Goal: Task Accomplishment & Management: Manage account settings

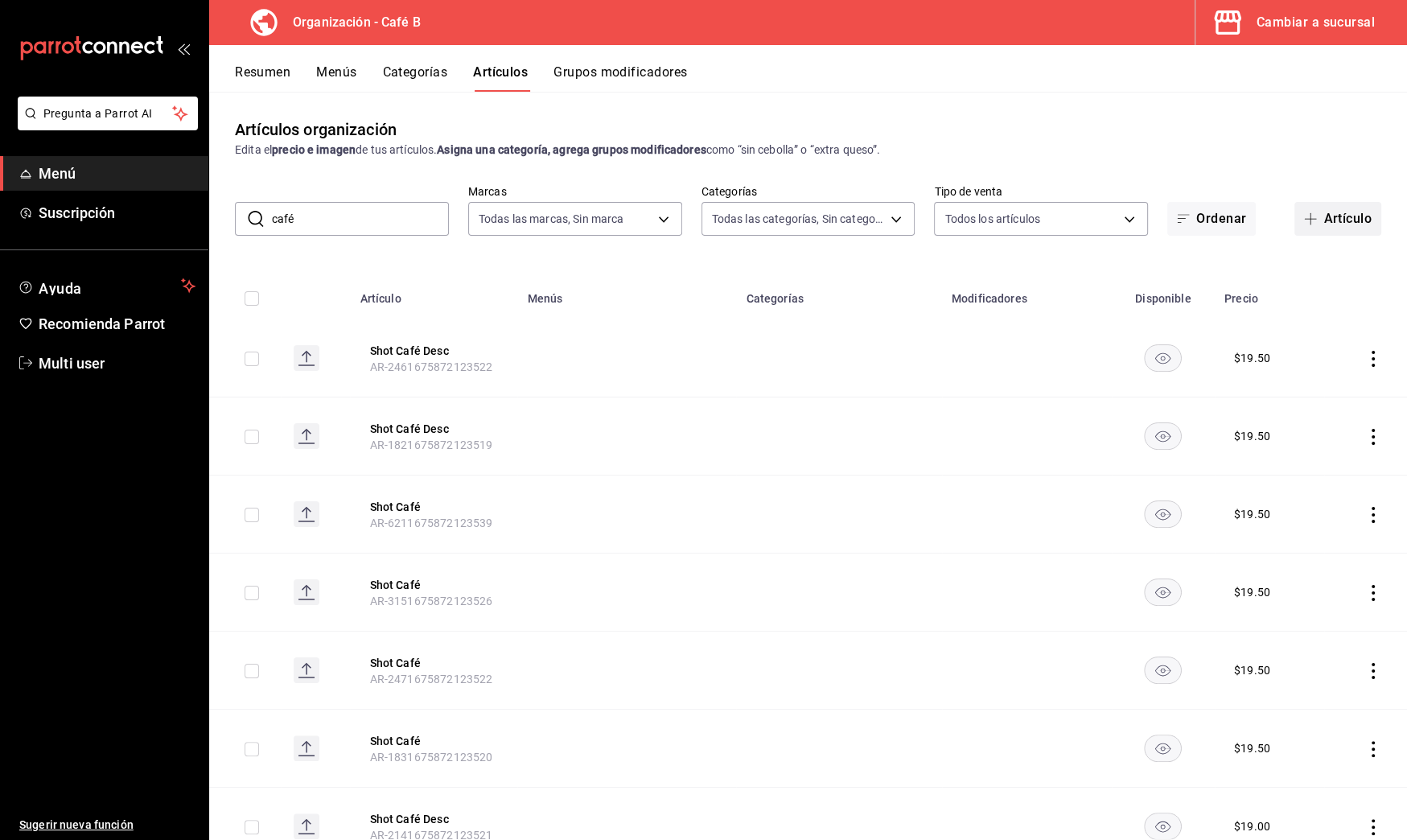
click at [1337, 217] on button "Artículo" at bounding box center [1338, 218] width 87 height 34
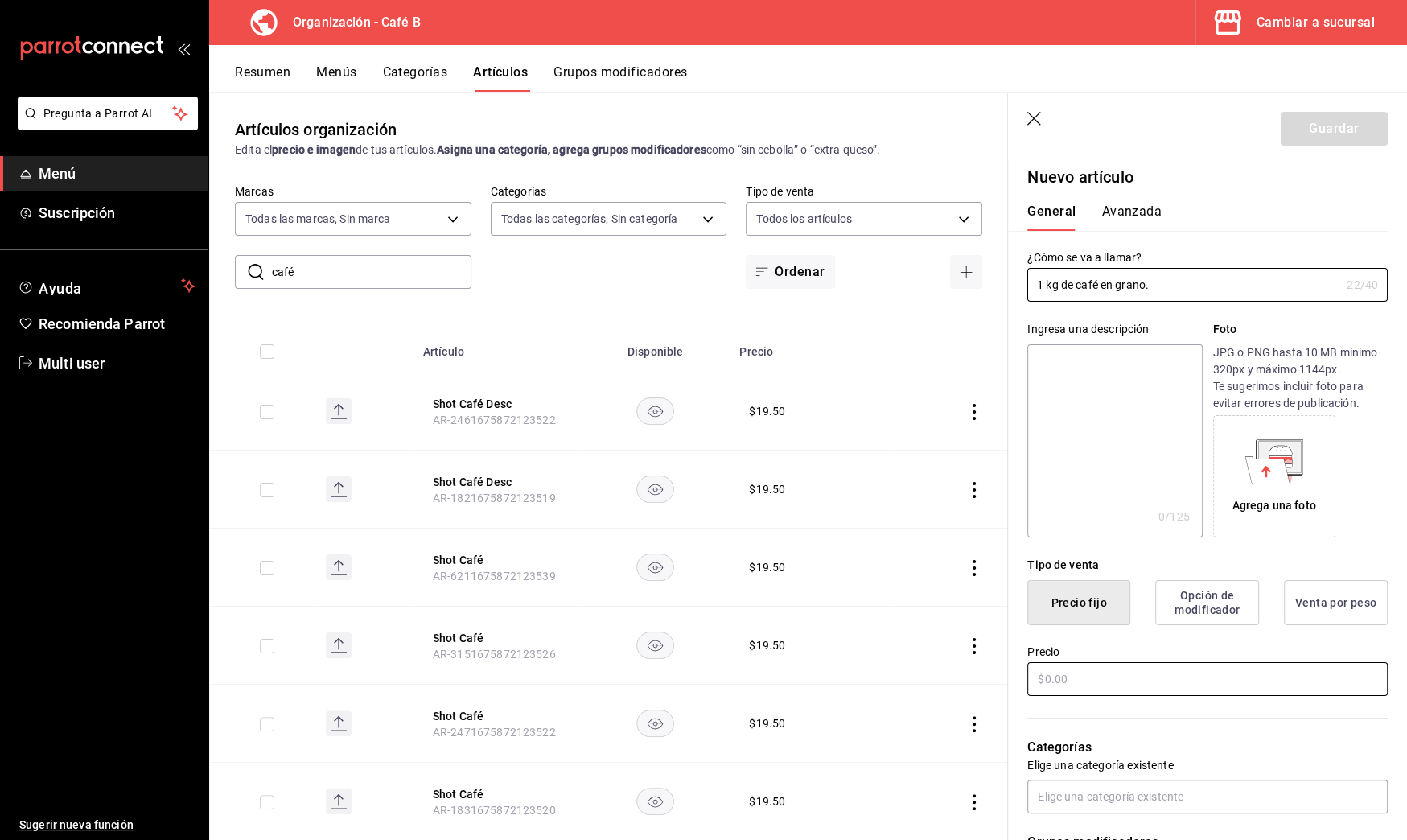
type input "1 kg de café en grano."
click at [1093, 686] on input "text" at bounding box center [1208, 679] width 361 height 34
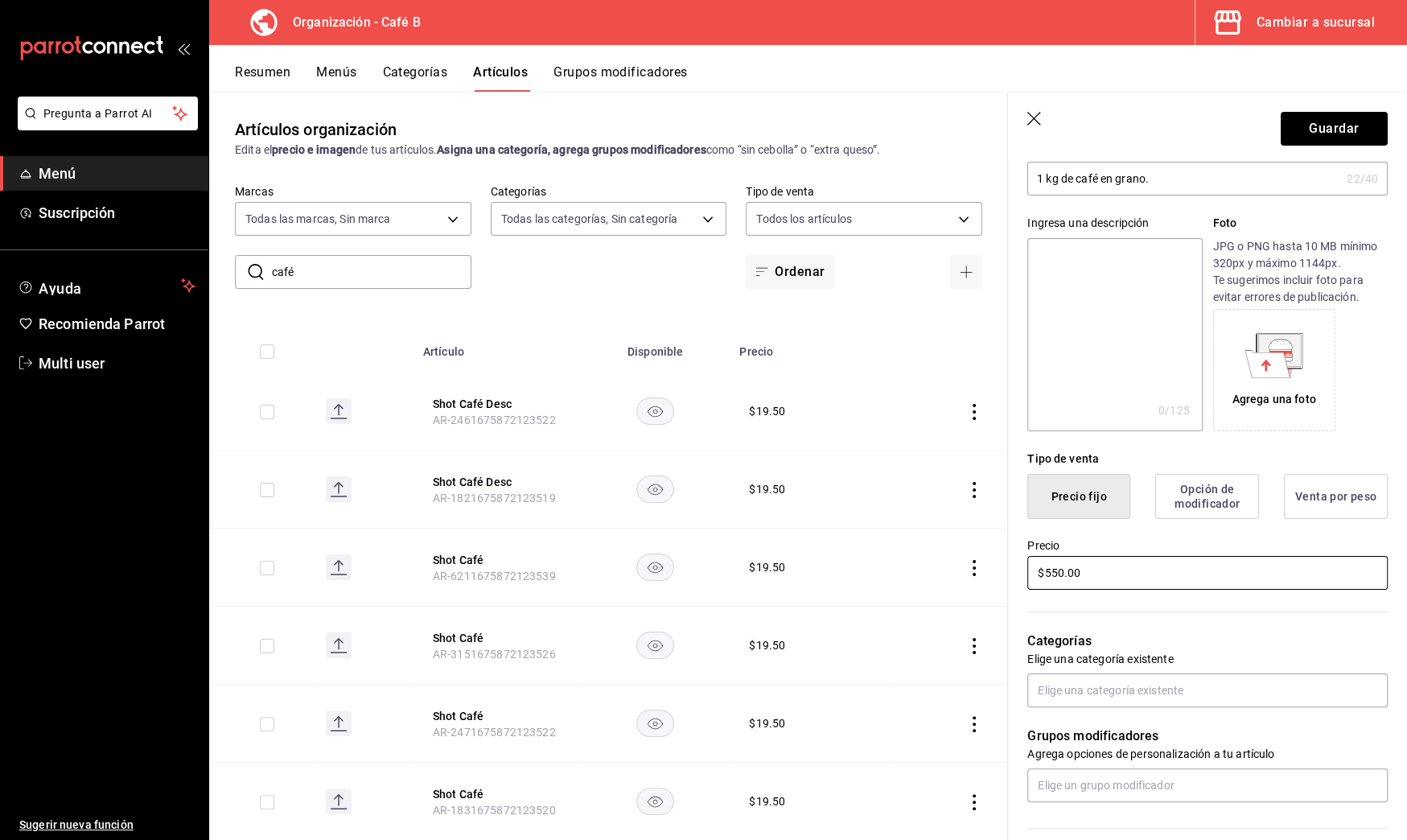
scroll to position [130, 0]
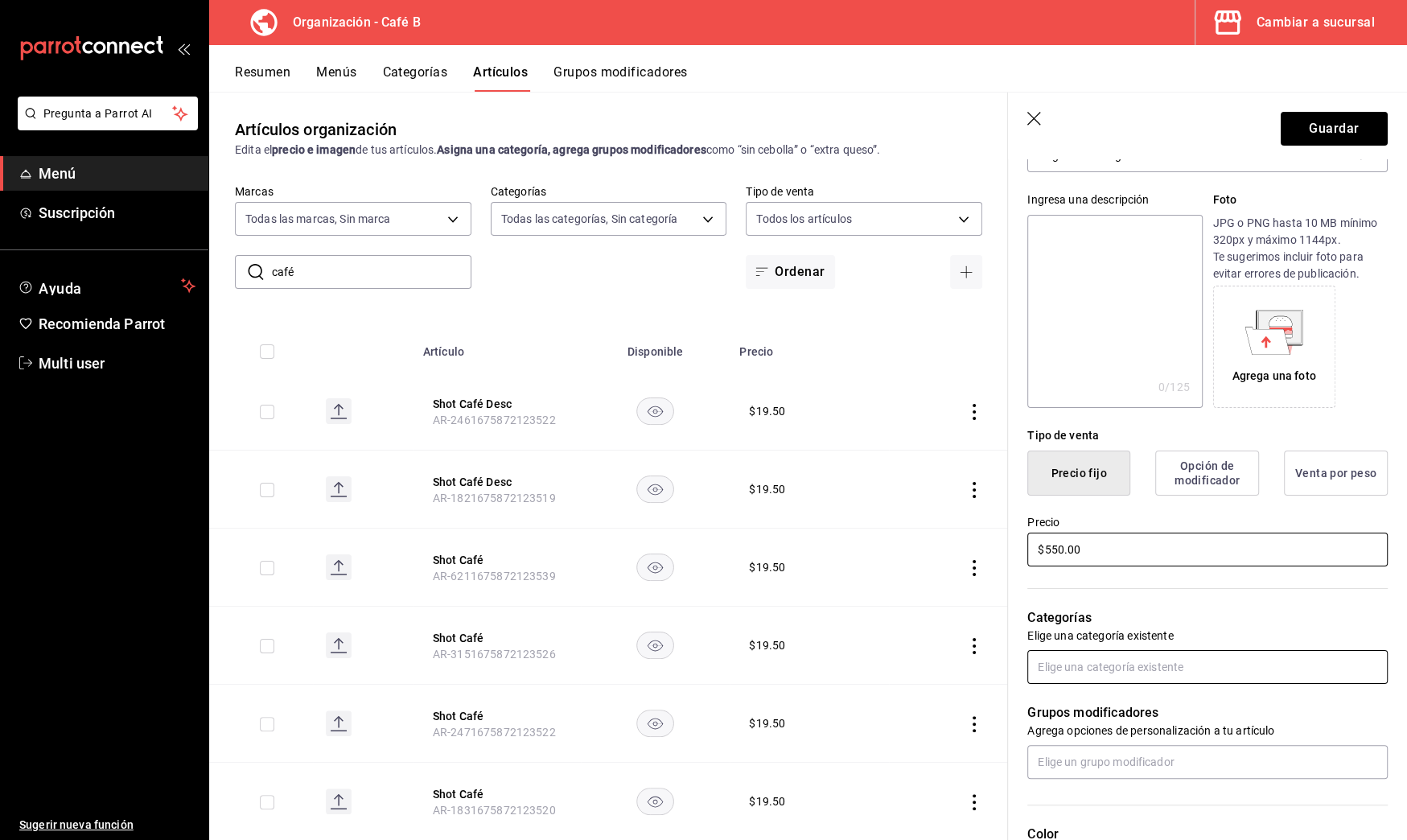
type input "$550.00"
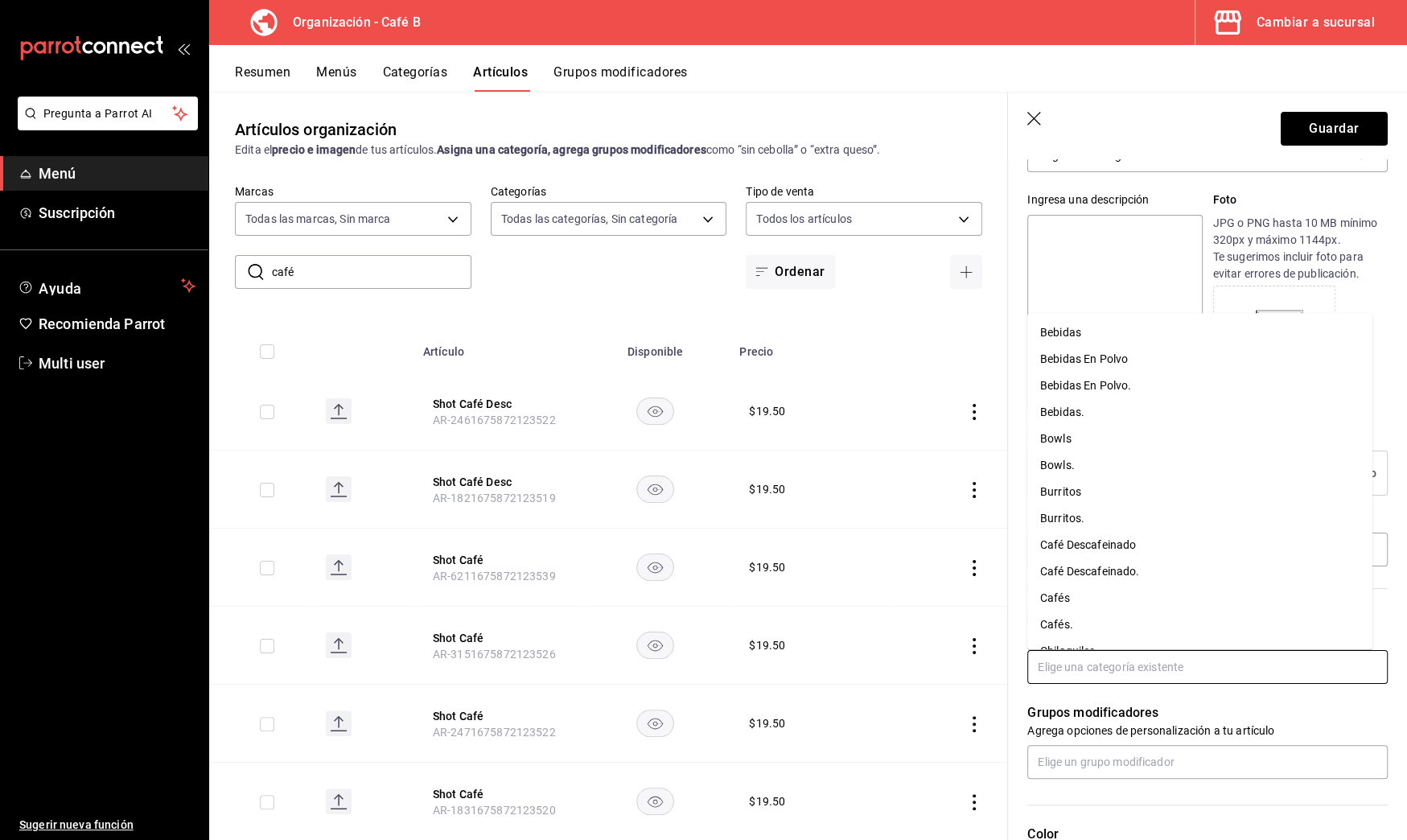
click at [1122, 661] on input "text" at bounding box center [1208, 667] width 361 height 34
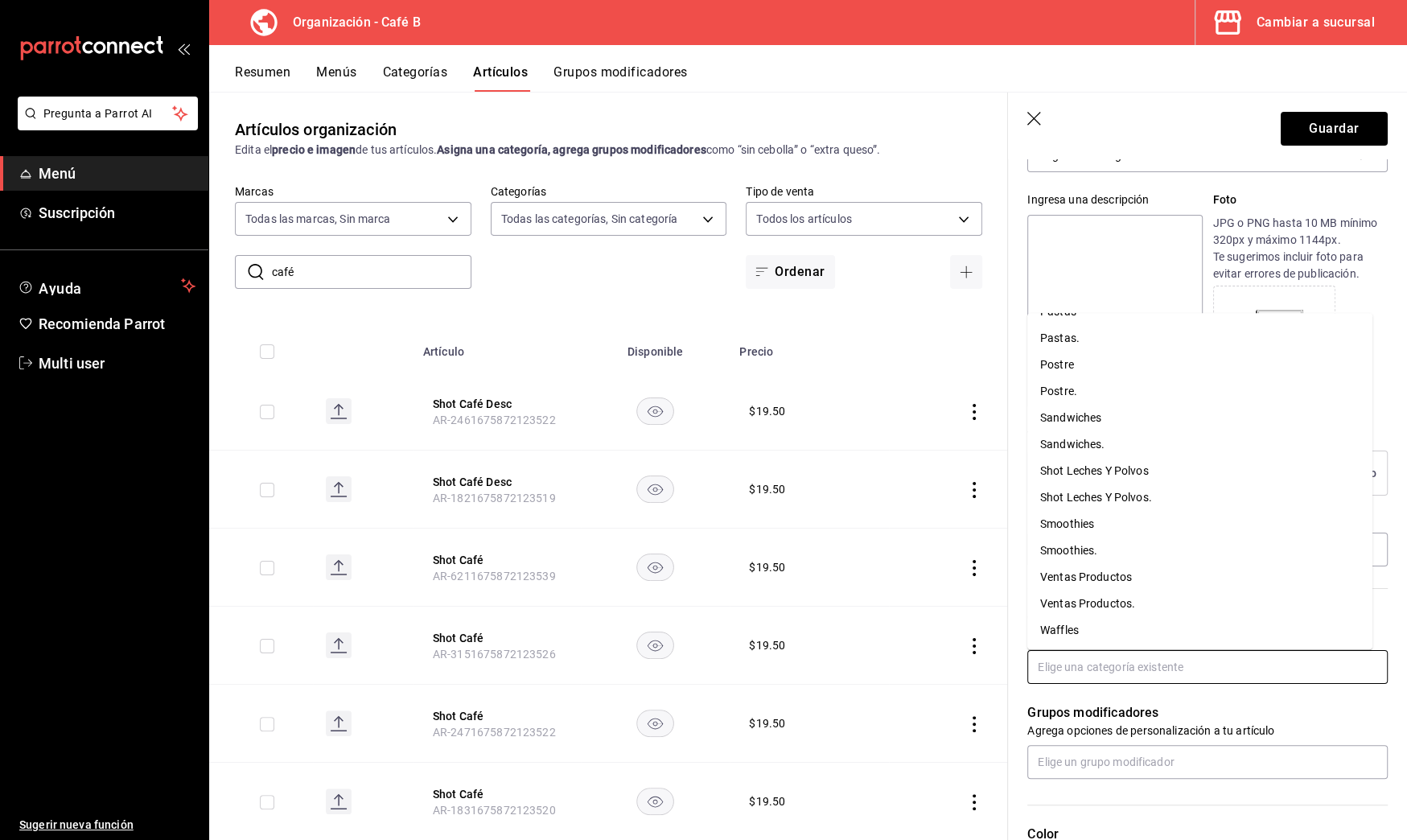
scroll to position [951, 0]
click at [1130, 574] on li "Ventas Productos." at bounding box center [1200, 577] width 345 height 26
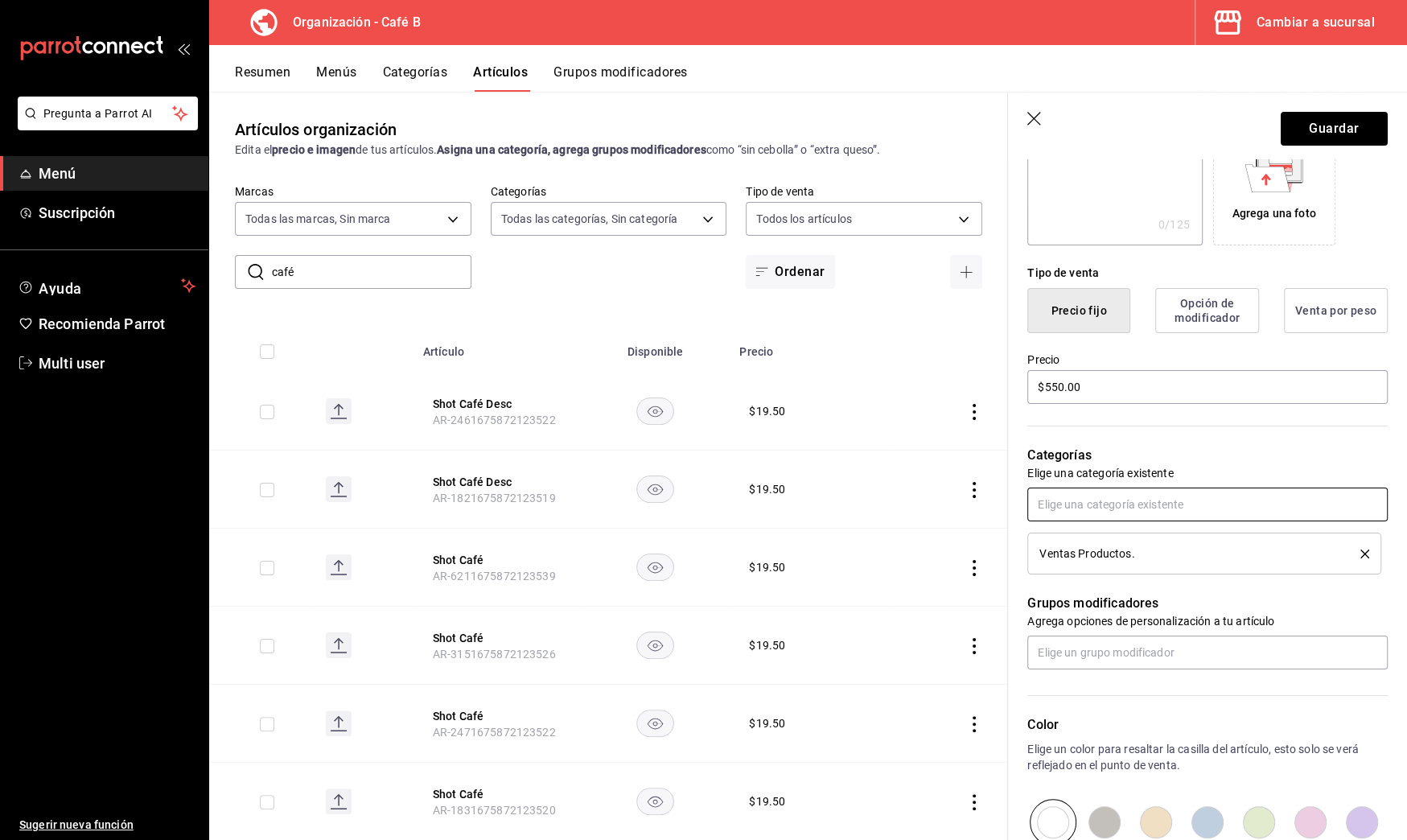
scroll to position [342, 0]
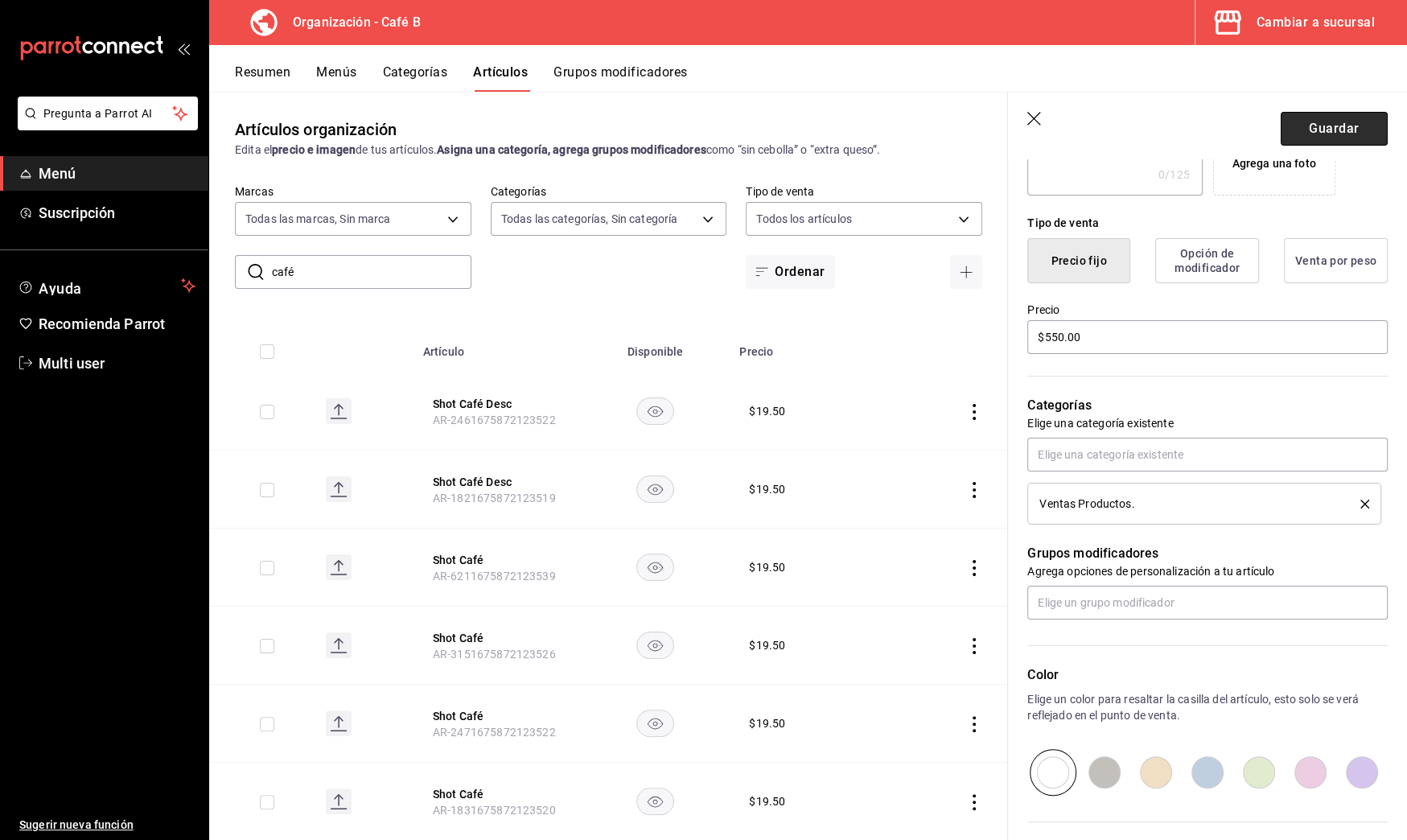
click at [1288, 131] on button "Guardar" at bounding box center [1335, 129] width 107 height 34
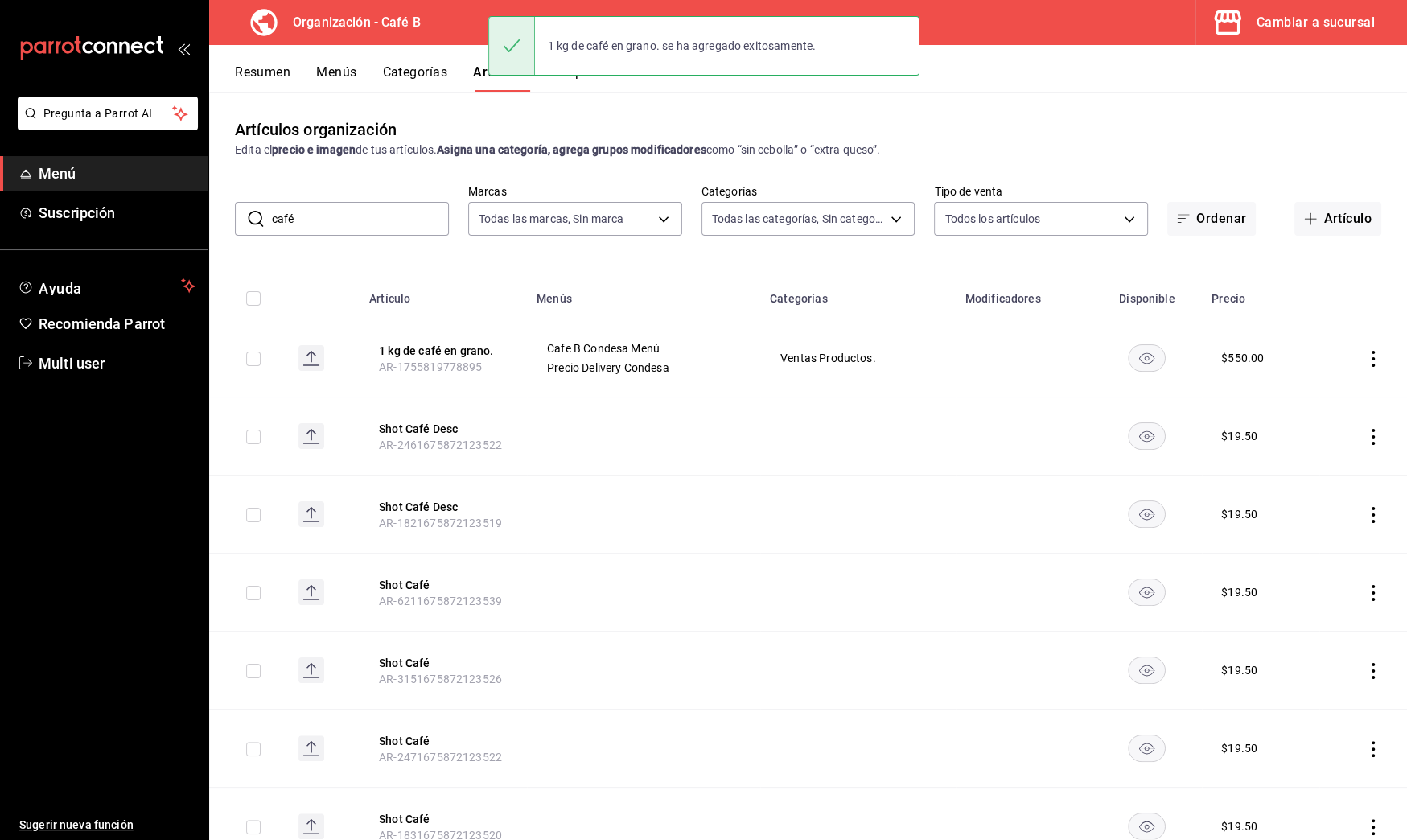
click at [354, 227] on input "café" at bounding box center [361, 218] width 177 height 32
drag, startPoint x: 354, startPoint y: 227, endPoint x: 187, endPoint y: 224, distance: 167.0
click at [187, 224] on div "Pregunta a Parrot AI Menú Suscripción Ayuda Recomienda Parrot Multi user Sugeri…" at bounding box center [704, 420] width 1407 height 840
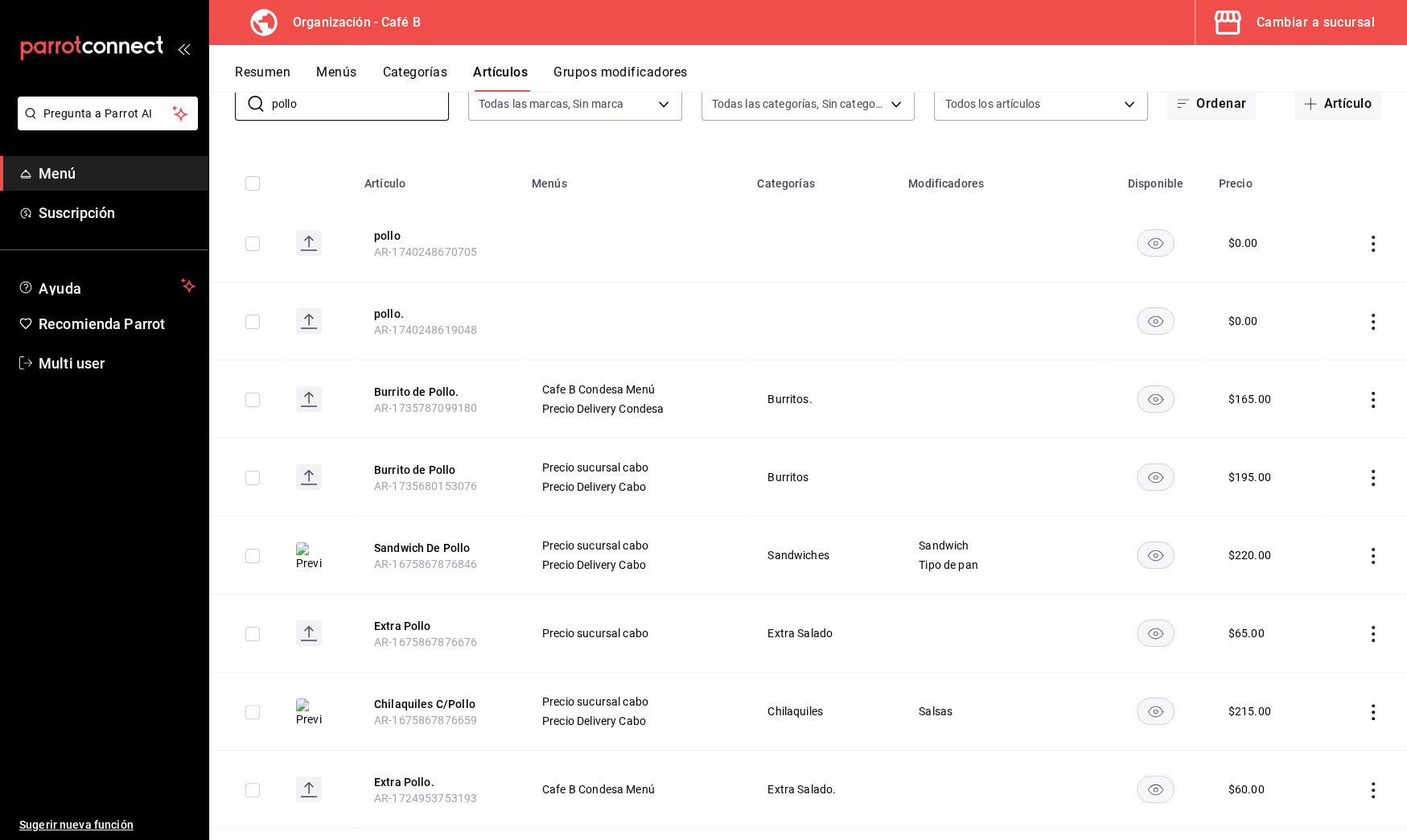
scroll to position [218, 0]
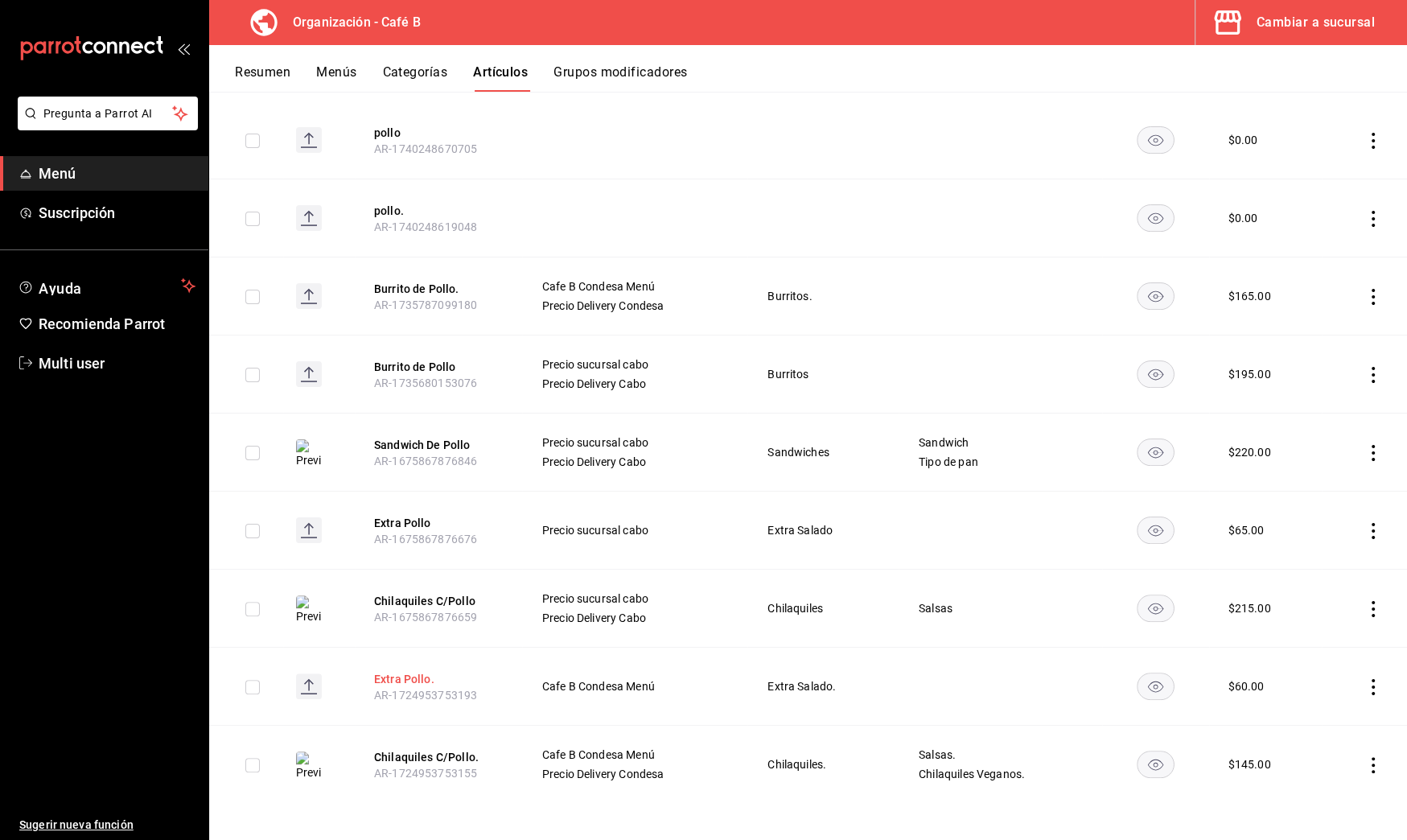
click at [400, 676] on button "Extra Pollo." at bounding box center [438, 679] width 129 height 17
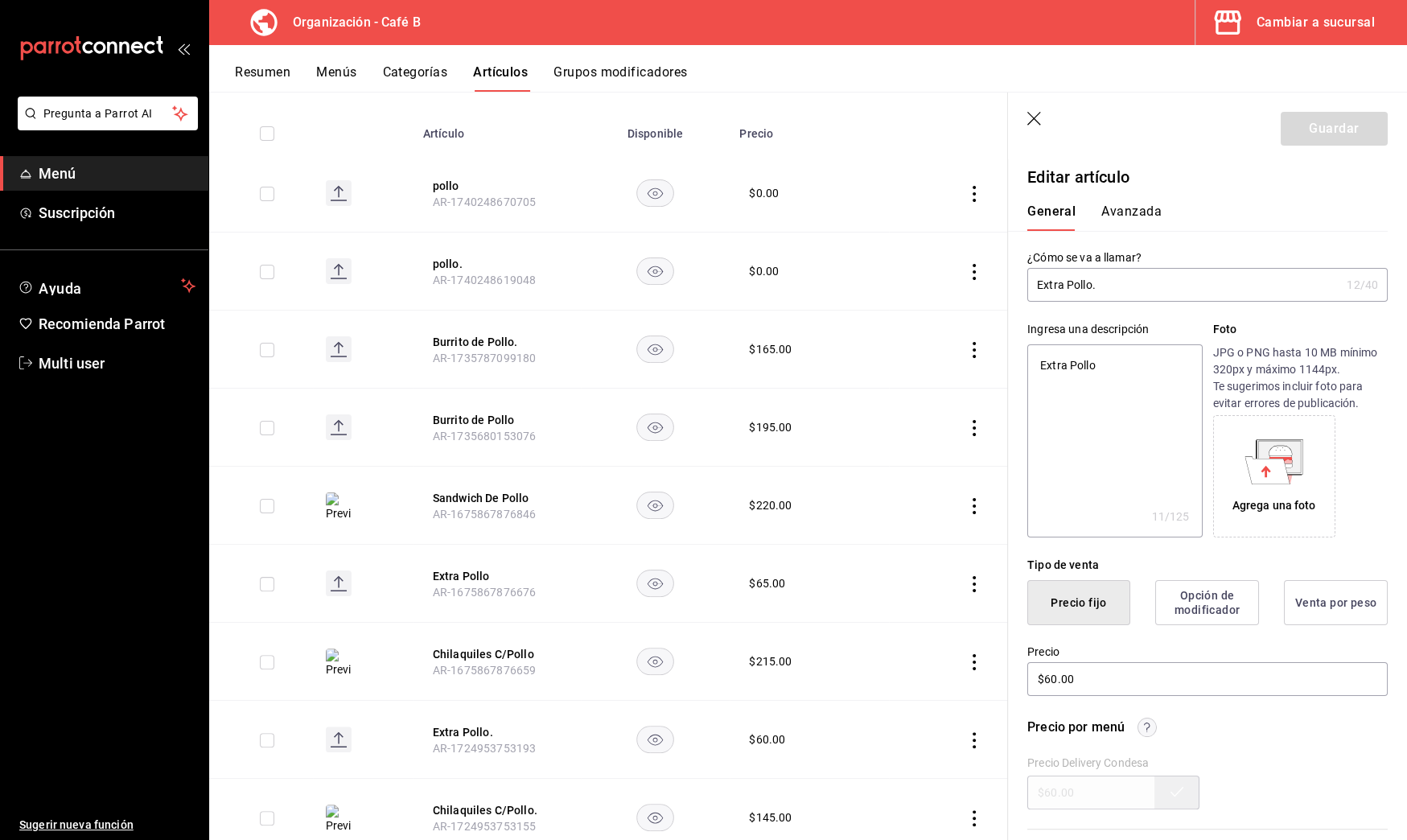
click at [1035, 116] on icon "button" at bounding box center [1036, 120] width 17 height 17
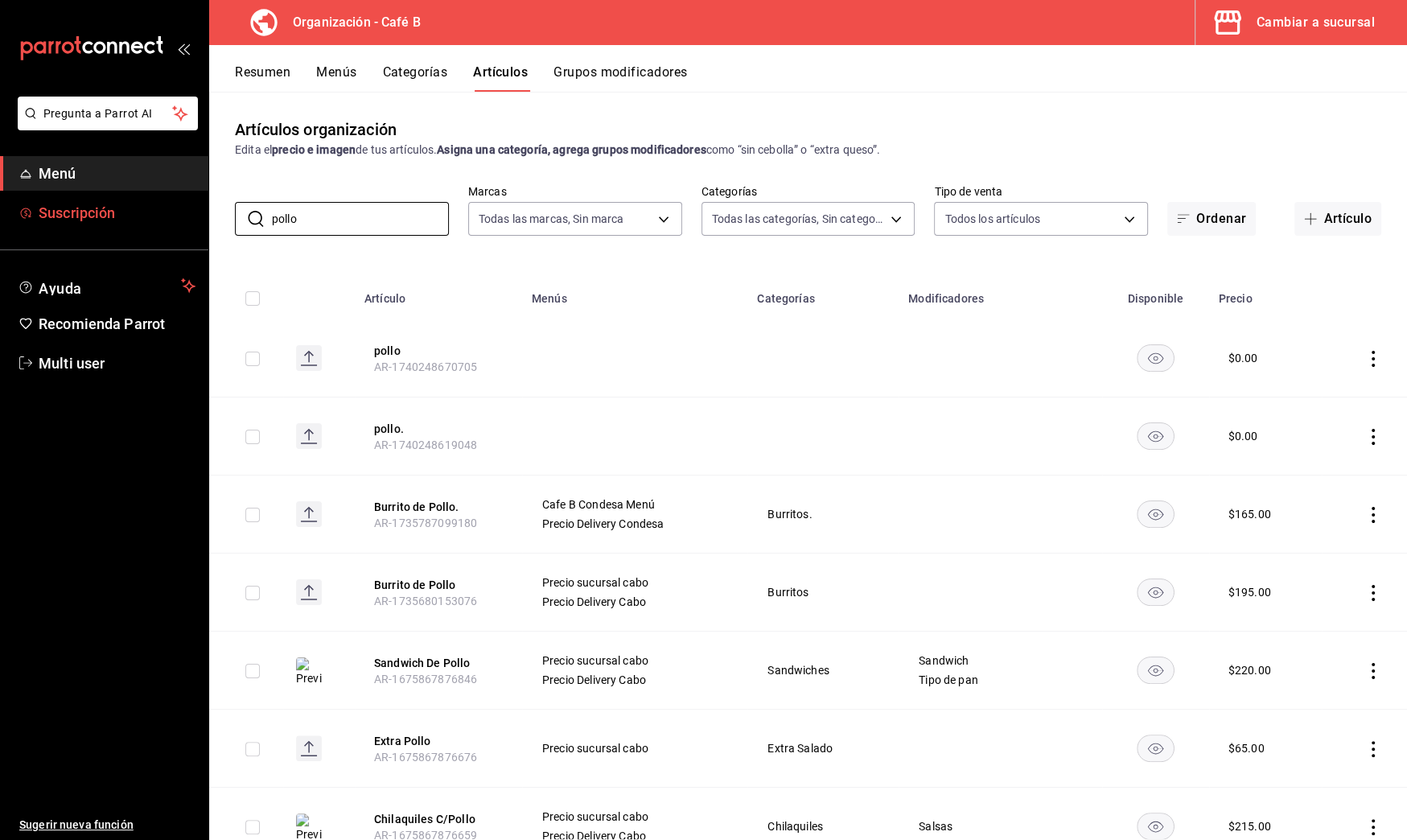
drag, startPoint x: 386, startPoint y: 219, endPoint x: 130, endPoint y: 216, distance: 256.0
click at [131, 216] on div "Pregunta a Parrot AI Menú Suscripción Ayuda Recomienda Parrot Multi user Sugeri…" at bounding box center [704, 420] width 1407 height 840
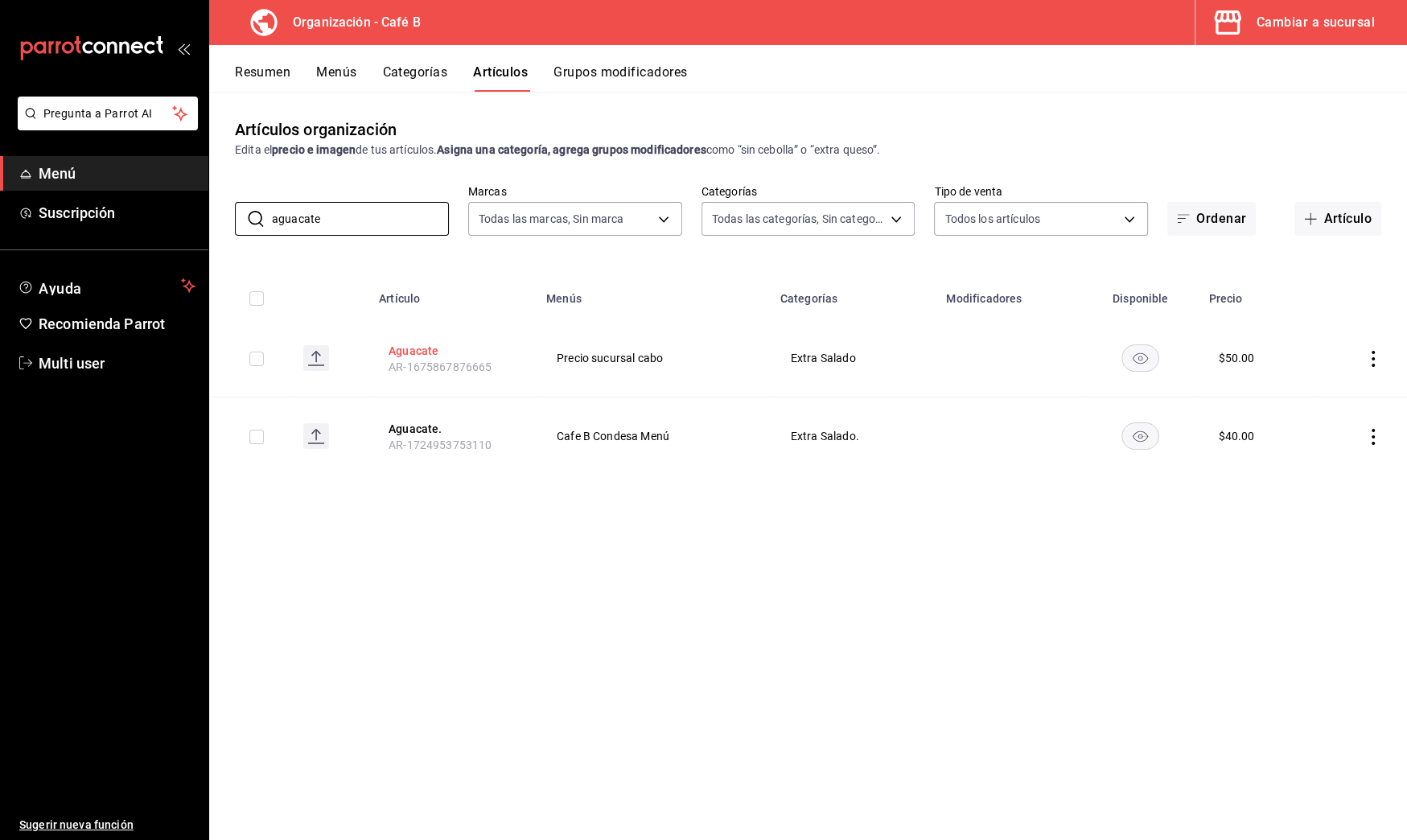
type input "aguacate"
click at [428, 355] on button "Aguacate" at bounding box center [453, 351] width 129 height 17
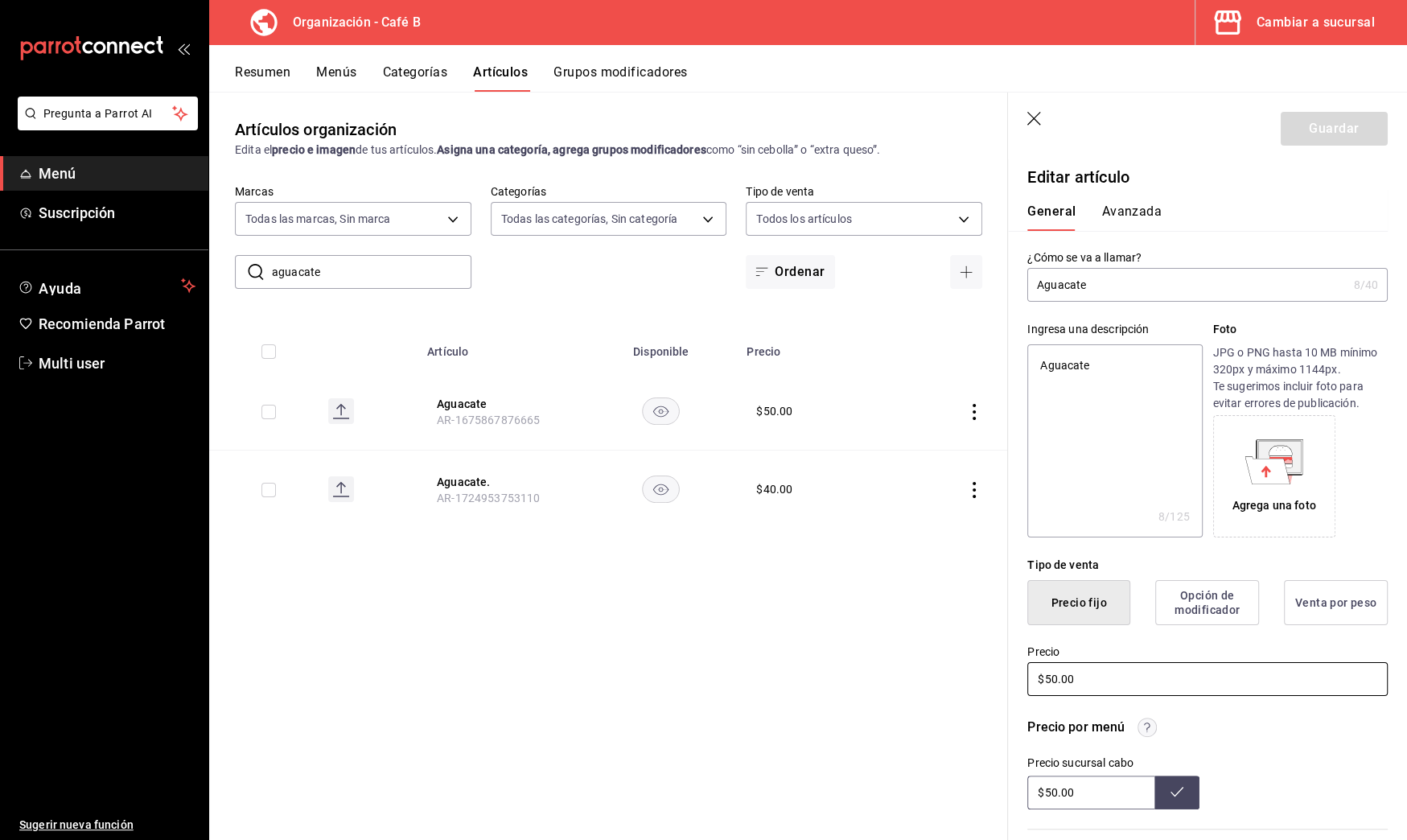
drag, startPoint x: 1084, startPoint y: 678, endPoint x: 1030, endPoint y: 678, distance: 54.0
click at [1030, 678] on input "$50.00" at bounding box center [1208, 679] width 361 height 34
type textarea "x"
type input "$4.00"
type textarea "x"
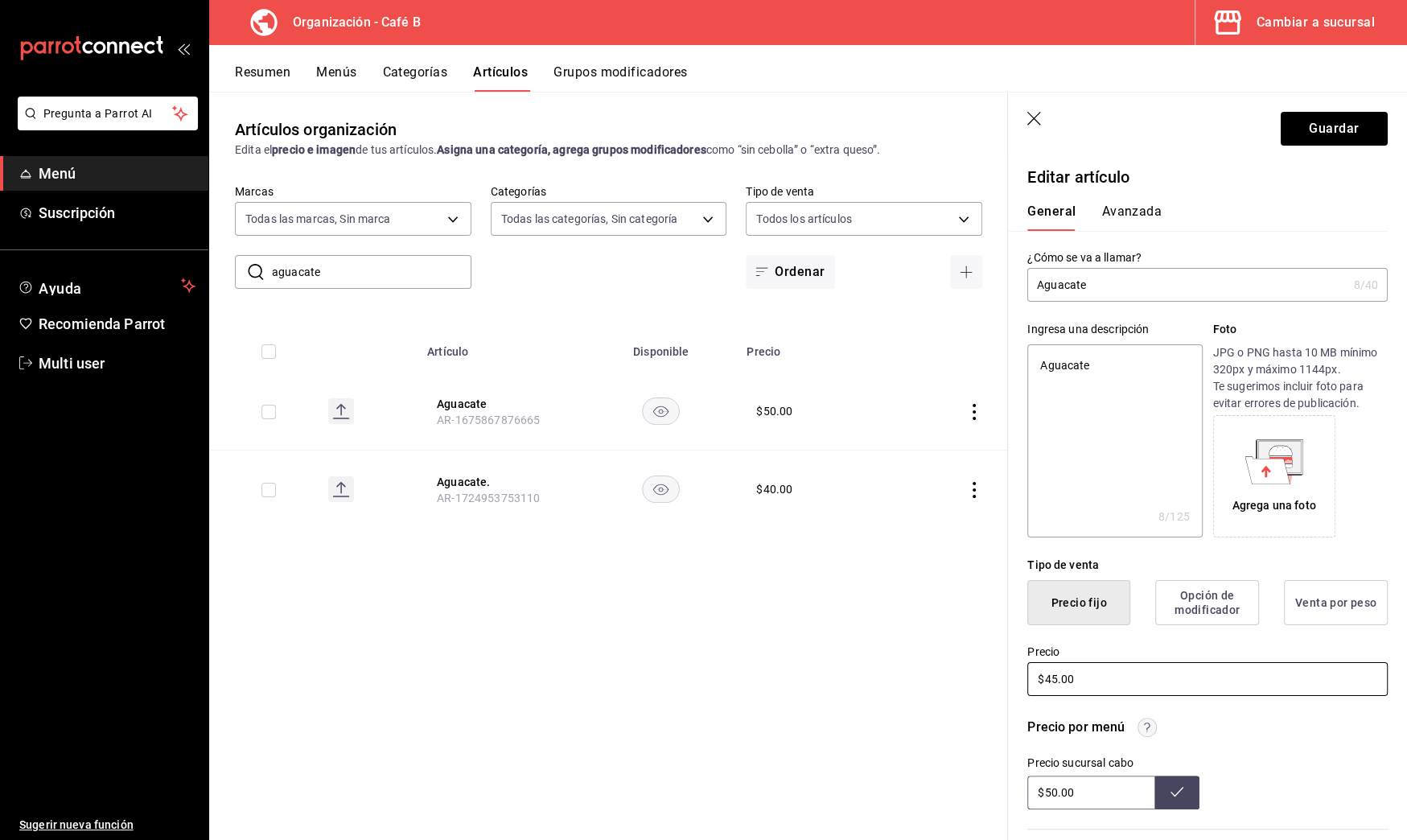
type input "$45.00"
drag, startPoint x: 1087, startPoint y: 785, endPoint x: 860, endPoint y: 778, distance: 227.1
click at [860, 779] on main "Artículos organización Edita el precio e imagen de tus artículos. Asigna una ca…" at bounding box center [809, 466] width 1198 height 748
drag, startPoint x: 1080, startPoint y: 789, endPoint x: 1006, endPoint y: 789, distance: 74.0
click at [1006, 789] on main "Artículos organización Edita el precio e imagen de tus artículos. Asigna una ca…" at bounding box center [809, 466] width 1198 height 748
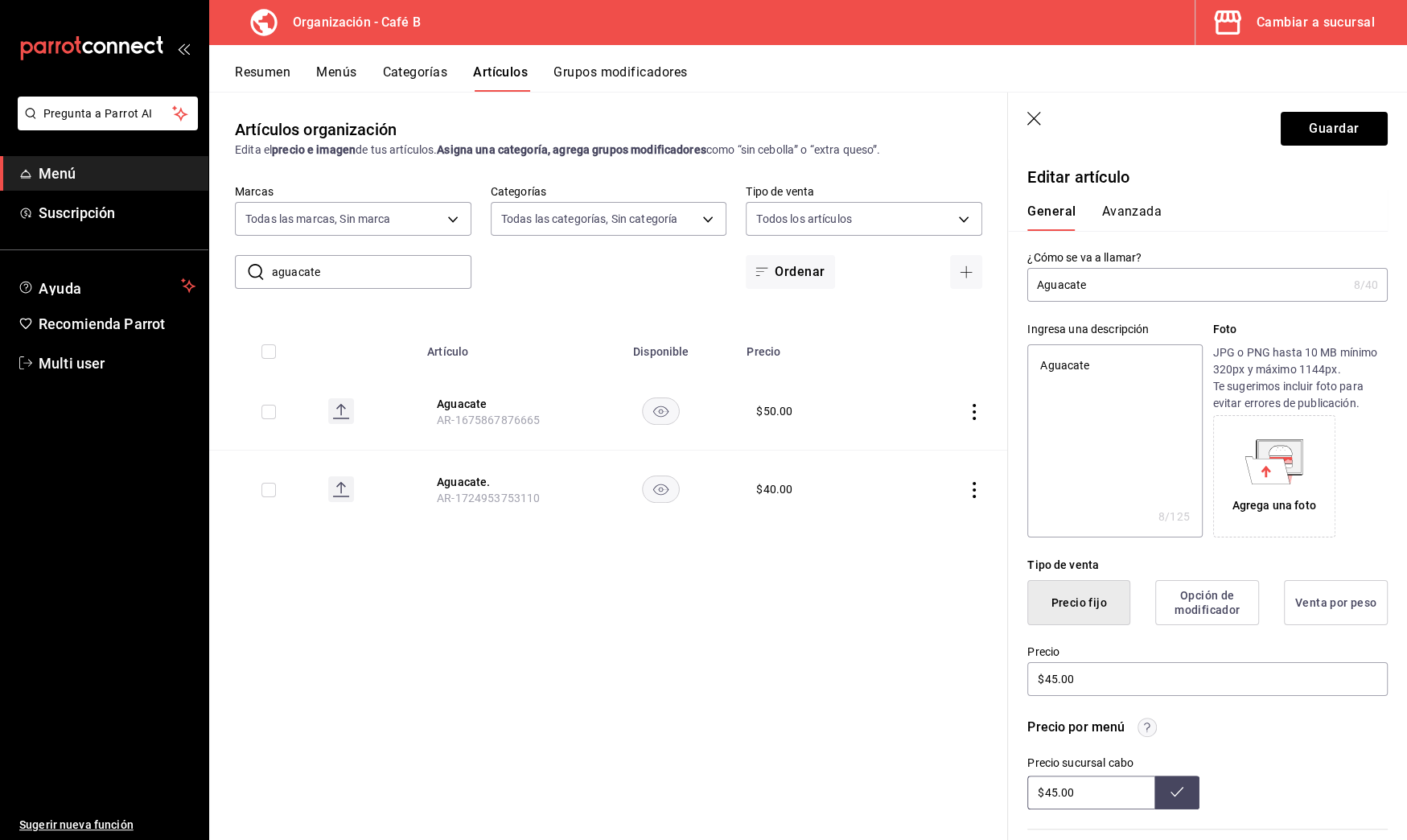
type input "$45.00"
click at [1172, 798] on button at bounding box center [1177, 792] width 45 height 34
click at [1341, 133] on button "Guardar" at bounding box center [1335, 129] width 107 height 34
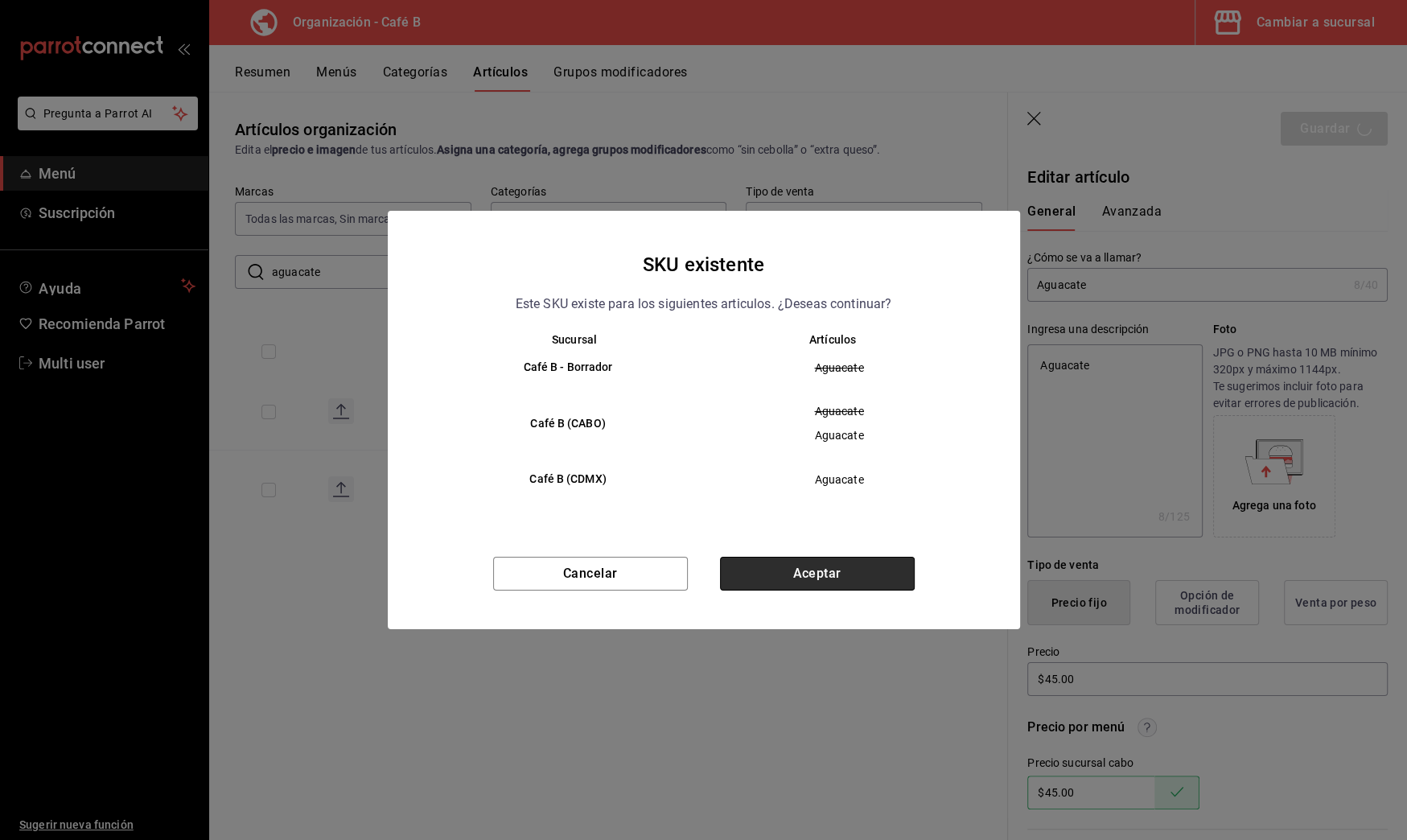
click at [884, 583] on button "Aceptar" at bounding box center [818, 573] width 195 height 34
type textarea "x"
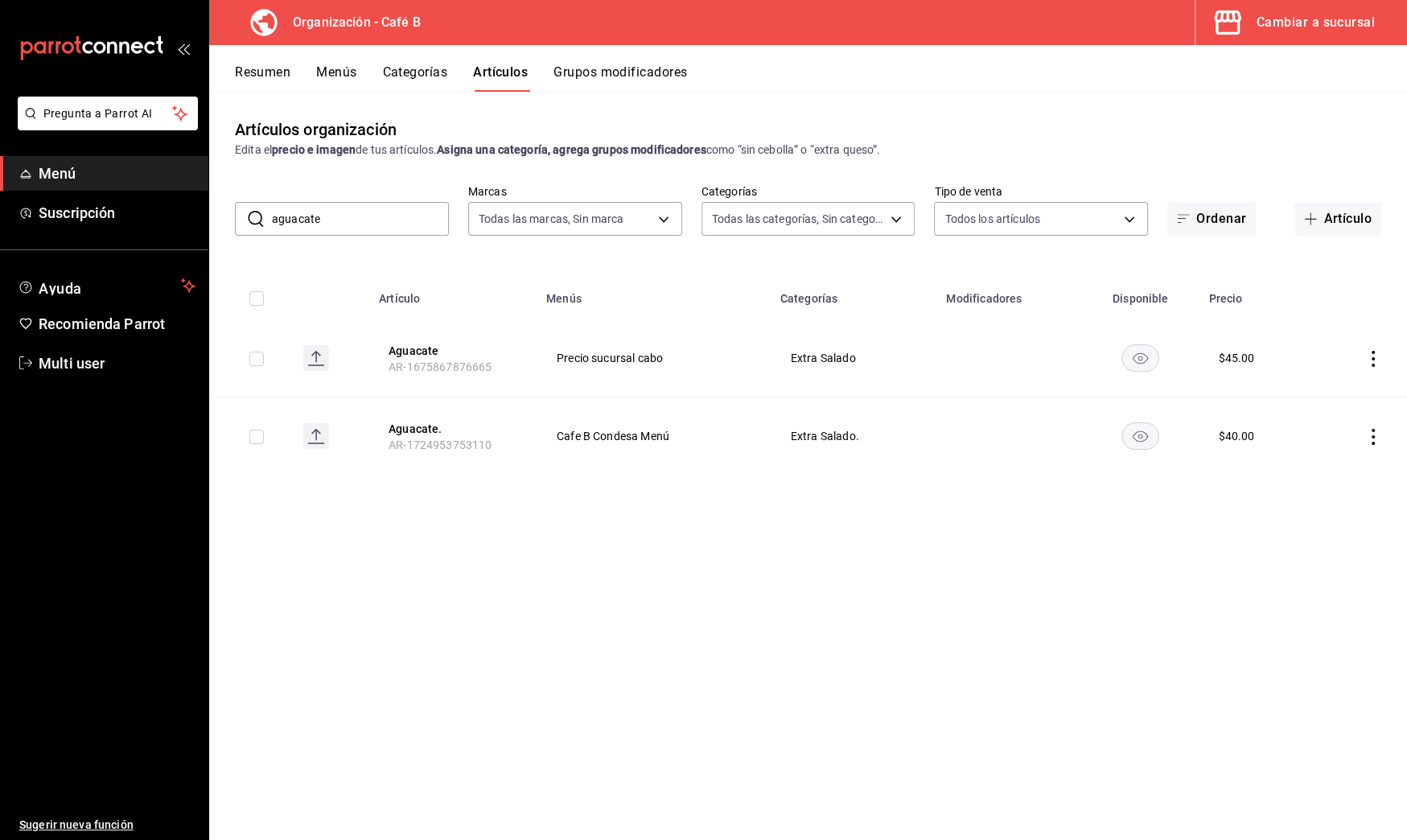
click at [279, 72] on button "Resumen" at bounding box center [262, 78] width 56 height 27
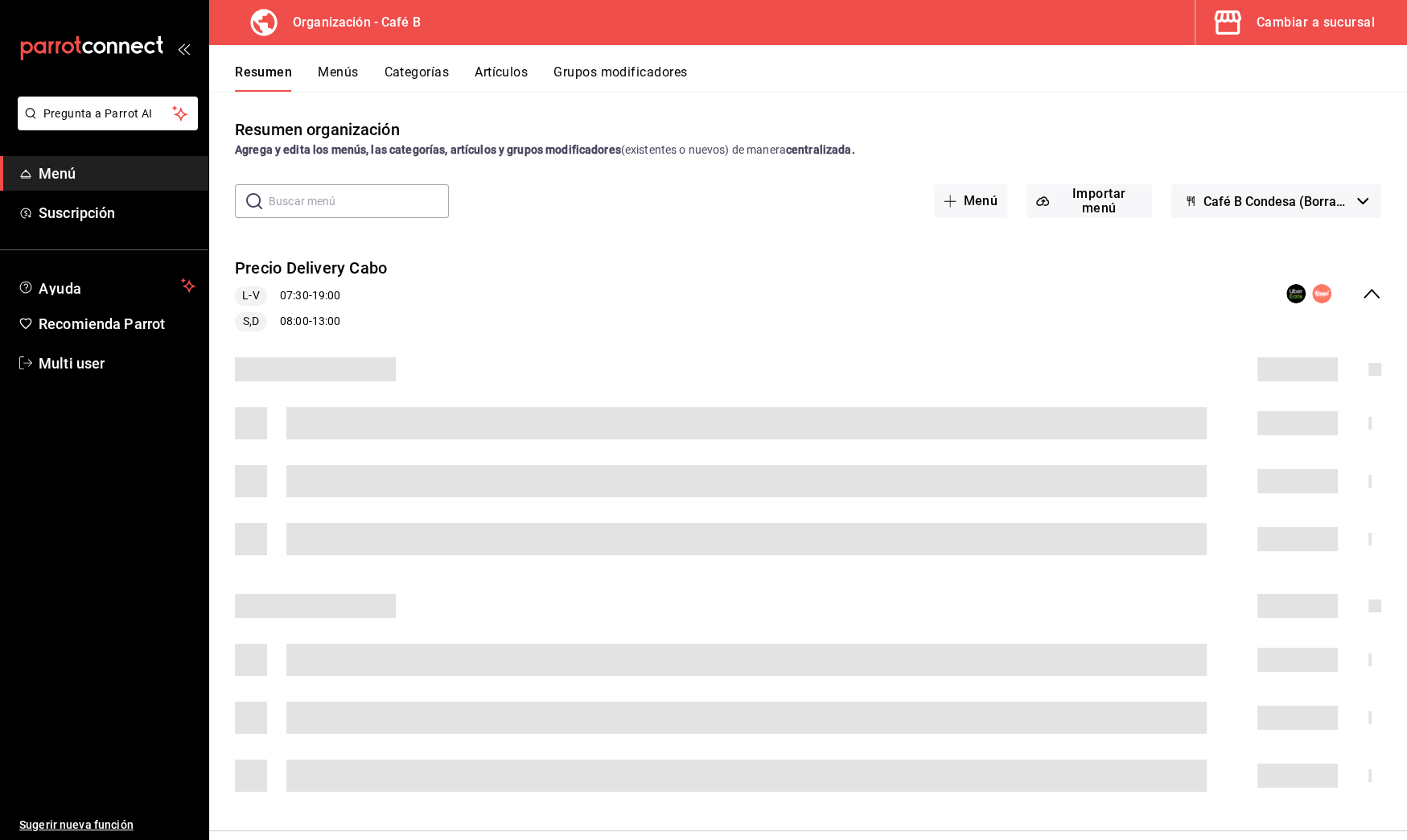
click at [355, 72] on button "Menús" at bounding box center [337, 78] width 40 height 27
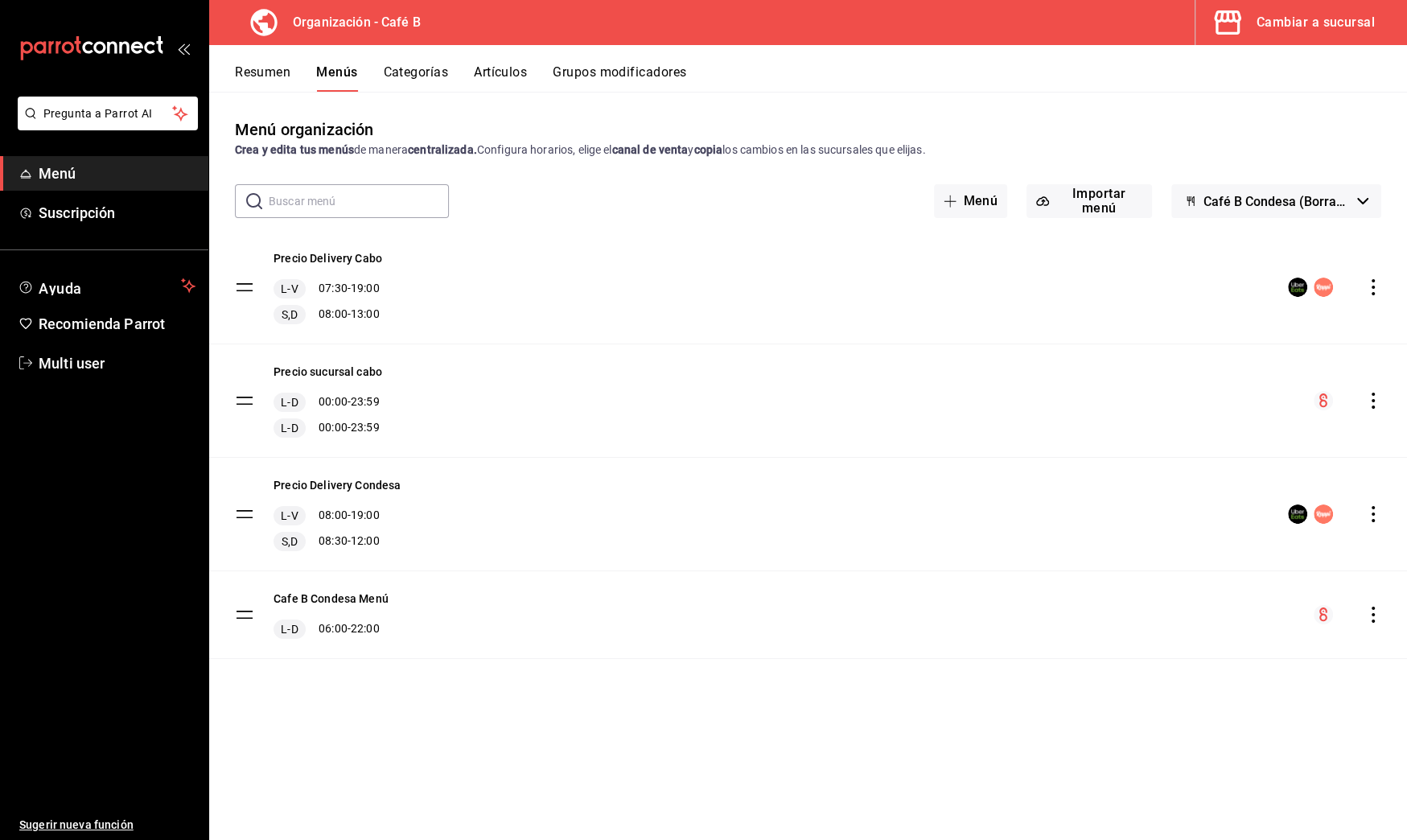
click at [1369, 397] on icon "actions" at bounding box center [1373, 401] width 17 height 17
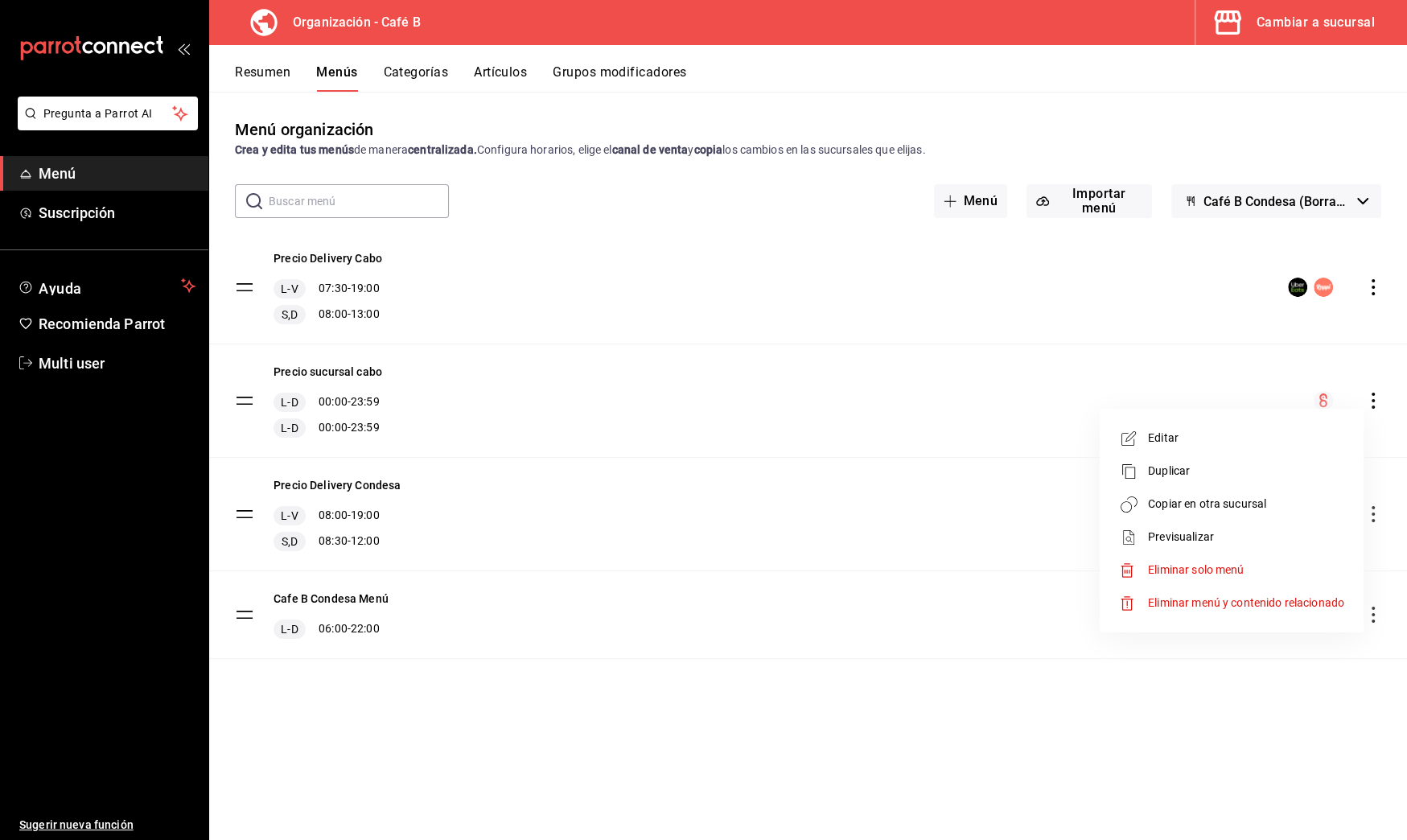
click at [1192, 519] on li "Copiar en otra sucursal" at bounding box center [1232, 504] width 251 height 33
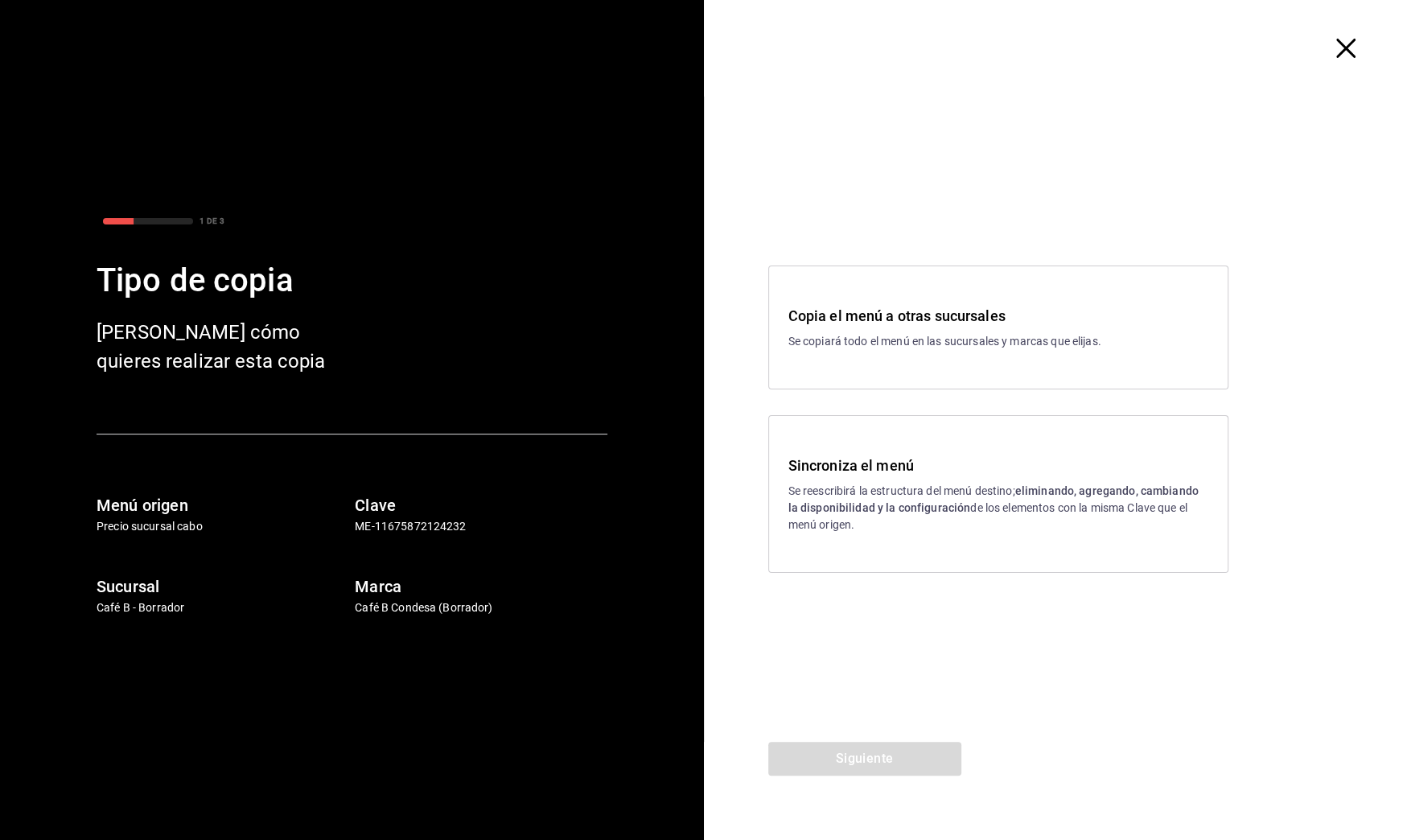
click at [844, 458] on h3 "Sincroniza el menú" at bounding box center [998, 466] width 420 height 21
click at [878, 769] on button "Siguiente" at bounding box center [865, 758] width 193 height 34
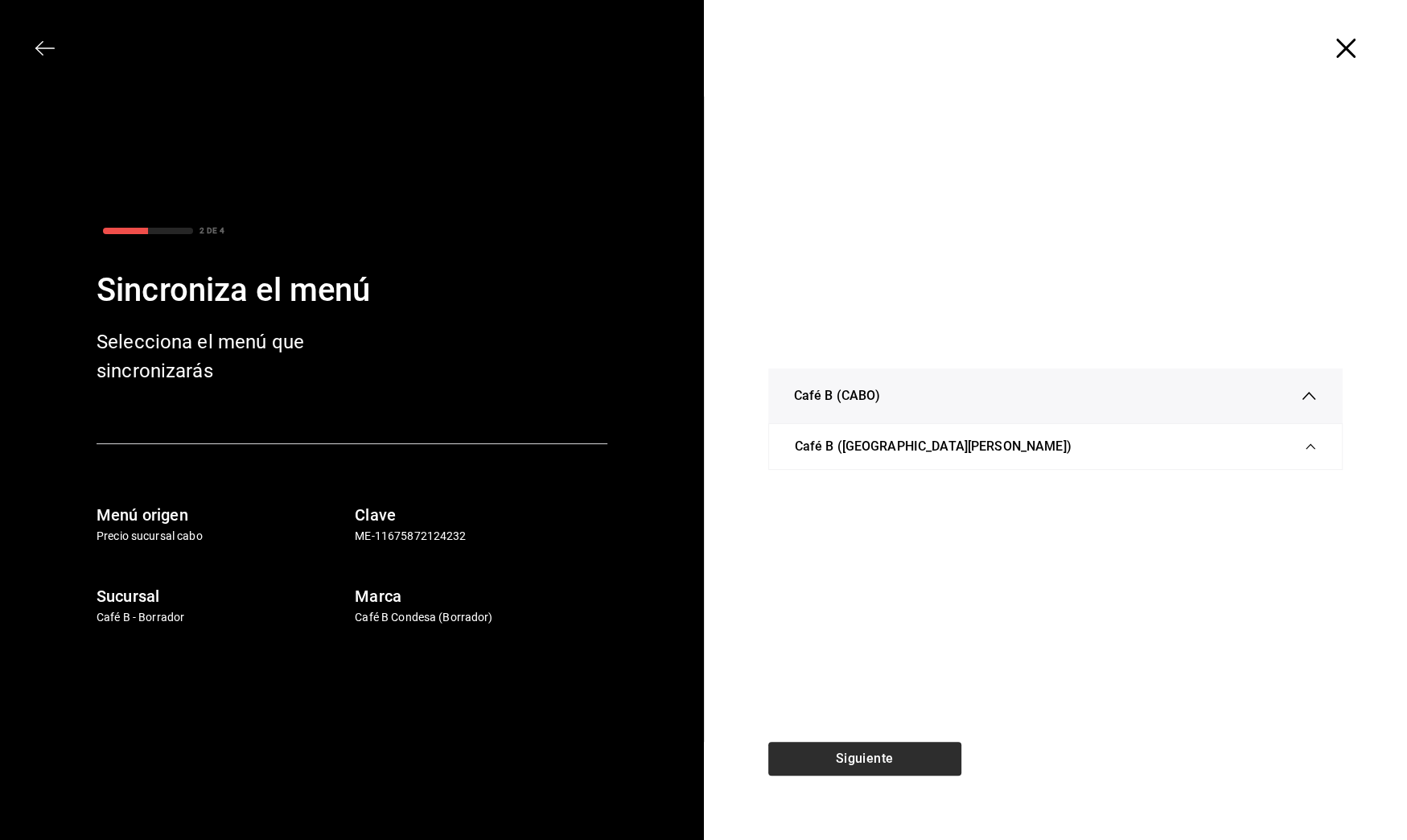
click at [878, 769] on div "Siguiente" at bounding box center [865, 790] width 322 height 98
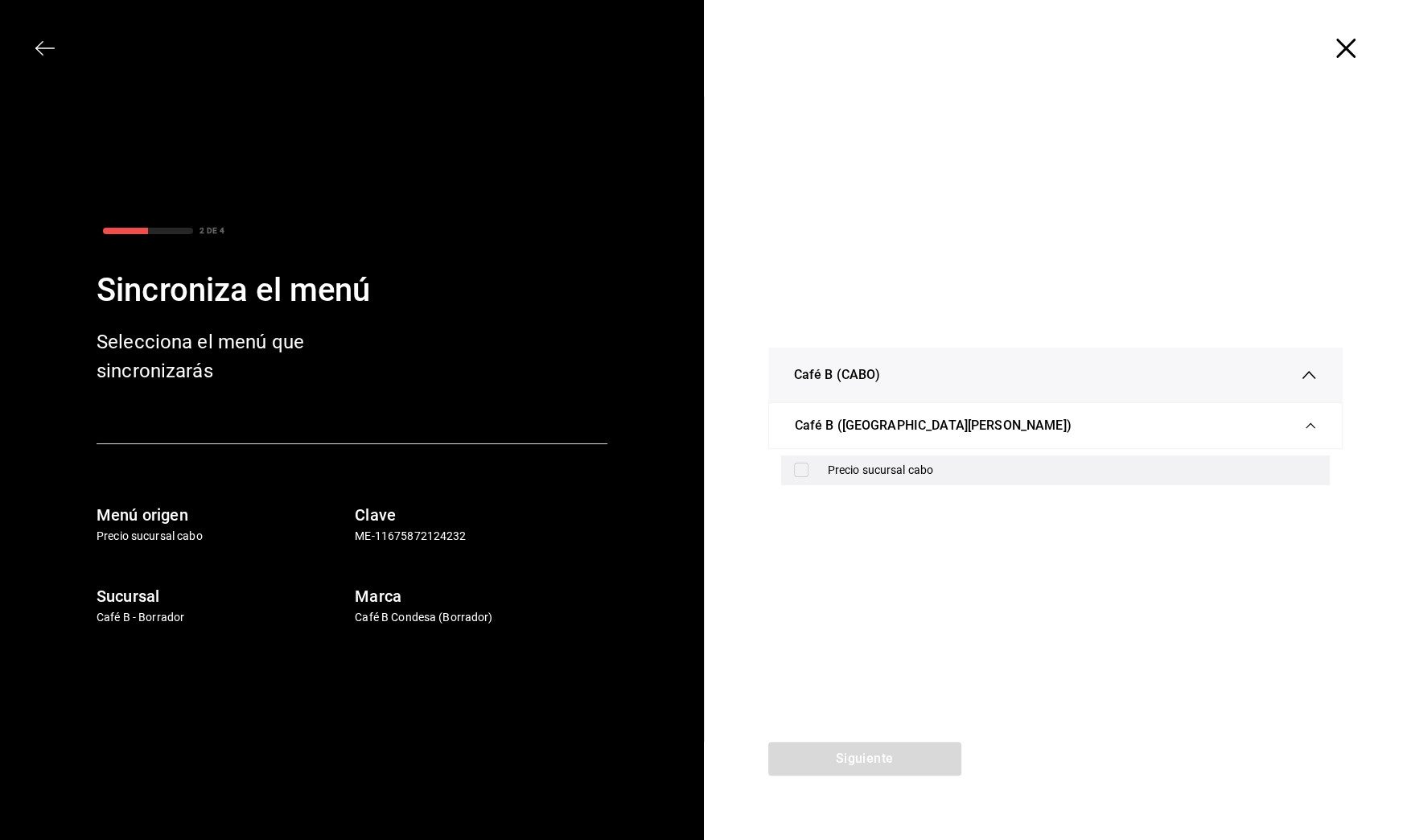
click at [879, 470] on div "Precio sucursal cabo" at bounding box center [1073, 470] width 490 height 17
checkbox input "true"
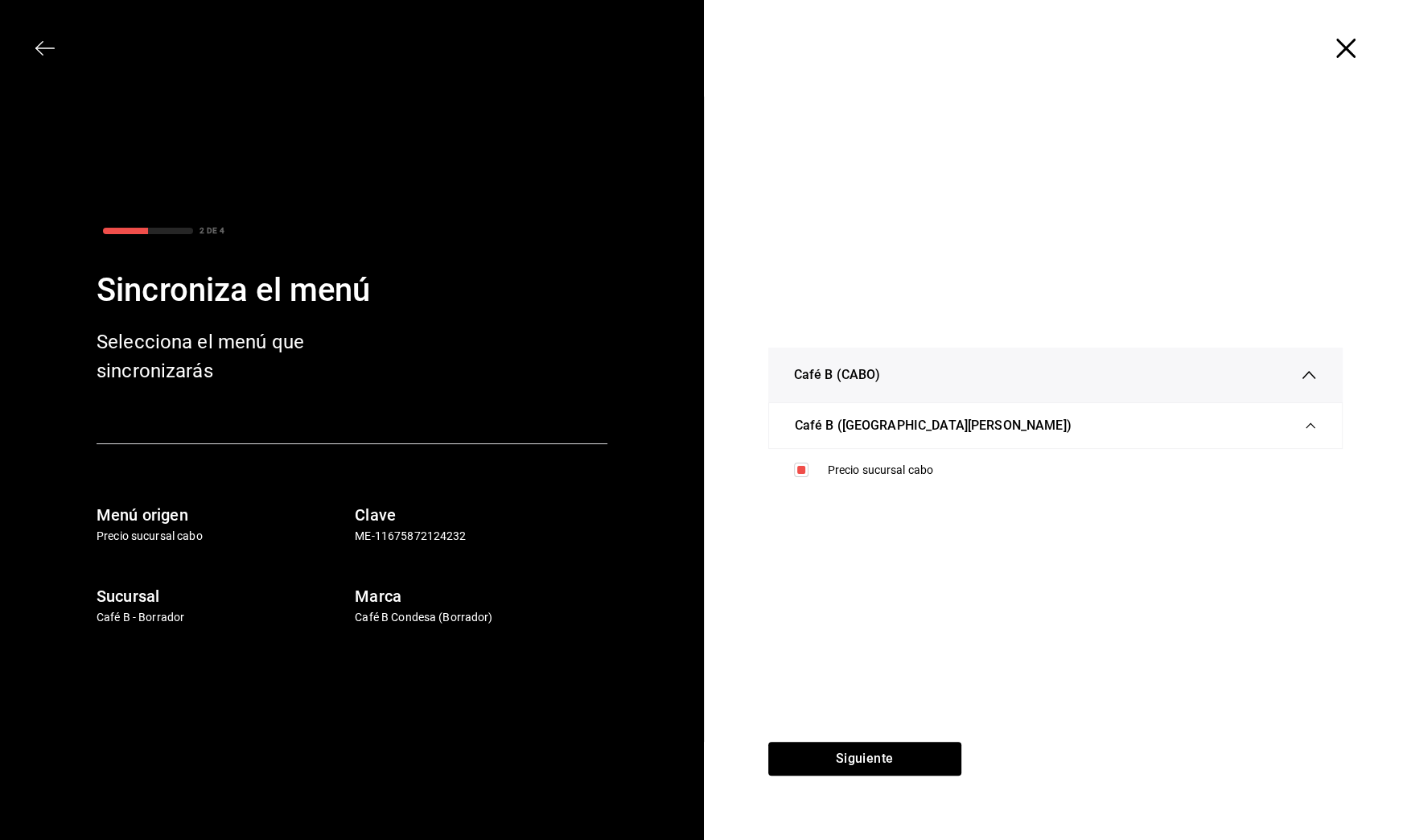
click at [894, 742] on div "Siguiente" at bounding box center [865, 790] width 322 height 98
click at [894, 745] on button "Siguiente" at bounding box center [865, 758] width 193 height 34
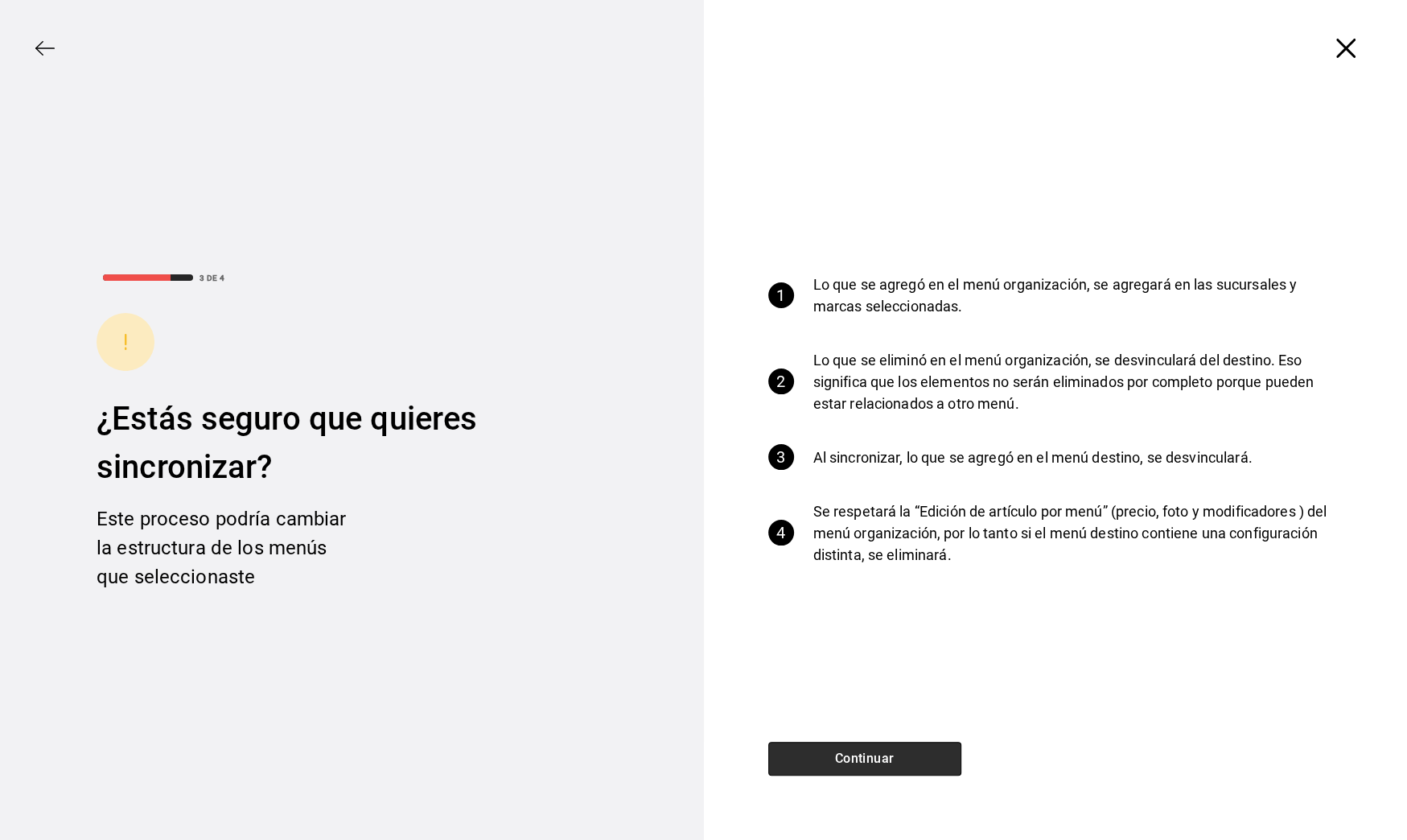
click at [894, 745] on button "Continuar" at bounding box center [865, 758] width 193 height 34
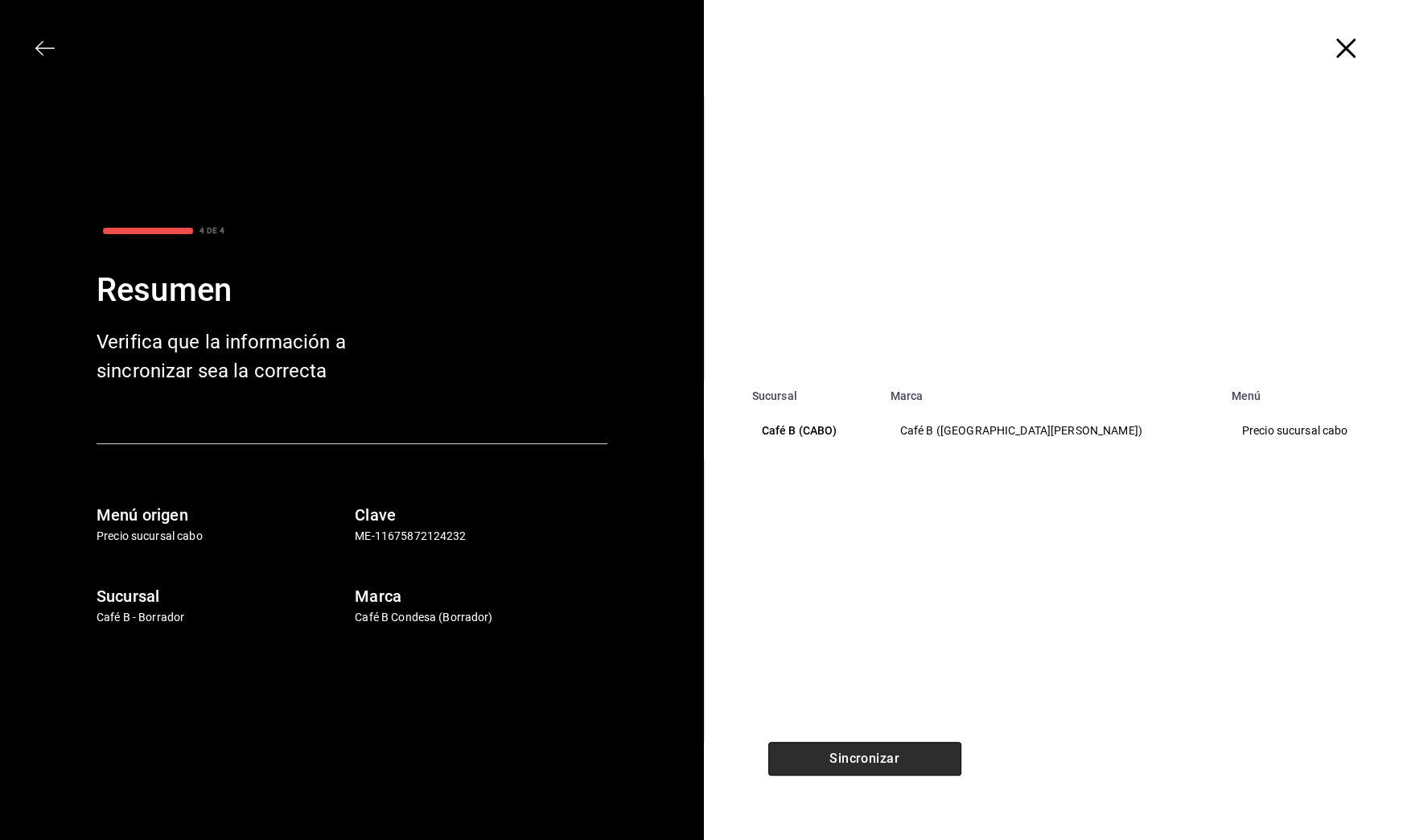
click at [894, 745] on button "Sincronizar" at bounding box center [865, 758] width 193 height 34
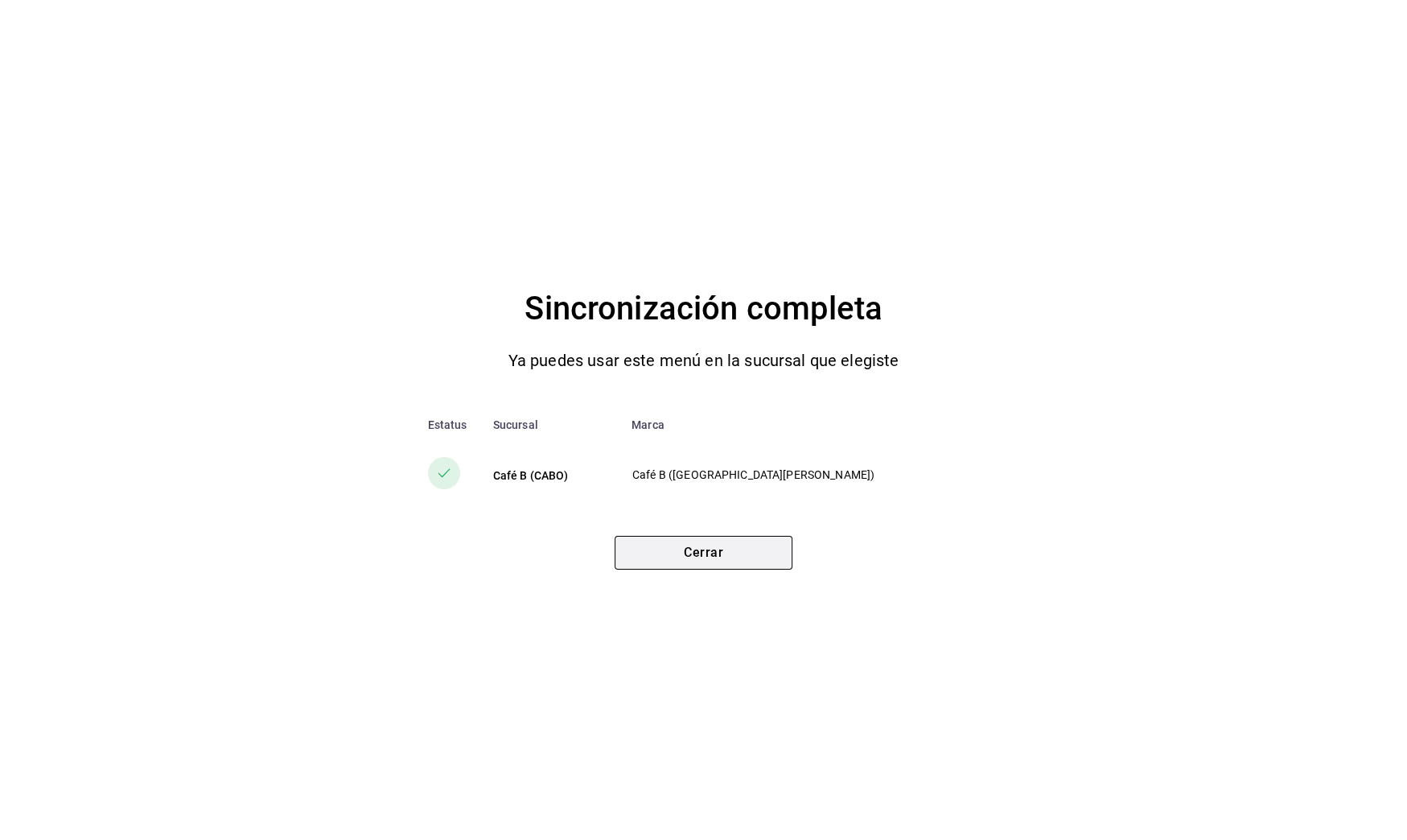
click at [755, 559] on button "Cerrar" at bounding box center [704, 553] width 177 height 34
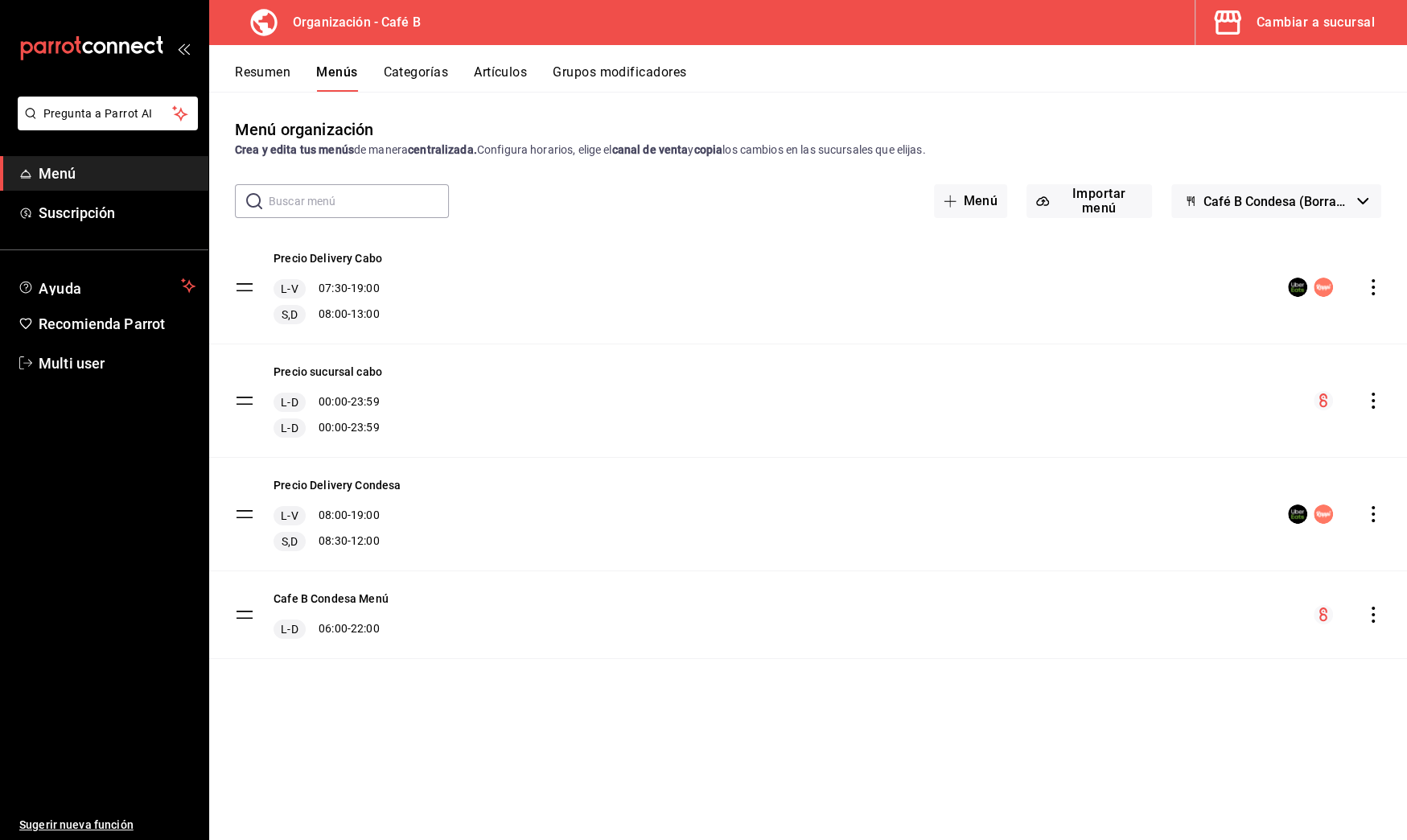
click at [1366, 614] on icon "actions" at bounding box center [1373, 615] width 17 height 17
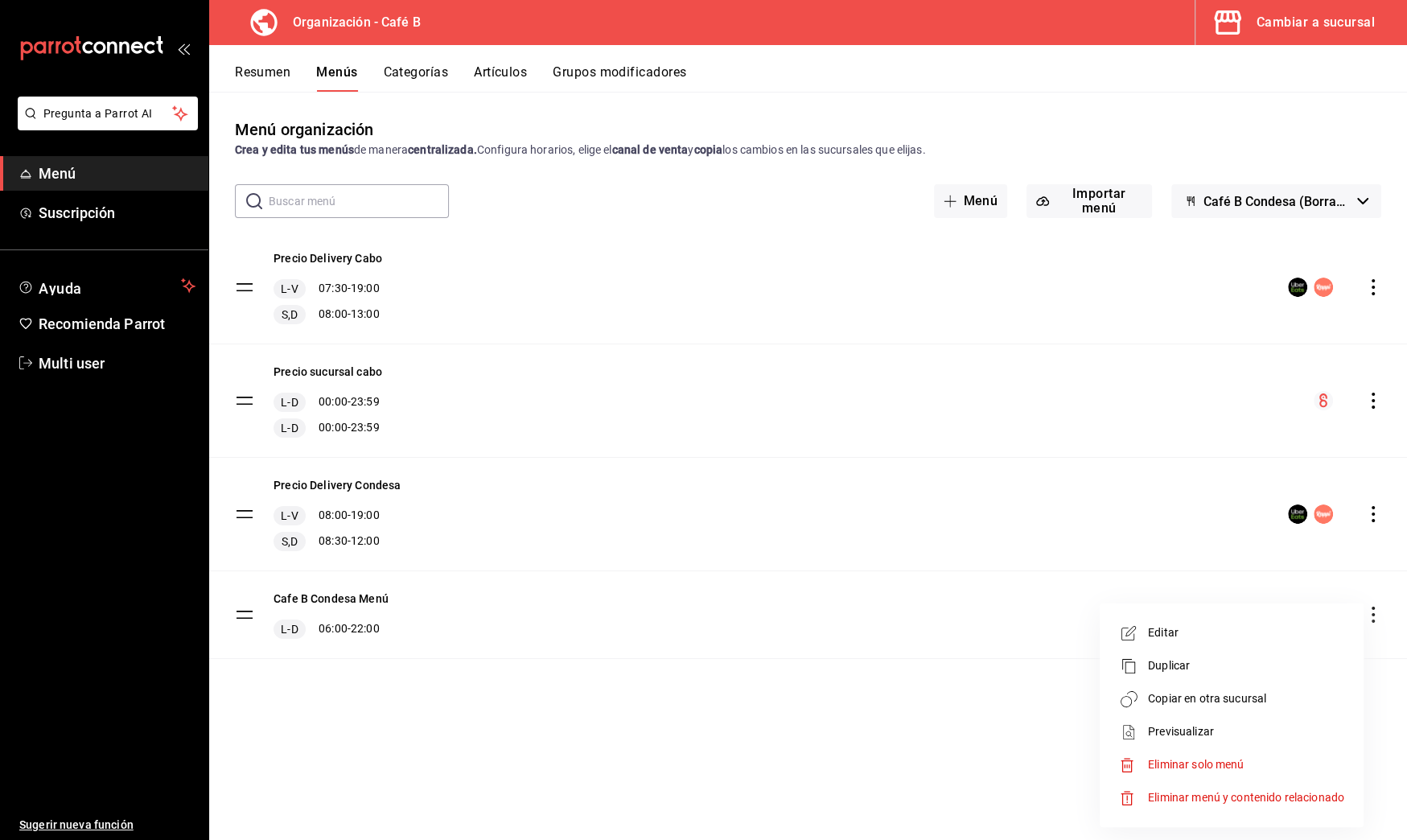
click at [1230, 707] on li "Copiar en otra sucursal" at bounding box center [1232, 699] width 251 height 33
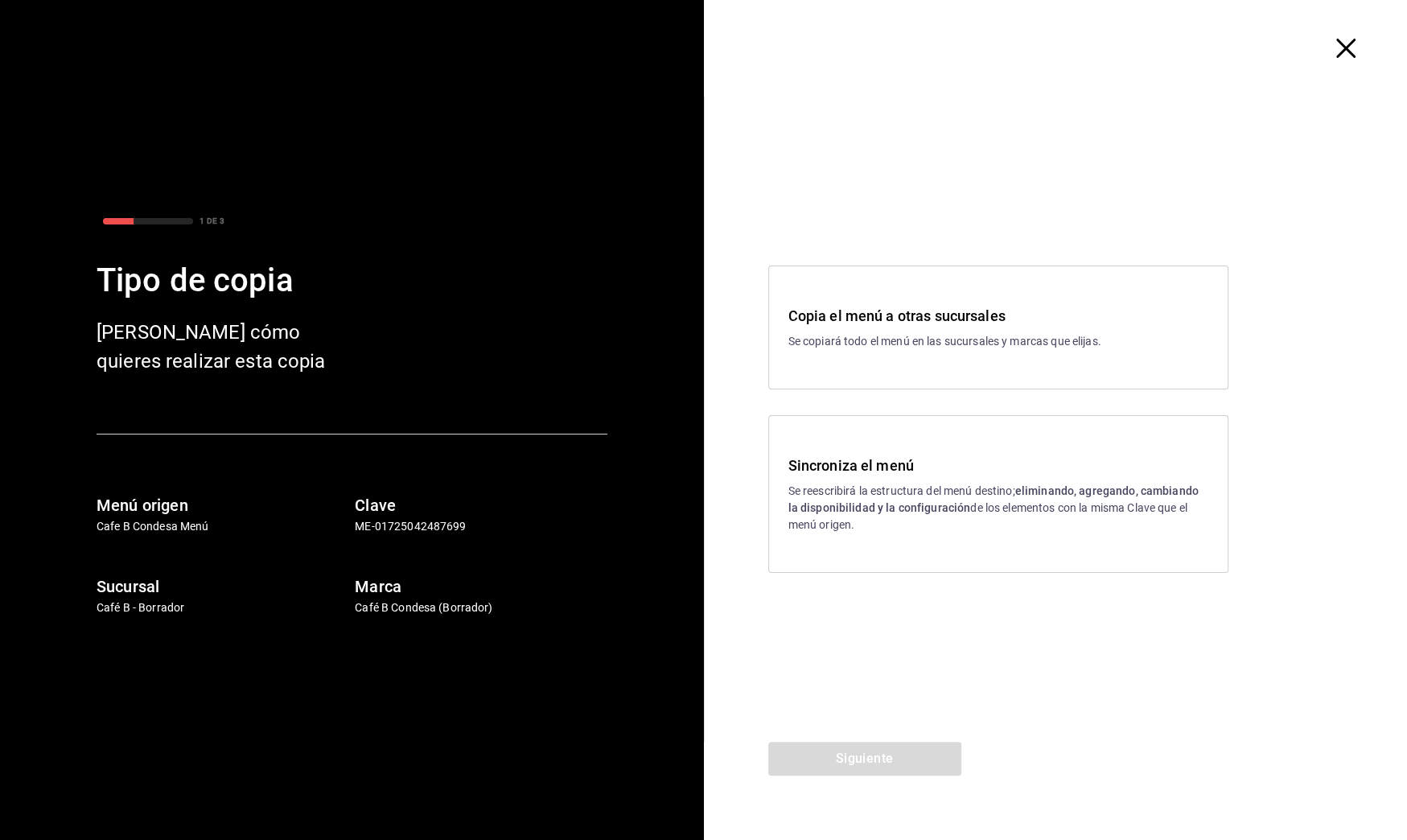
click at [945, 530] on p "Se reescribirá la estructura del menú destino; eliminando, agregando, cambiando…" at bounding box center [998, 508] width 420 height 51
click at [864, 745] on button "Siguiente" at bounding box center [865, 758] width 193 height 34
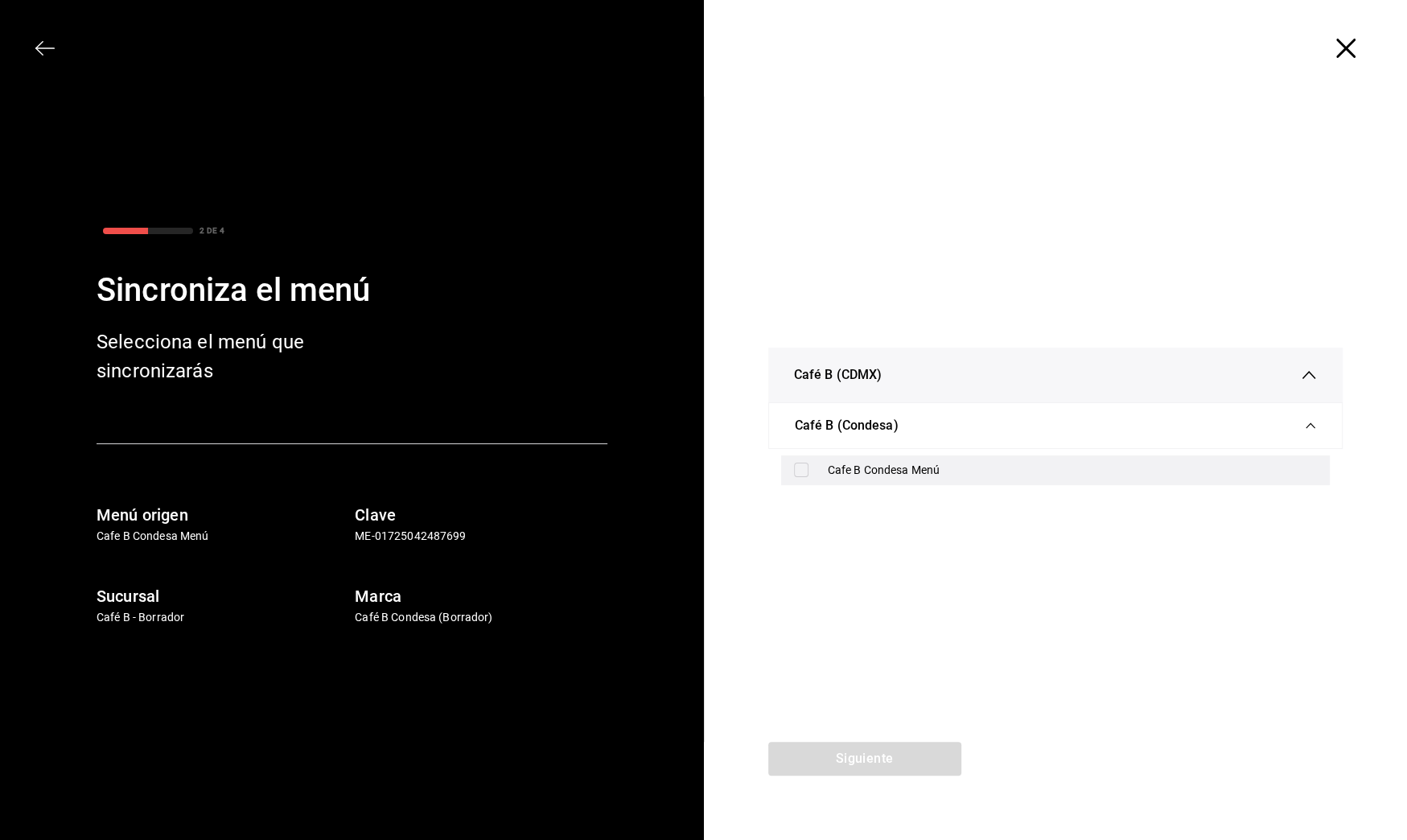
click at [842, 478] on div "Cafe B Condesa Menú" at bounding box center [1056, 470] width 550 height 30
checkbox input "true"
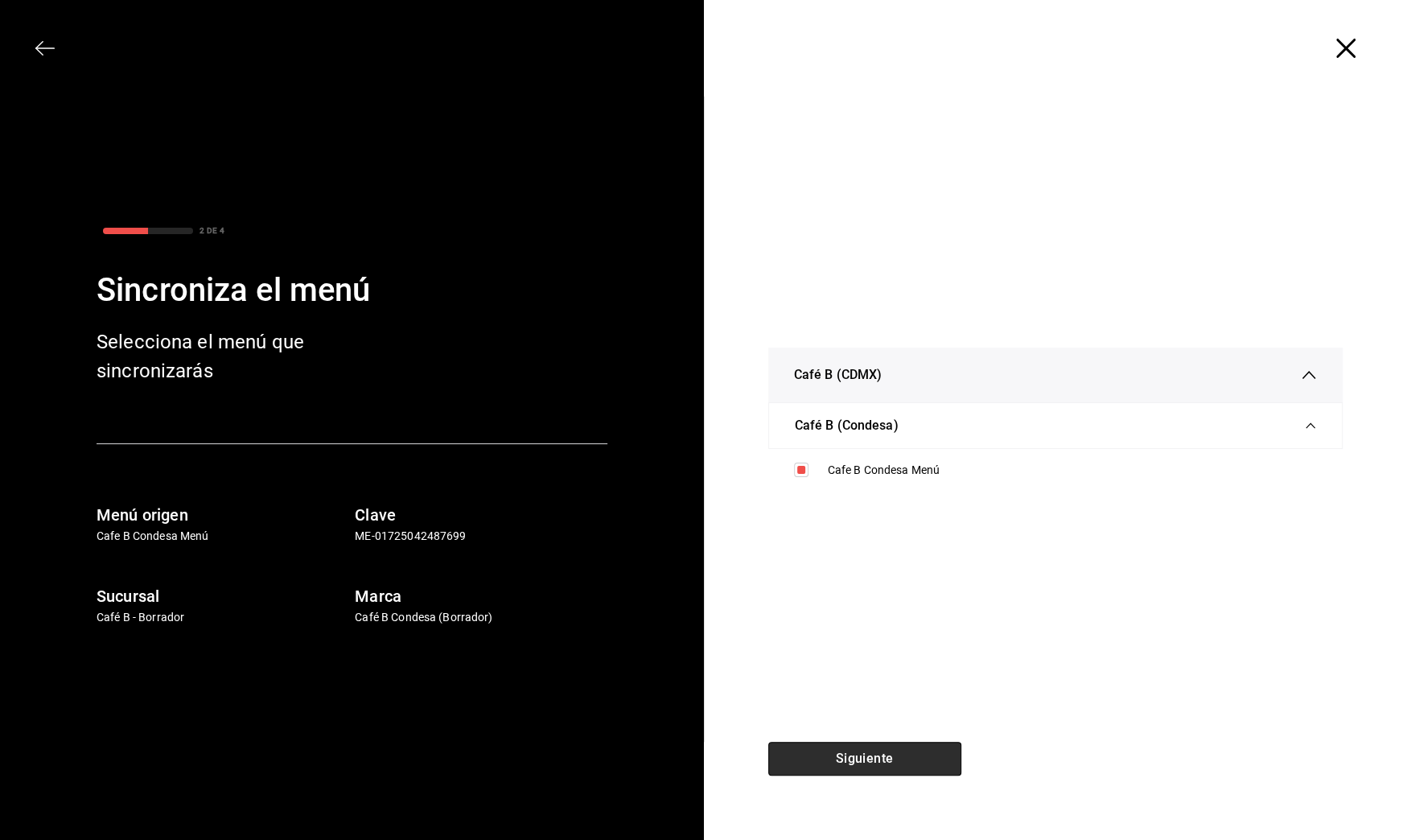
click at [890, 759] on button "Siguiente" at bounding box center [865, 758] width 193 height 34
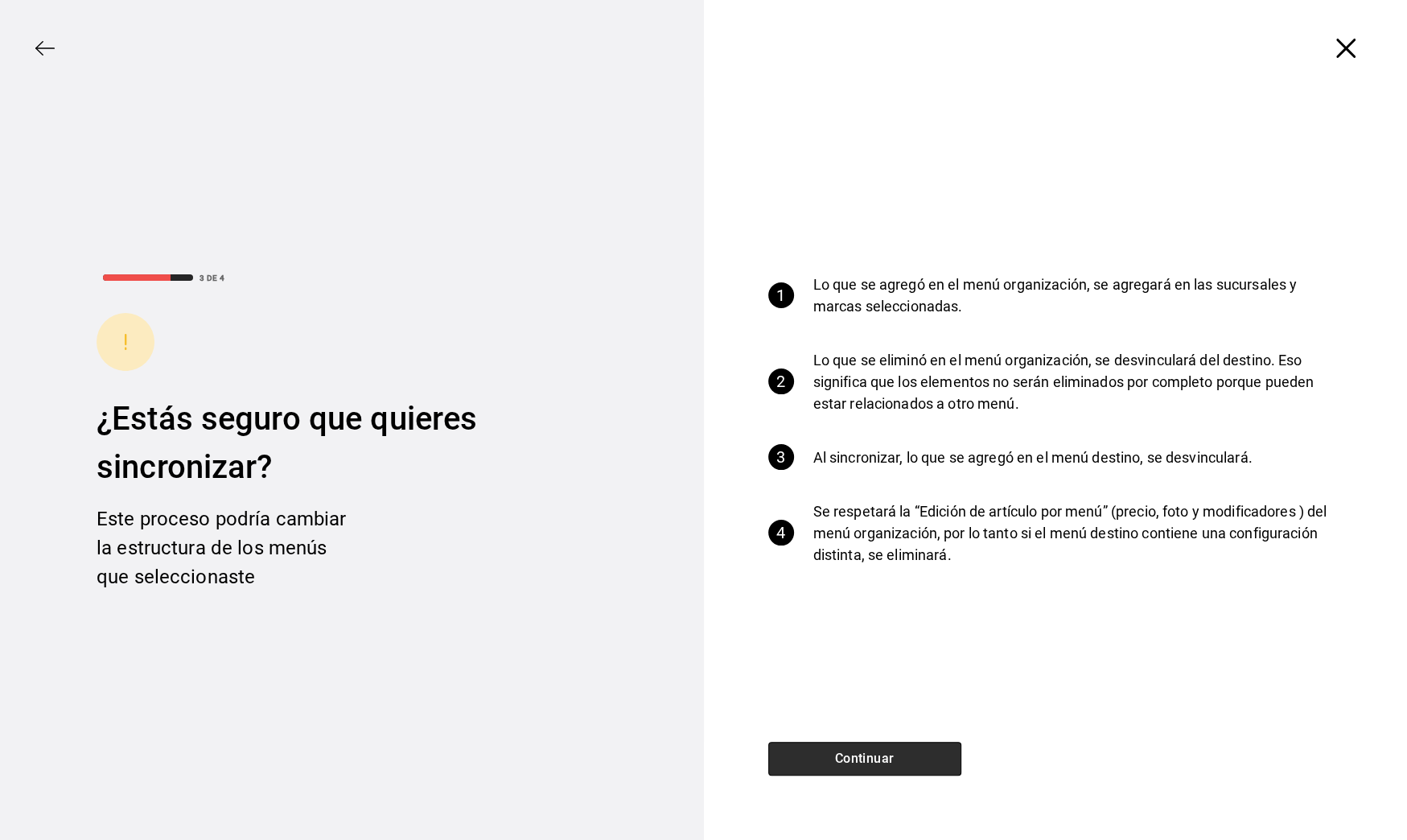
click at [899, 742] on button "Continuar" at bounding box center [865, 758] width 193 height 34
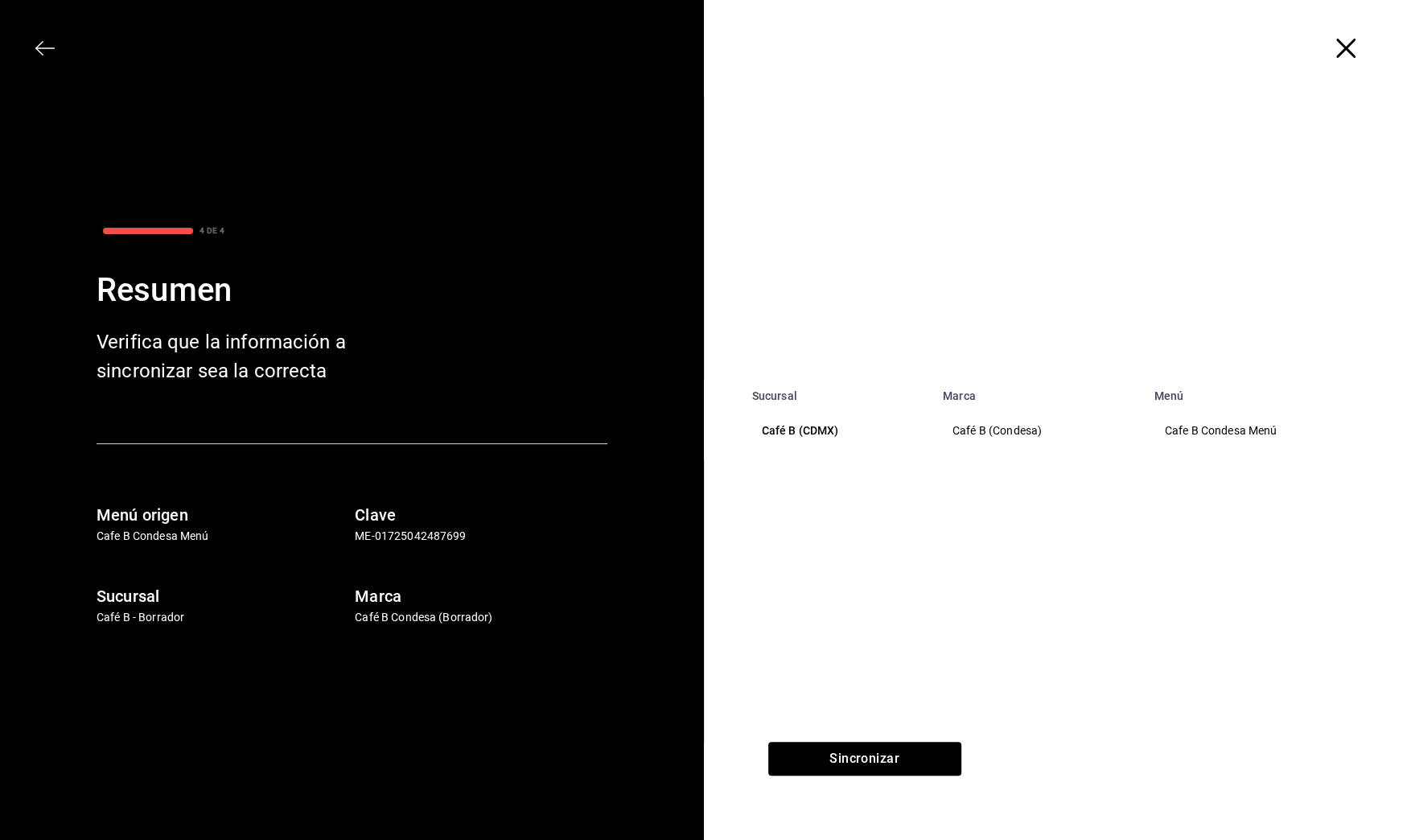
click at [921, 777] on div "Sincronizar" at bounding box center [865, 790] width 322 height 98
click at [923, 738] on div "Sucursal Marca Menú Café B (CDMX) Café B (Condesa) Cafe B Condesa Menú" at bounding box center [1056, 419] width 704 height 645
click at [923, 760] on button "Sincronizar" at bounding box center [865, 758] width 193 height 34
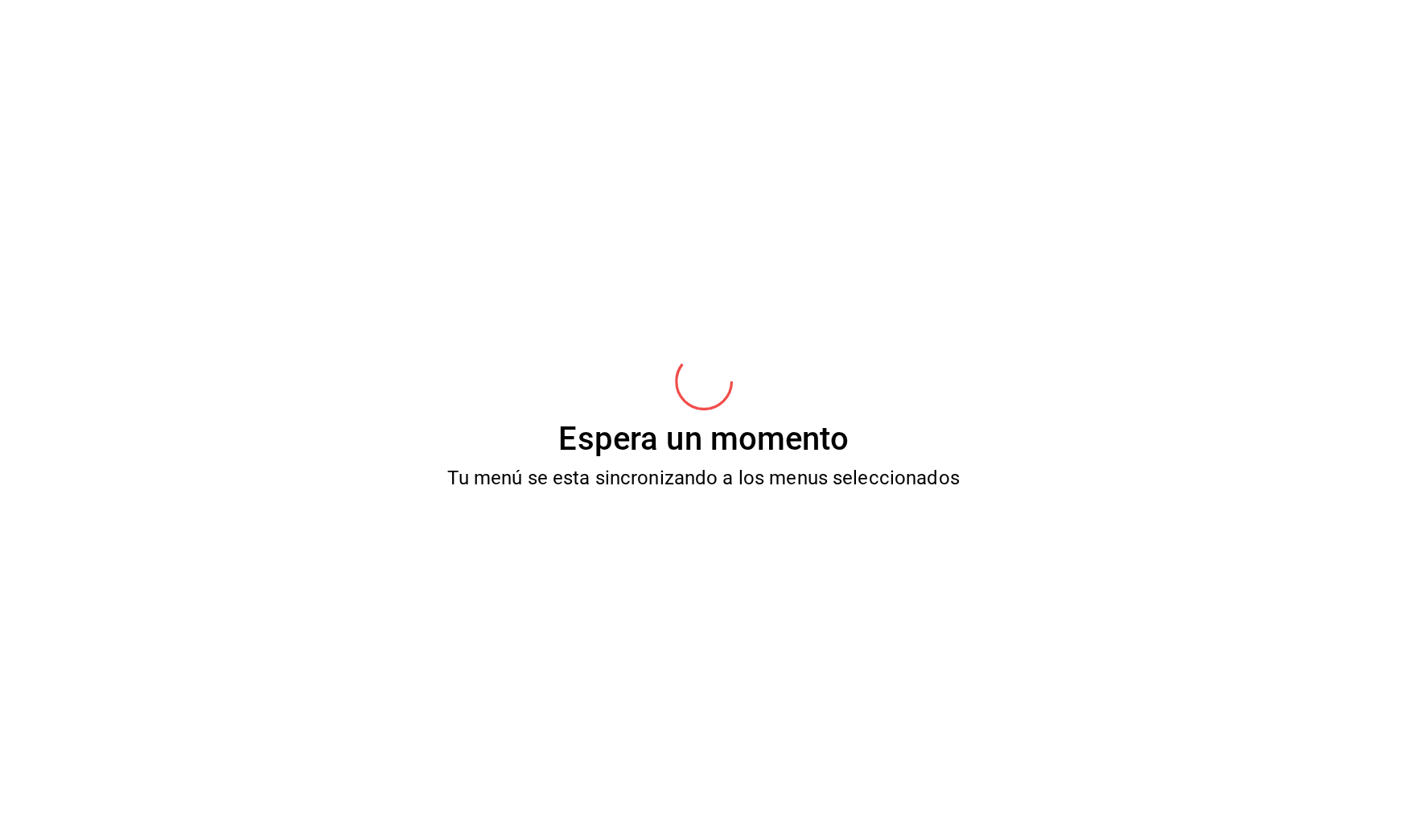
click at [923, 760] on div "Espera un momento Tu menú se esta sincronizando a los menus seleccionados" at bounding box center [704, 420] width 1407 height 840
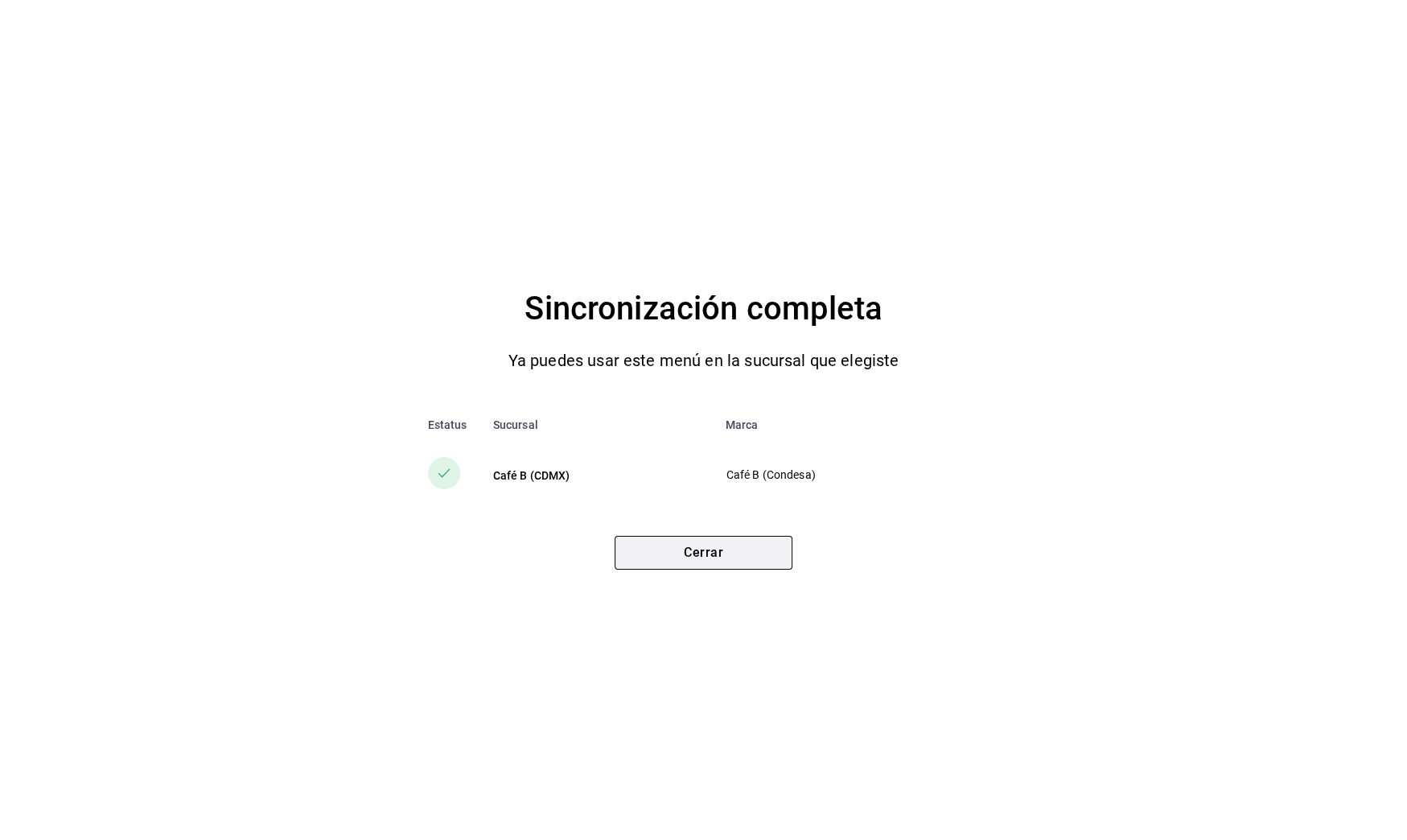
click at [694, 557] on button "Cerrar" at bounding box center [704, 553] width 177 height 34
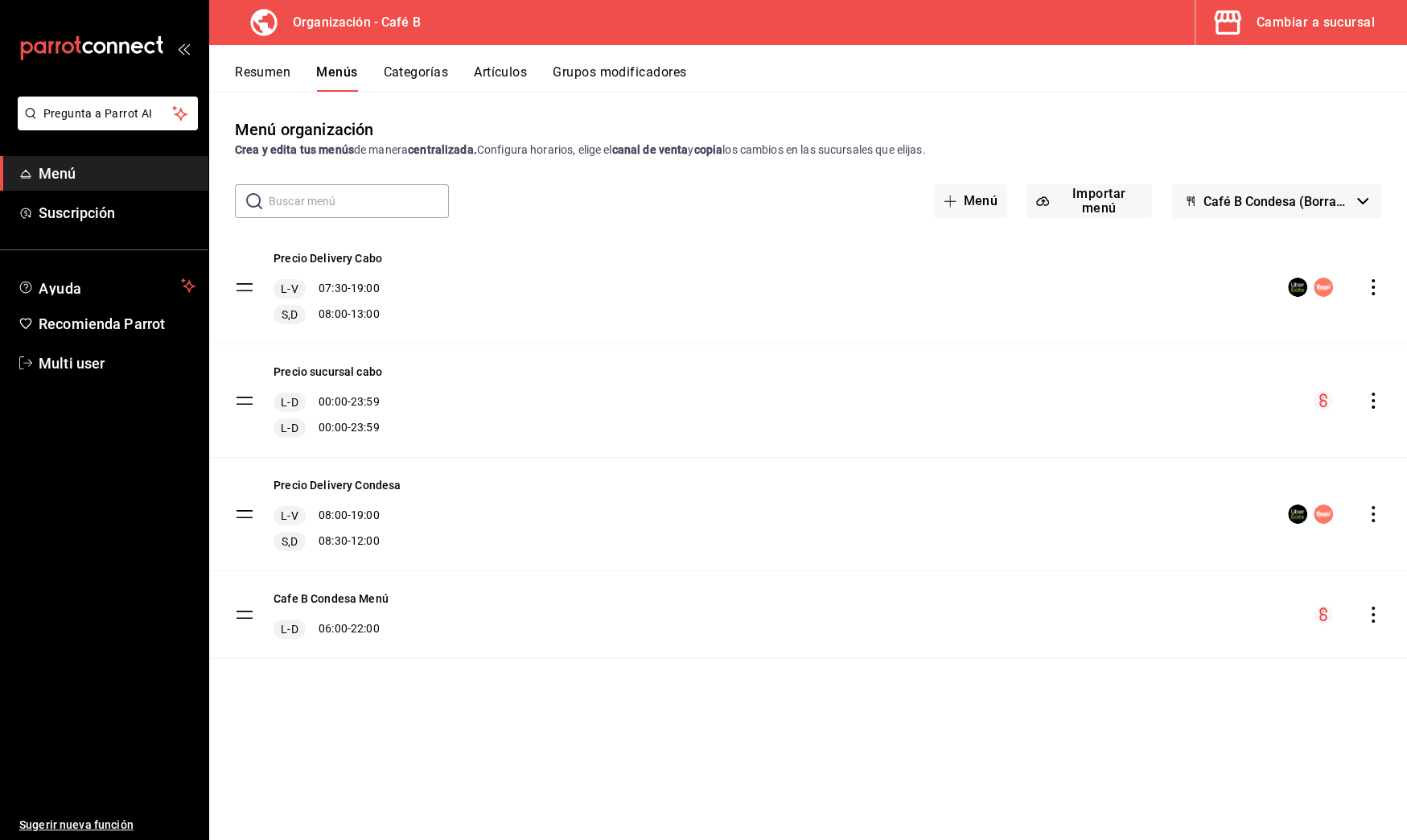
click at [1371, 281] on icon "actions" at bounding box center [1373, 287] width 17 height 17
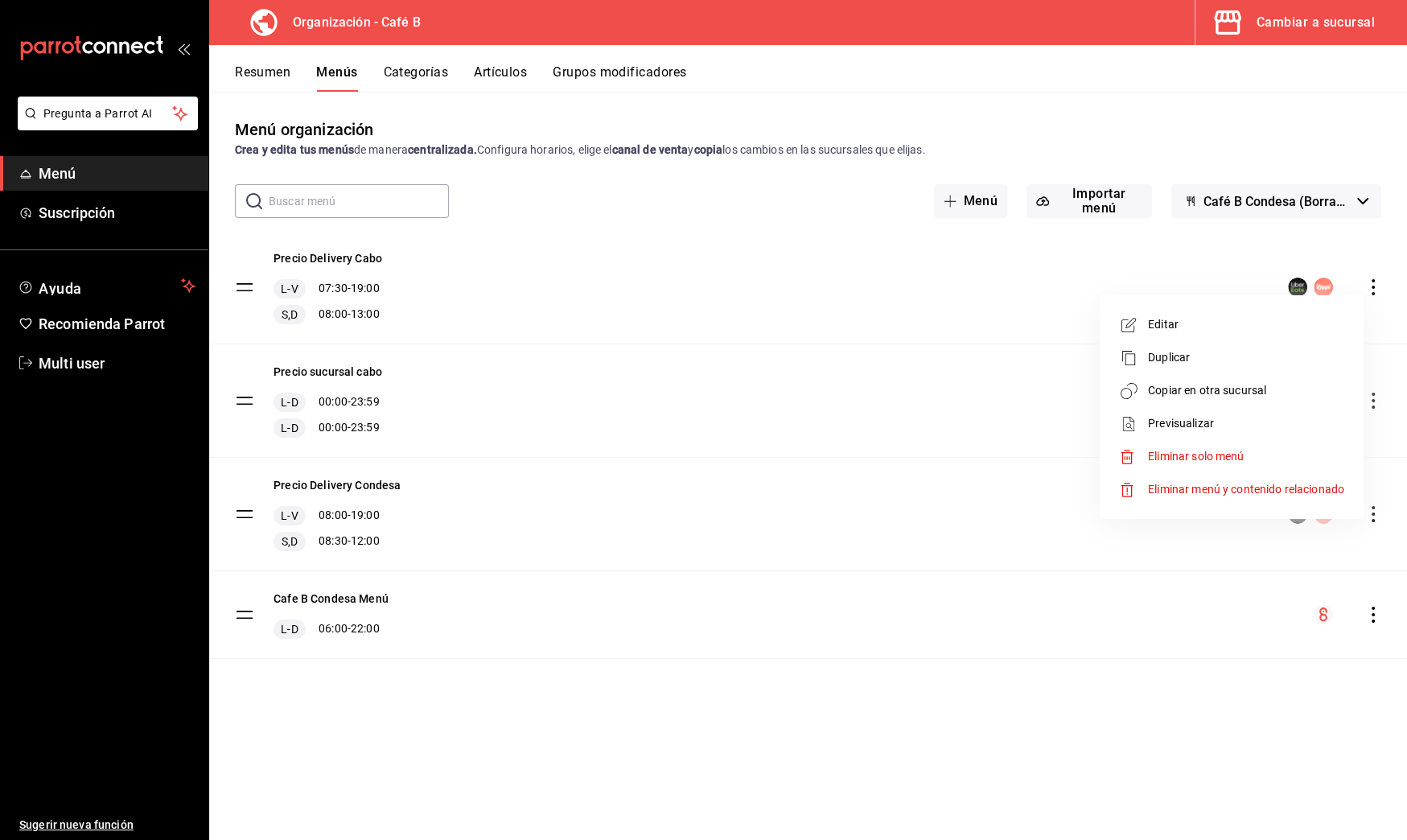
click at [1263, 378] on li "Copiar en otra sucursal" at bounding box center [1232, 391] width 251 height 33
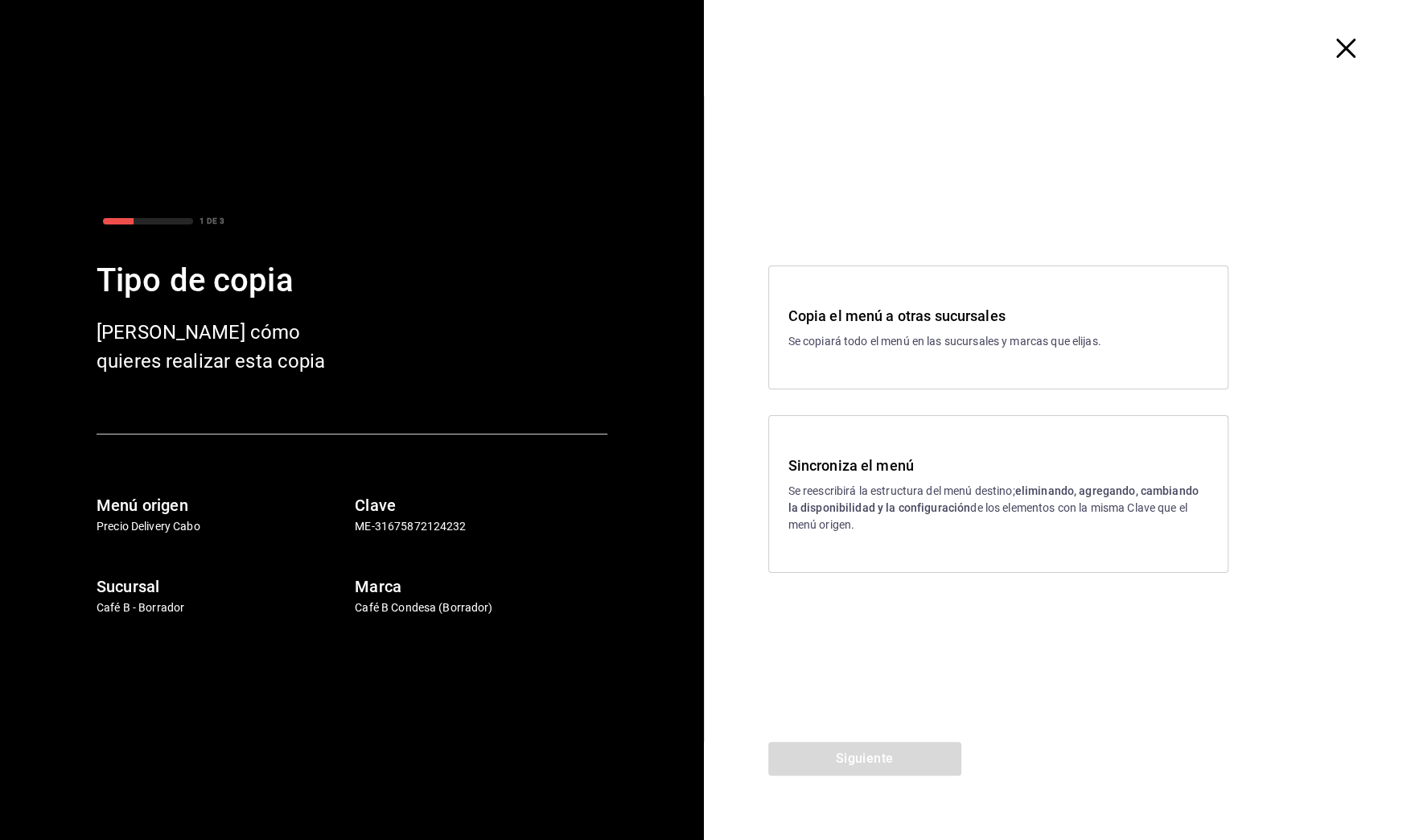
click at [841, 501] on strong "eliminando, agregando, cambiando la disponibilidad y la configuración" at bounding box center [993, 499] width 410 height 30
click at [889, 745] on button "Siguiente" at bounding box center [865, 758] width 193 height 34
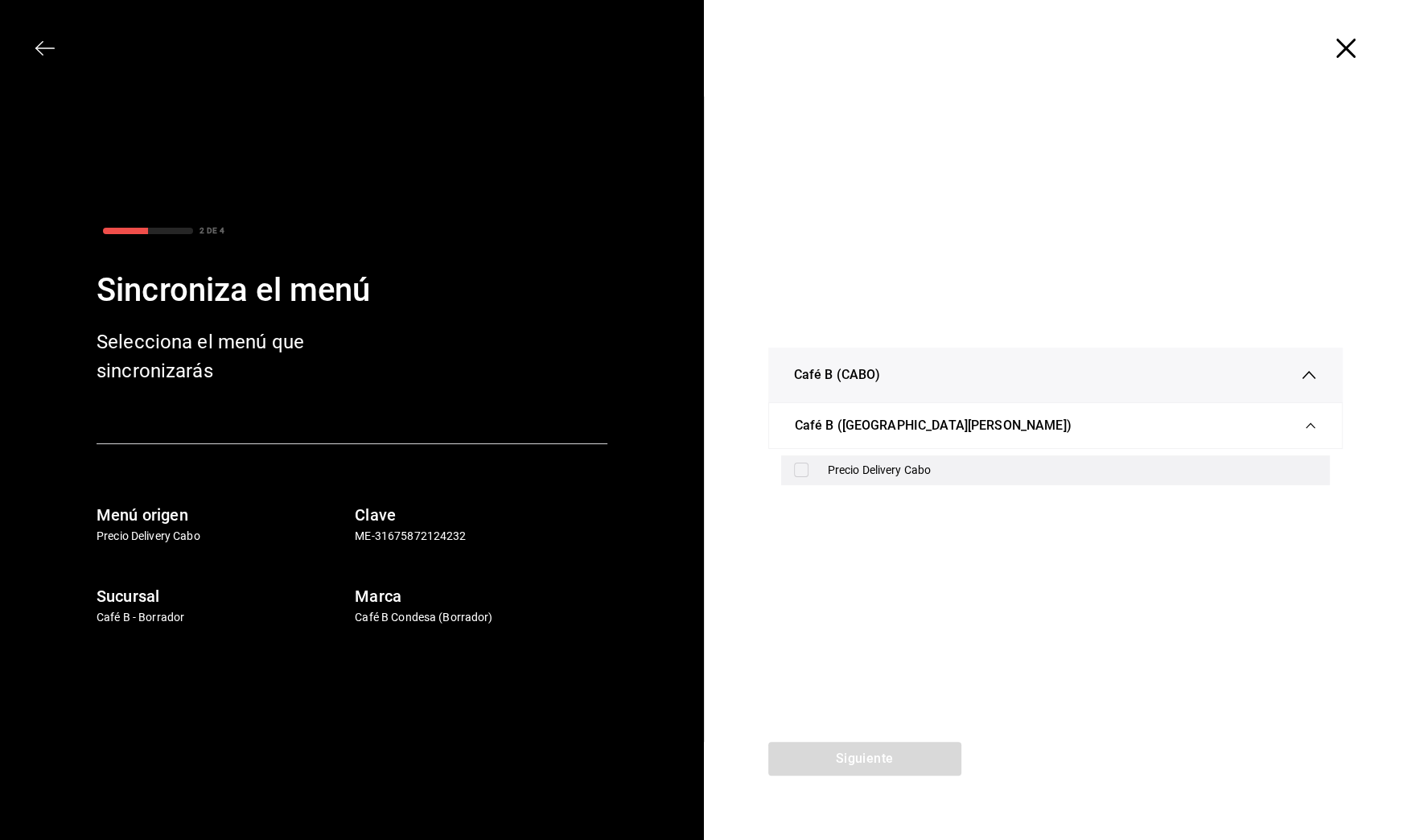
click at [850, 477] on div "Precio Delivery Cabo" at bounding box center [1073, 470] width 490 height 17
checkbox input "true"
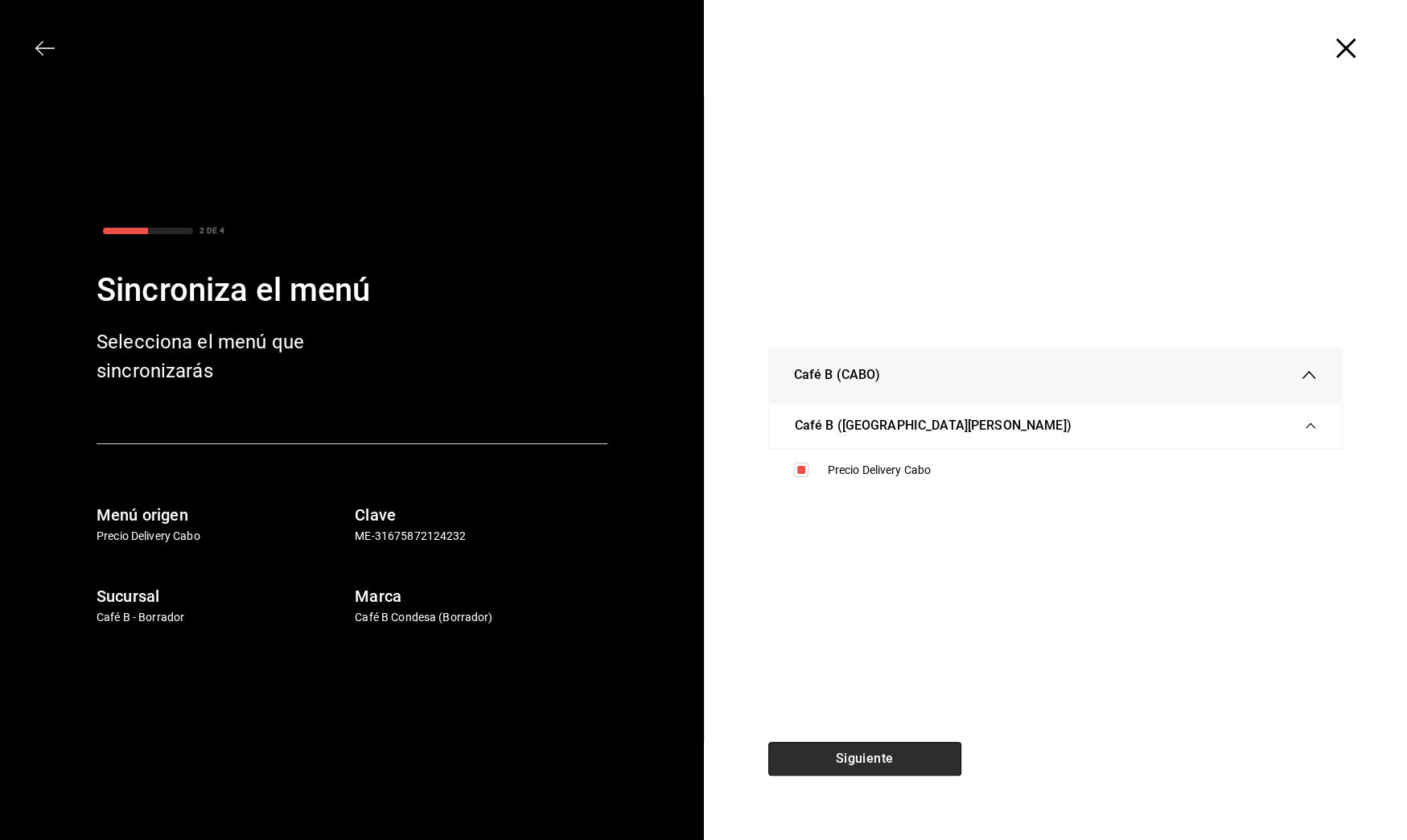
click at [923, 746] on button "Siguiente" at bounding box center [865, 758] width 193 height 34
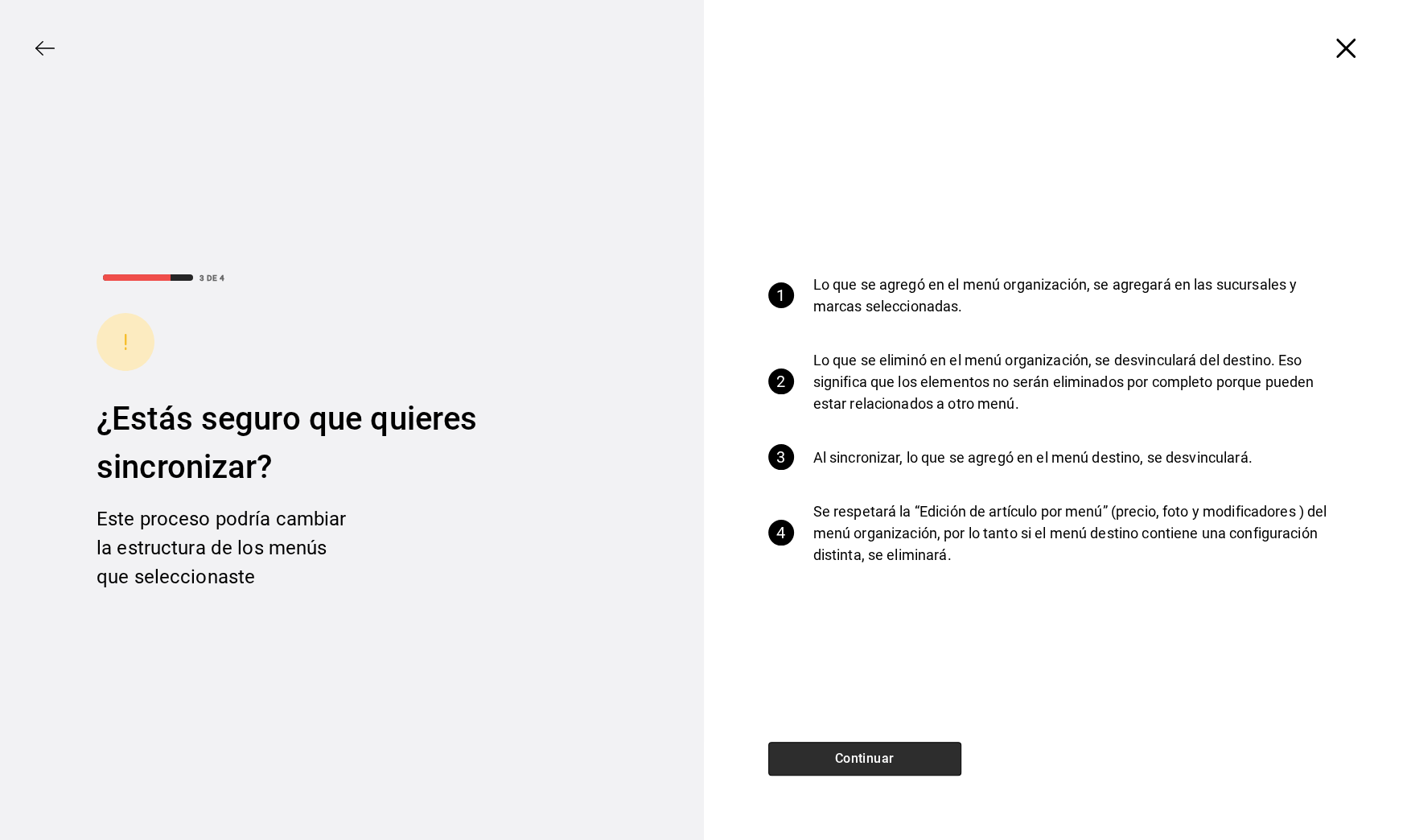
click at [904, 760] on button "Continuar" at bounding box center [865, 758] width 193 height 34
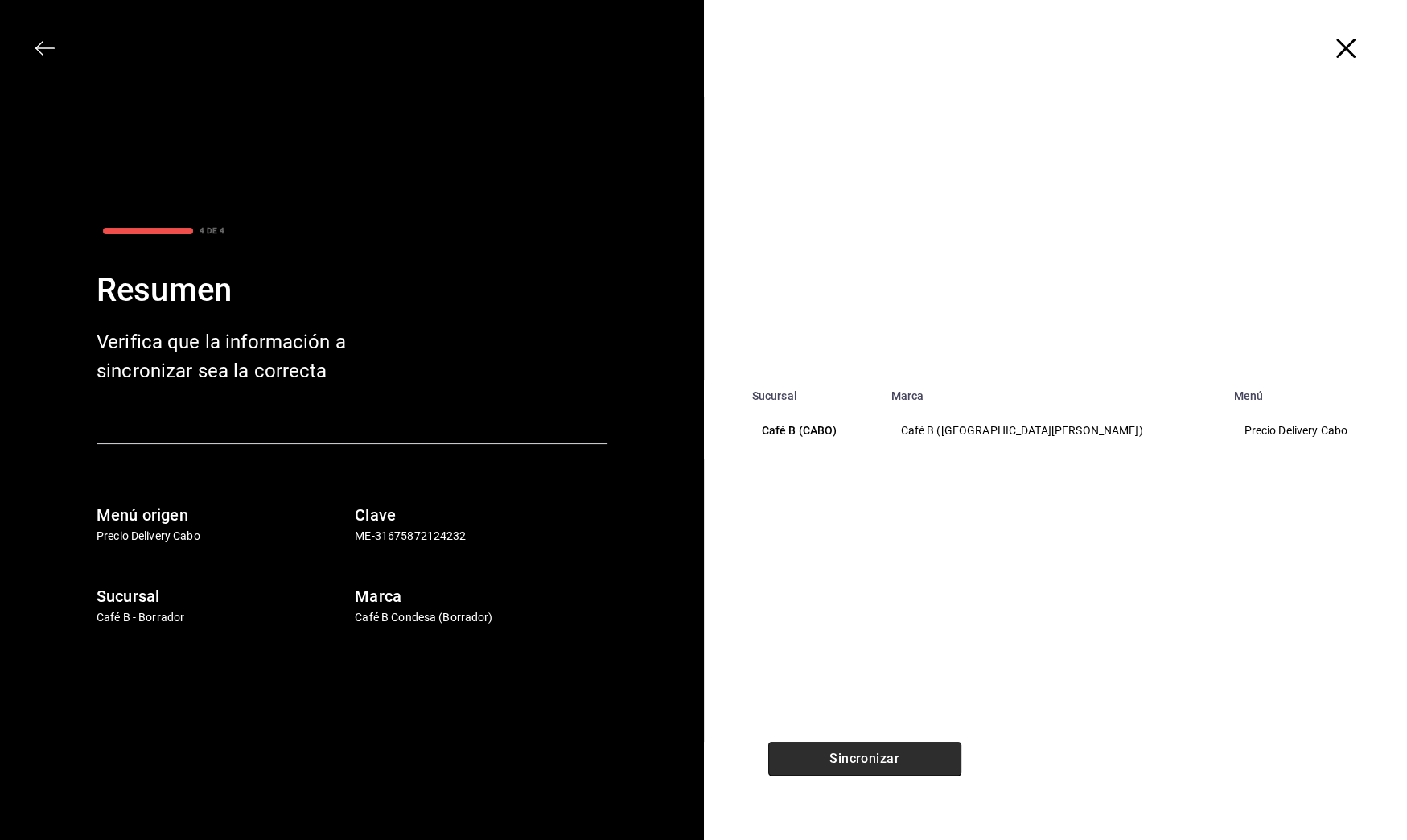
click at [904, 760] on button "Sincronizar" at bounding box center [865, 758] width 193 height 34
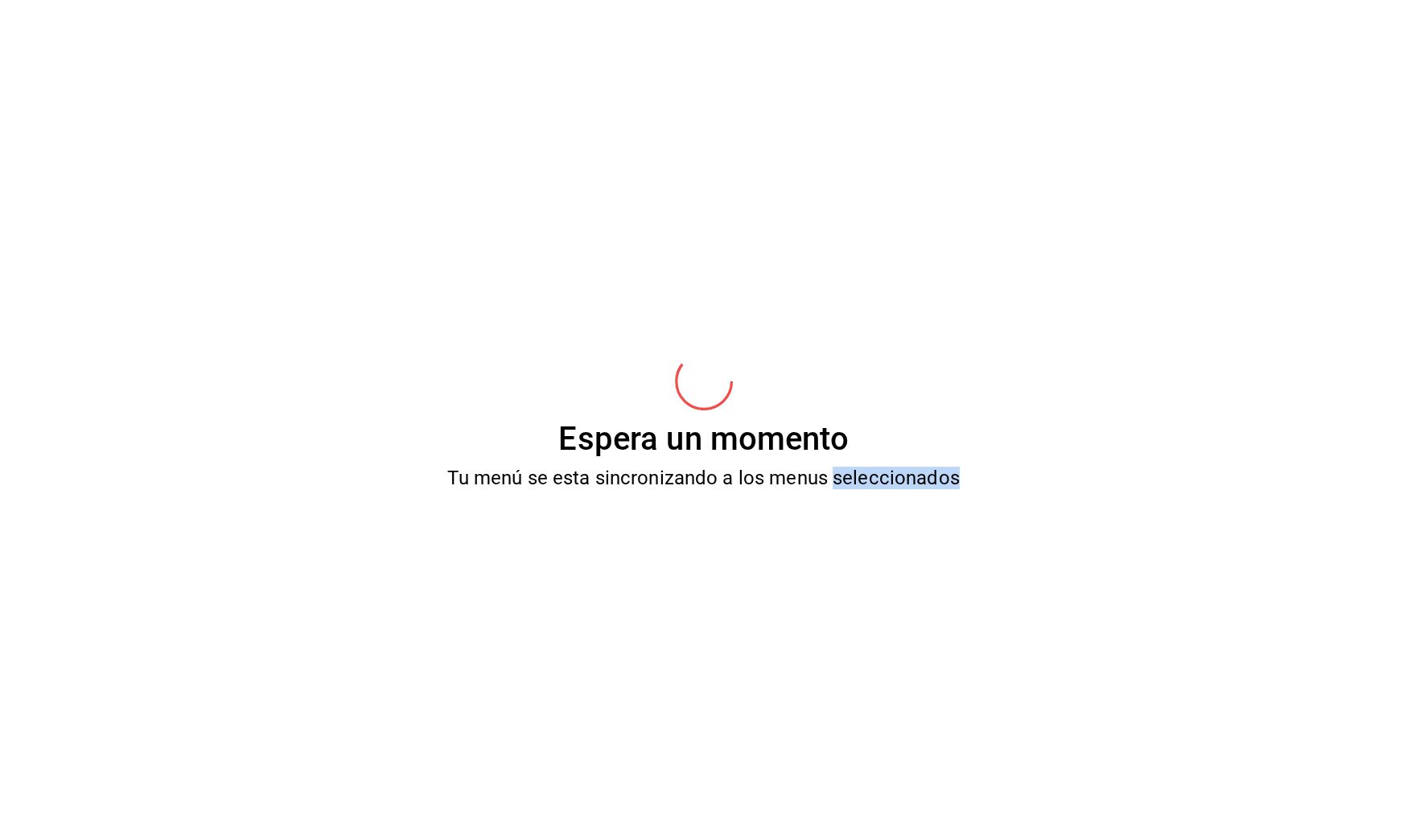
click at [904, 760] on div "Espera un momento Tu menú se esta sincronizando a los menus seleccionados" at bounding box center [704, 420] width 1407 height 840
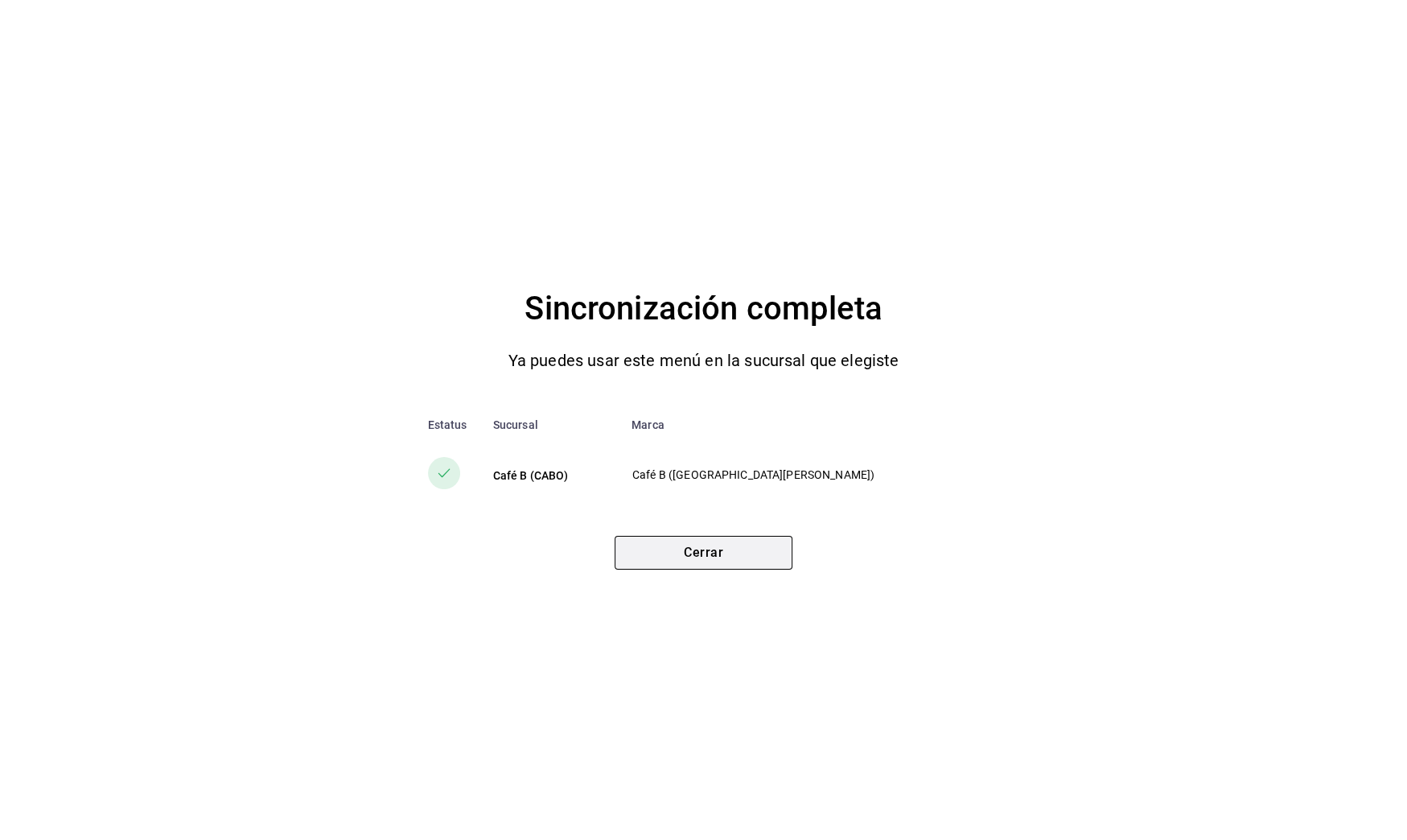
click at [755, 553] on button "Cerrar" at bounding box center [704, 553] width 177 height 34
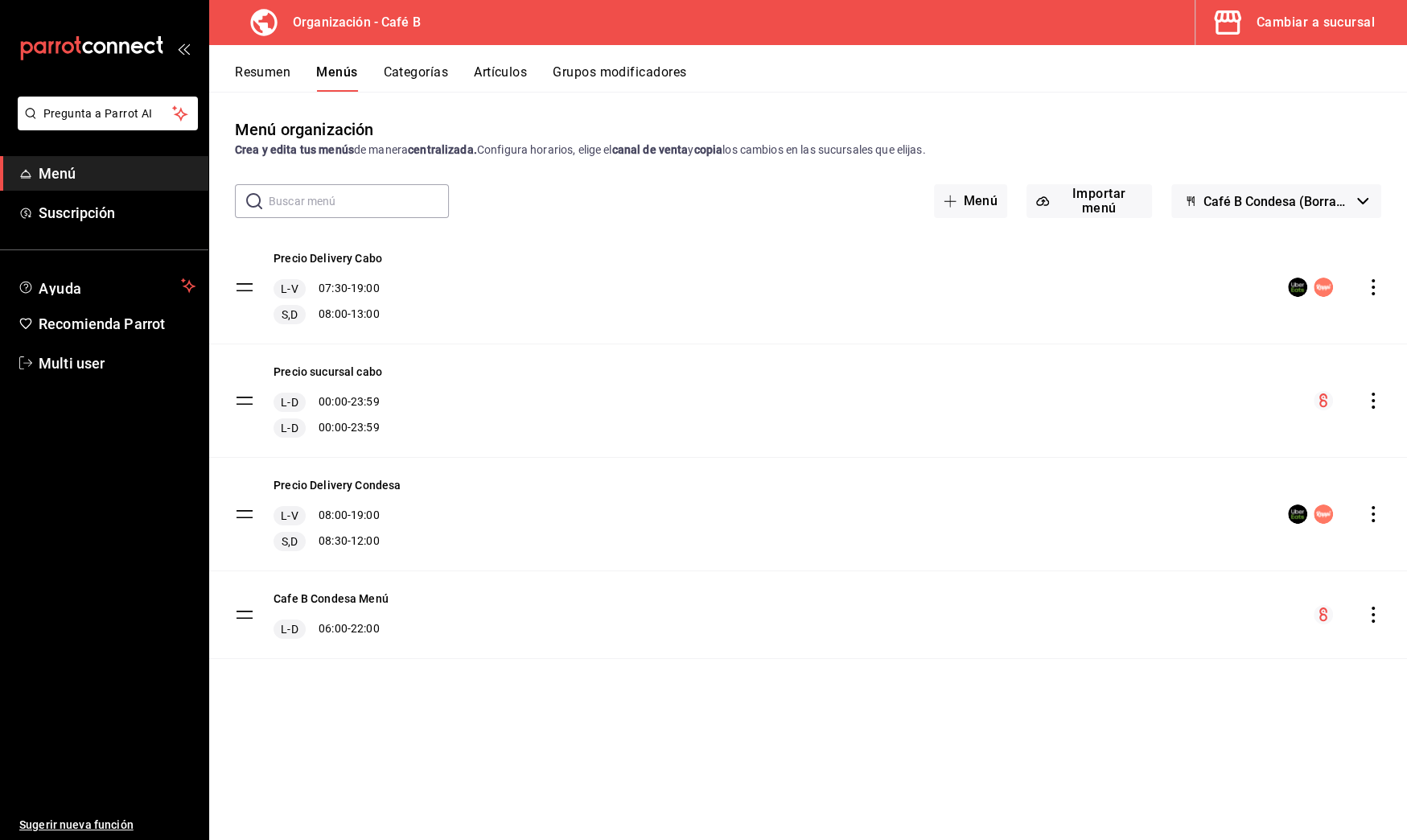
click at [1377, 506] on icon "actions" at bounding box center [1373, 514] width 17 height 17
click at [1255, 606] on li "Copiar en otra sucursal" at bounding box center [1232, 617] width 251 height 33
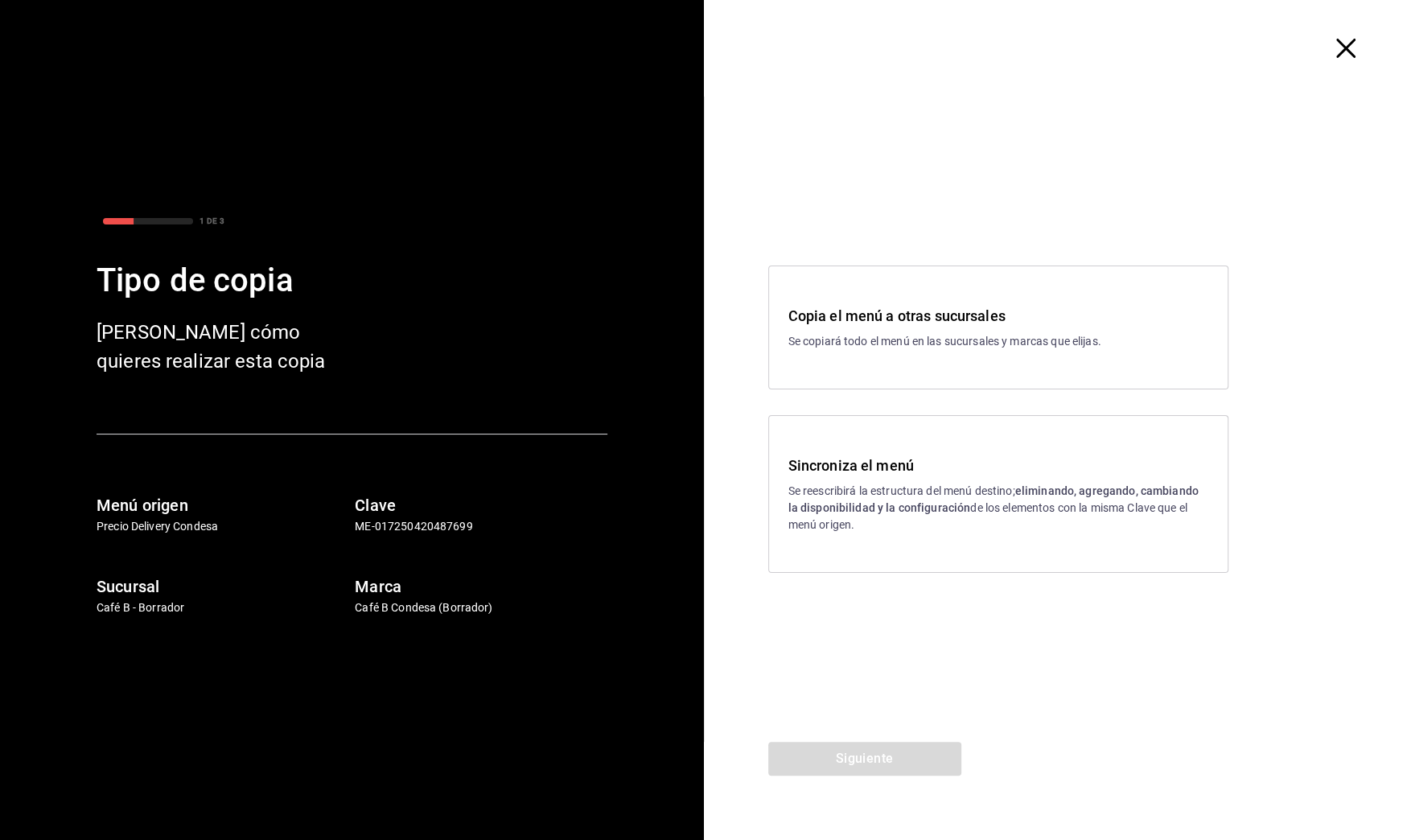
click at [905, 507] on strong "eliminando, agregando, cambiando la disponibilidad y la configuración" at bounding box center [993, 499] width 410 height 30
click at [920, 775] on div "Siguiente" at bounding box center [865, 790] width 322 height 98
click at [924, 745] on button "Siguiente" at bounding box center [865, 758] width 193 height 34
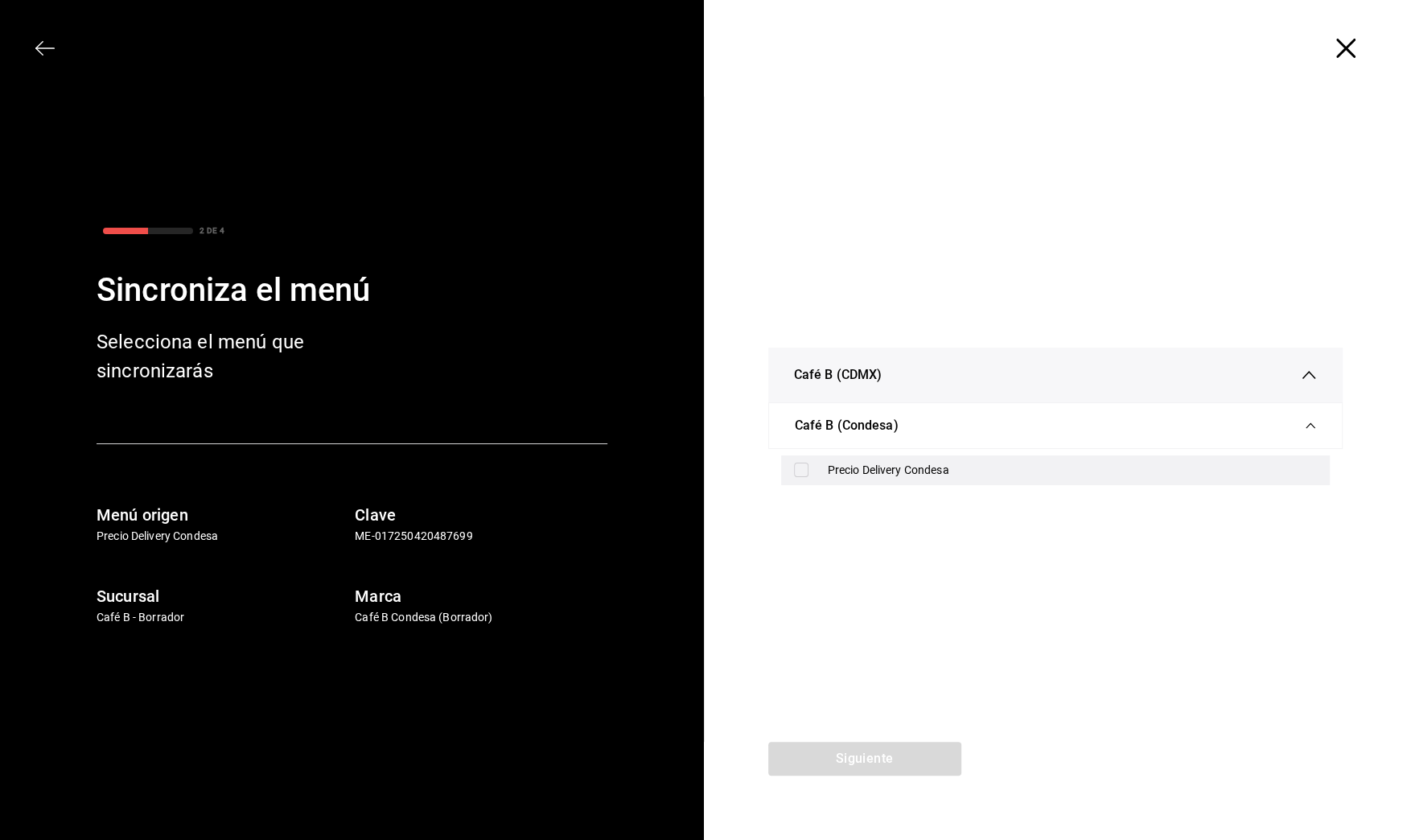
click at [924, 458] on div "Precio Delivery Condesa" at bounding box center [1056, 470] width 550 height 30
checkbox input "true"
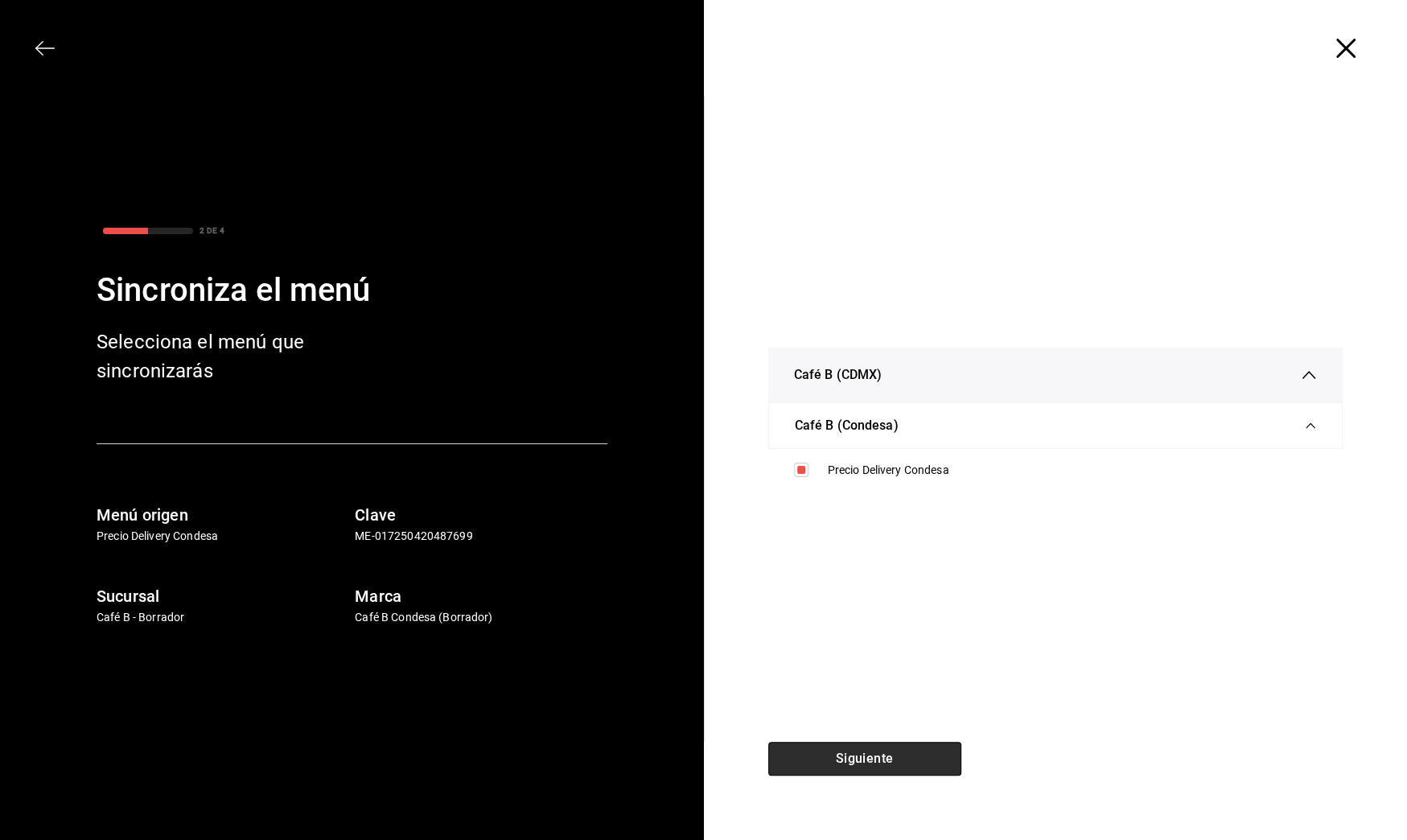
click at [923, 759] on button "Siguiente" at bounding box center [865, 758] width 193 height 34
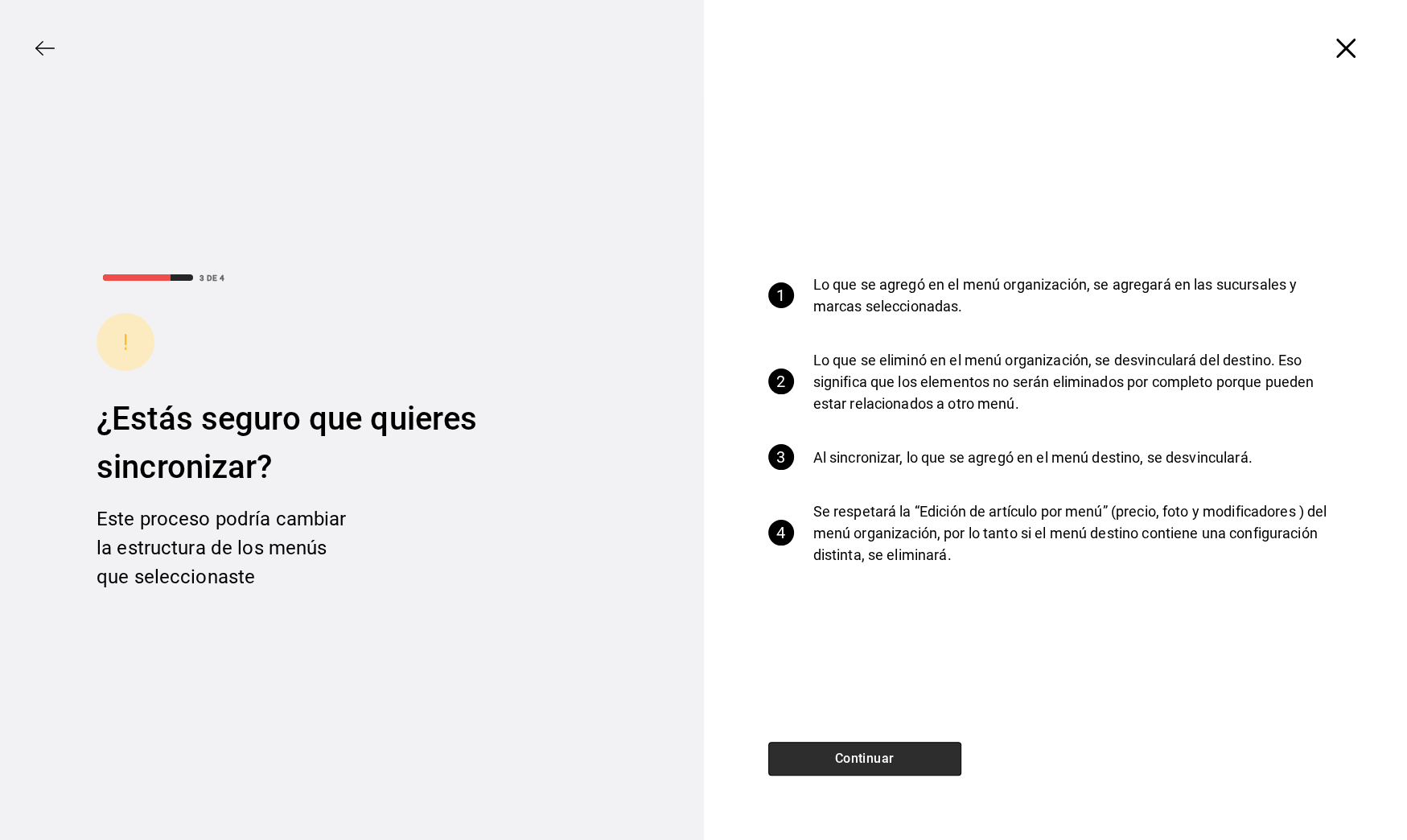
click at [923, 759] on button "Continuar" at bounding box center [865, 758] width 193 height 34
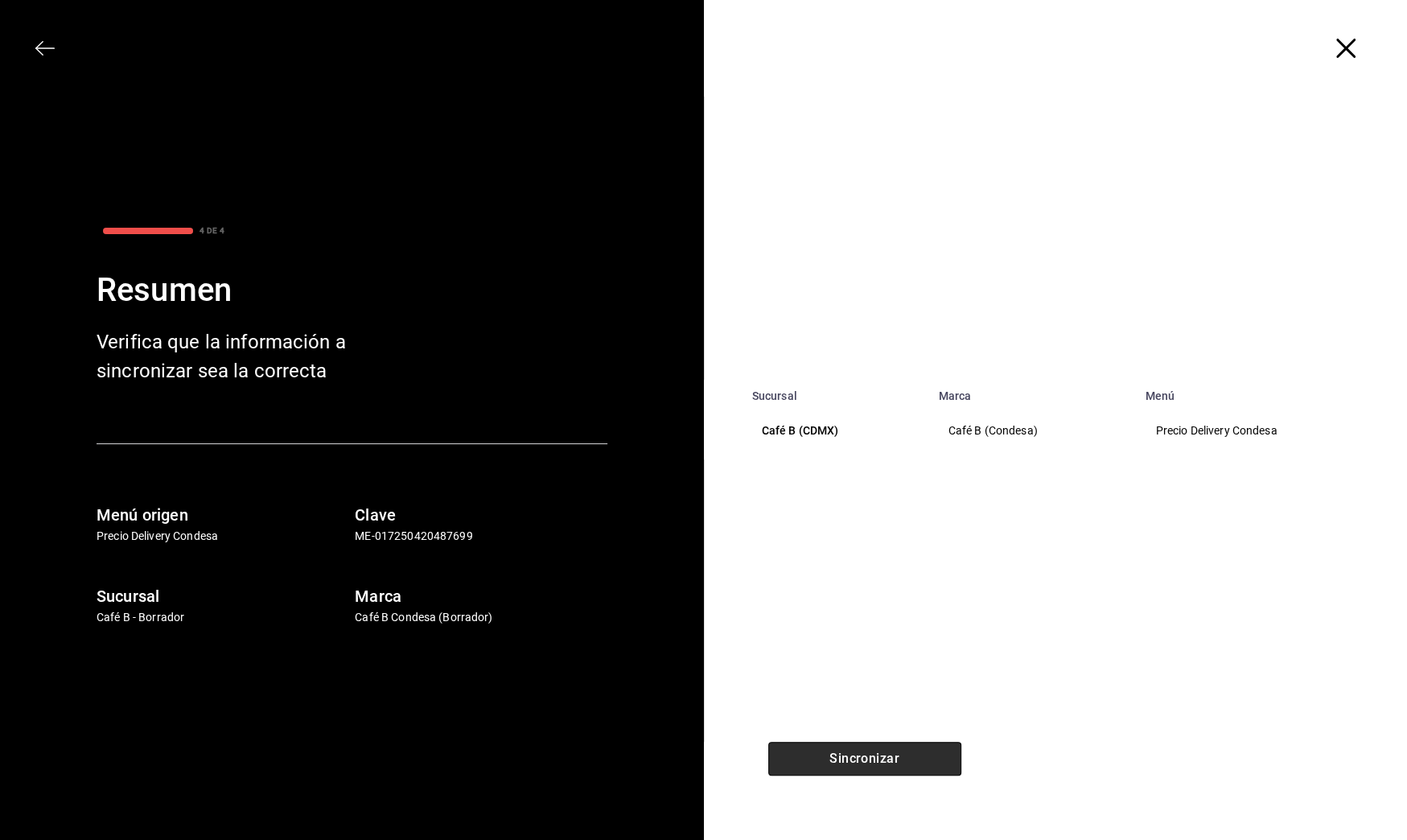
click at [923, 759] on button "Sincronizar" at bounding box center [865, 758] width 193 height 34
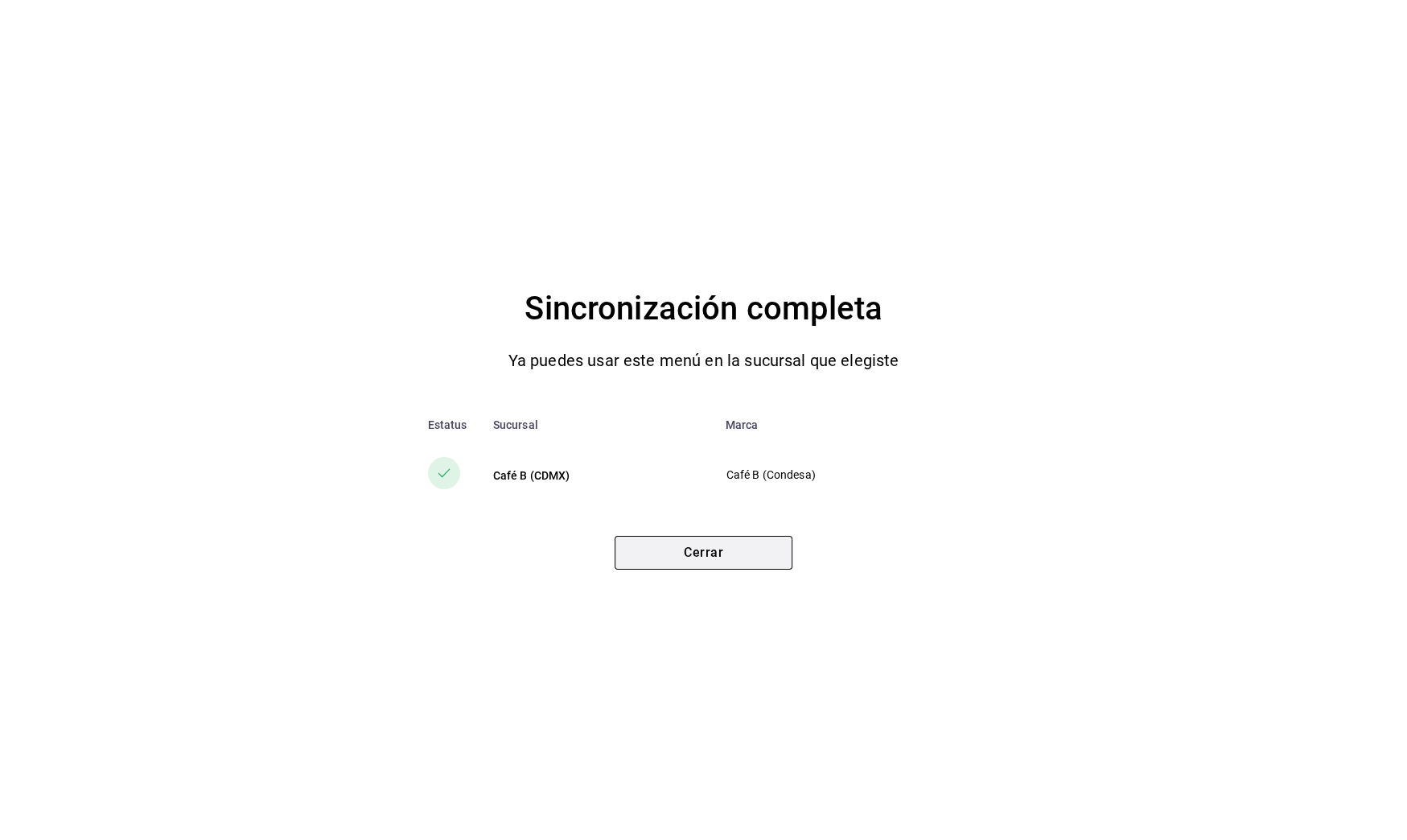
click at [728, 568] on button "Cerrar" at bounding box center [704, 553] width 177 height 34
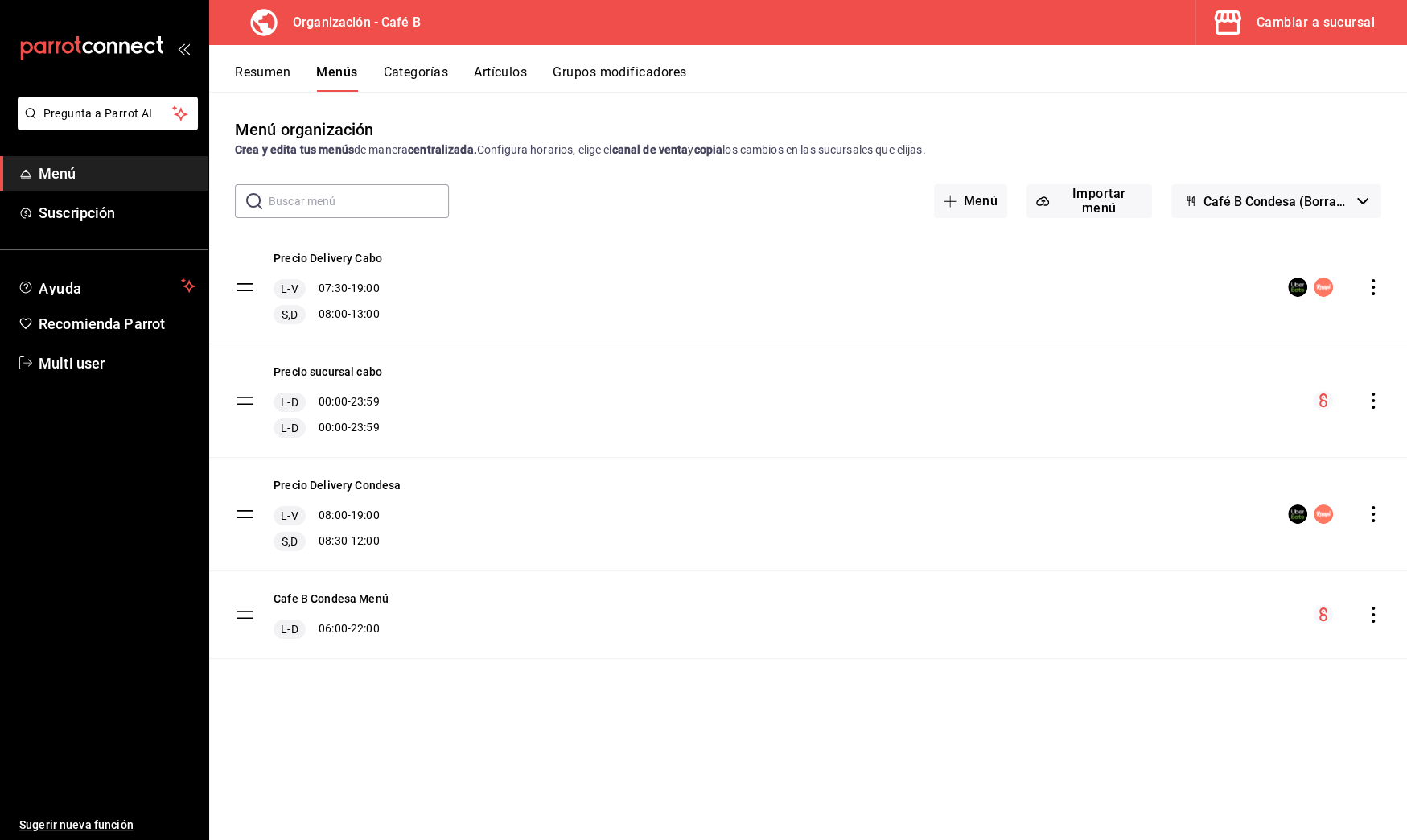
click at [1374, 282] on icon "actions" at bounding box center [1373, 287] width 3 height 17
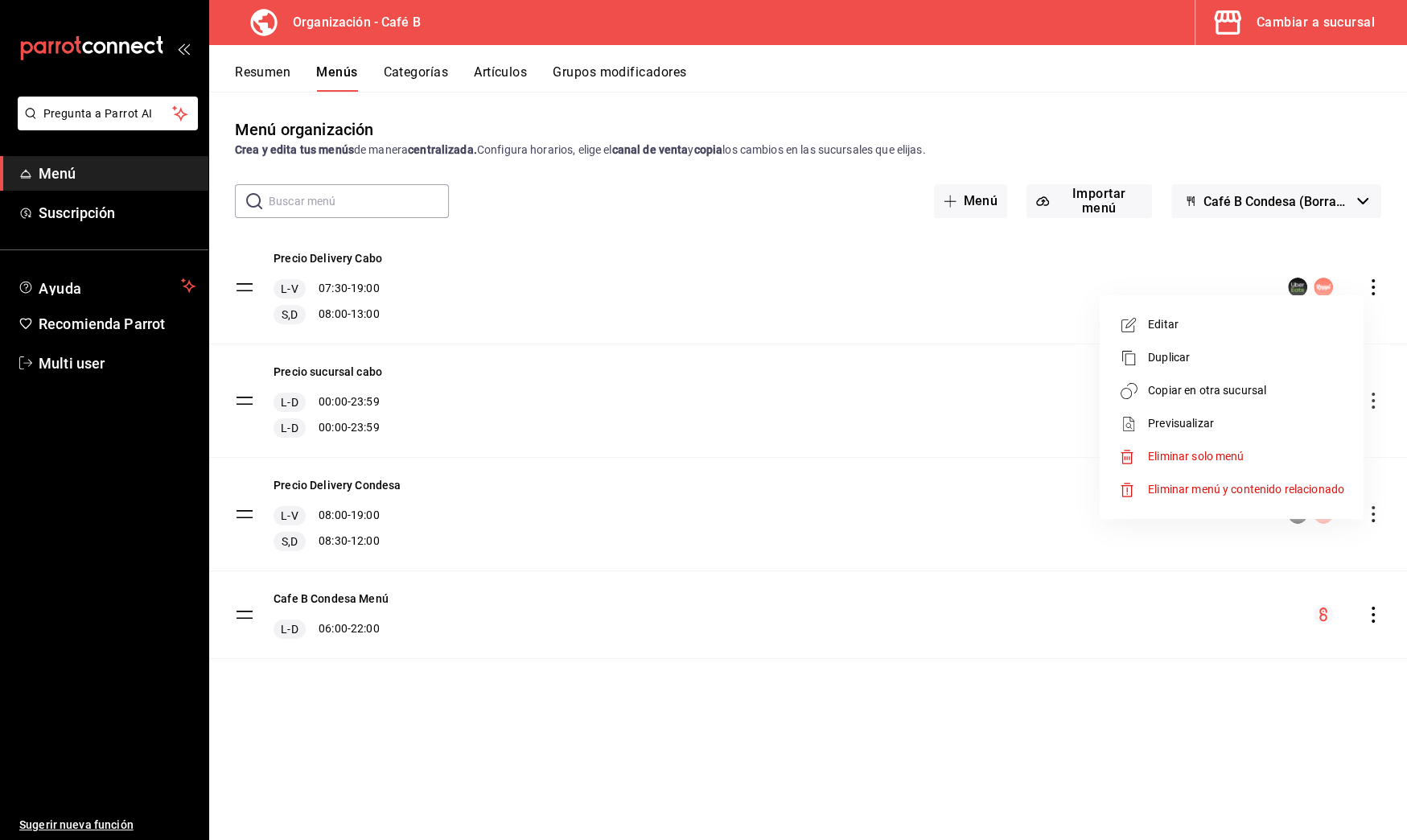
click at [1305, 379] on li "Copiar en otra sucursal" at bounding box center [1232, 391] width 251 height 33
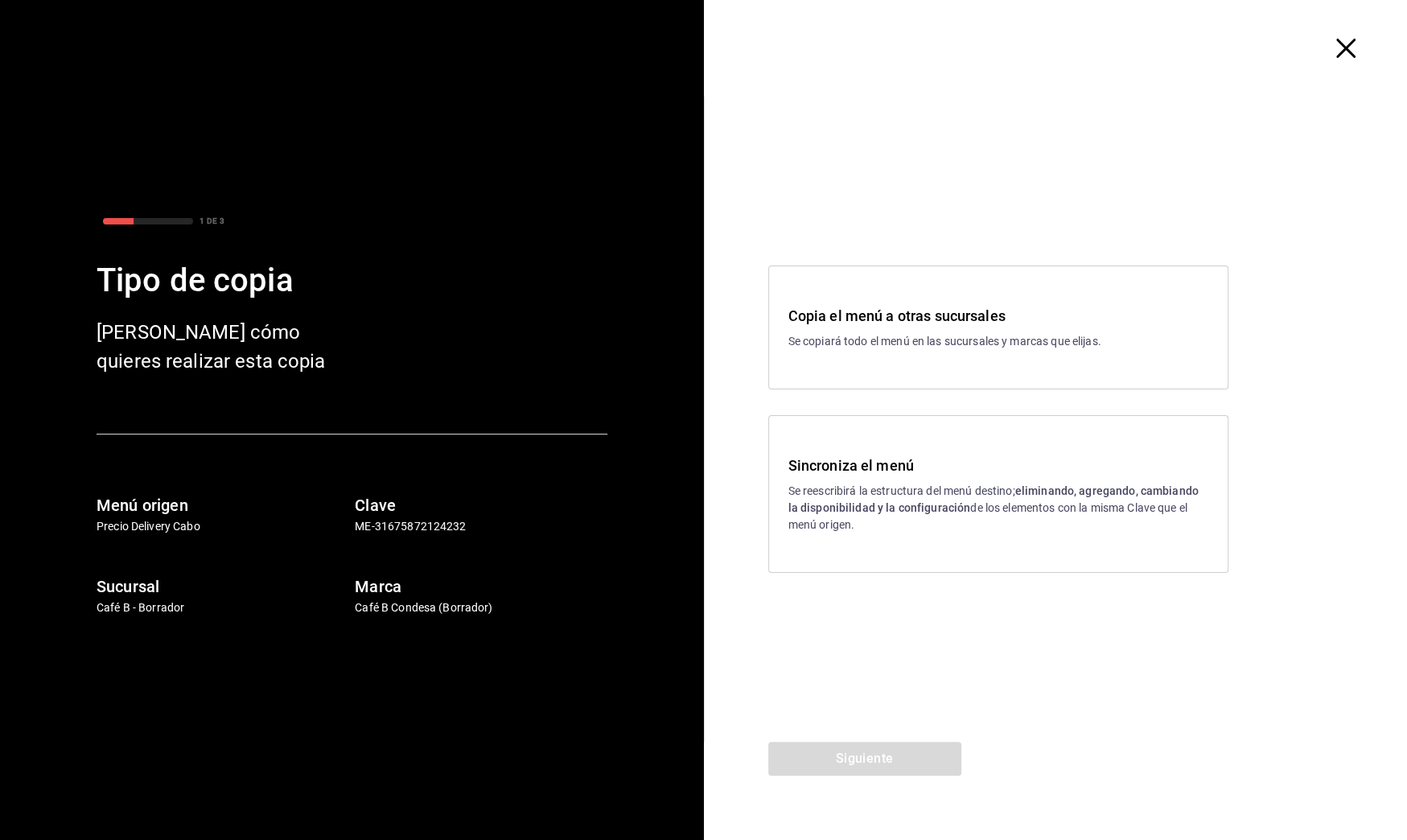
click at [829, 512] on strong "eliminando, agregando, cambiando la disponibilidad y la configuración" at bounding box center [993, 499] width 410 height 30
click at [871, 759] on button "Siguiente" at bounding box center [865, 758] width 193 height 34
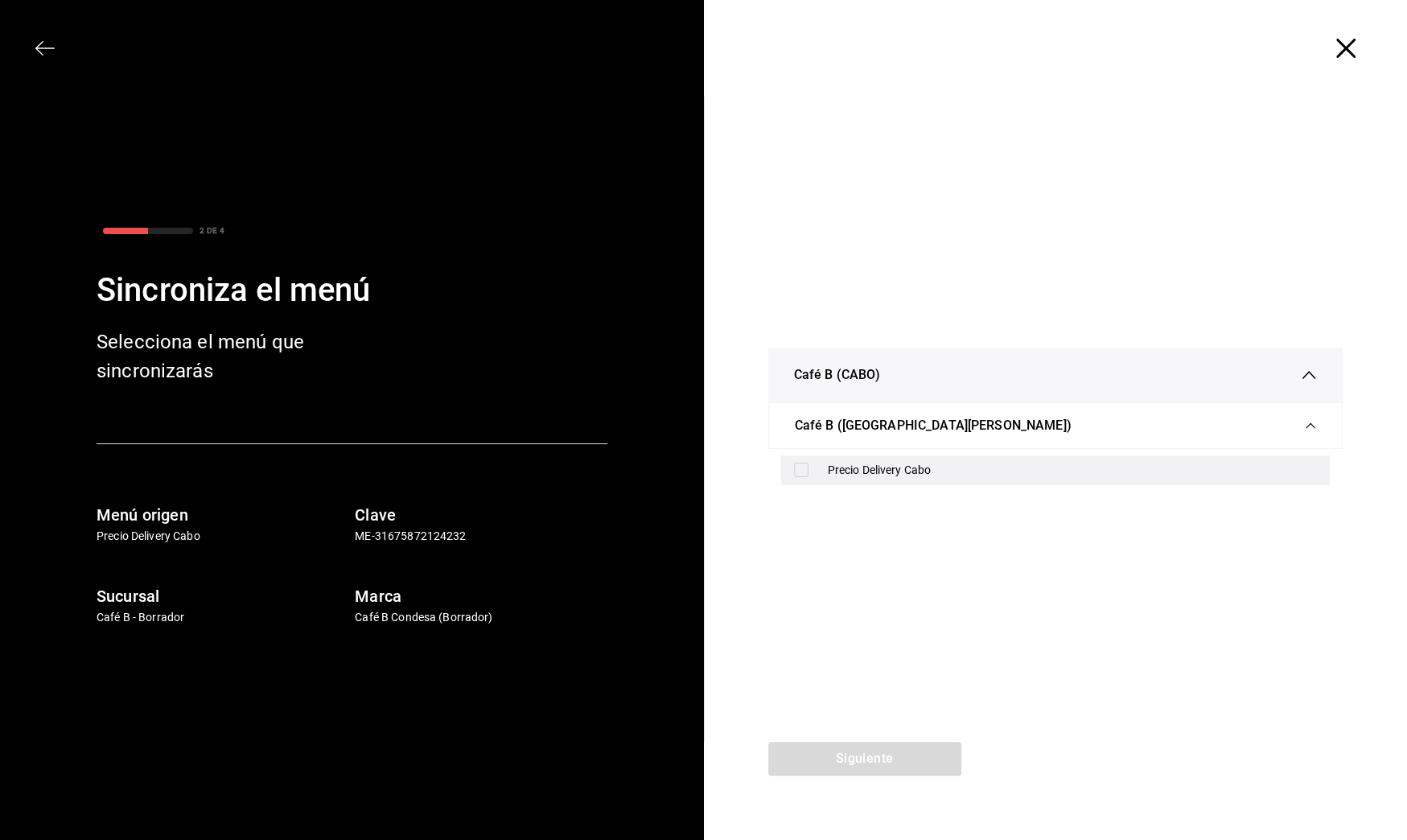
click at [873, 464] on div "Precio Delivery Cabo" at bounding box center [1073, 470] width 490 height 17
checkbox input "true"
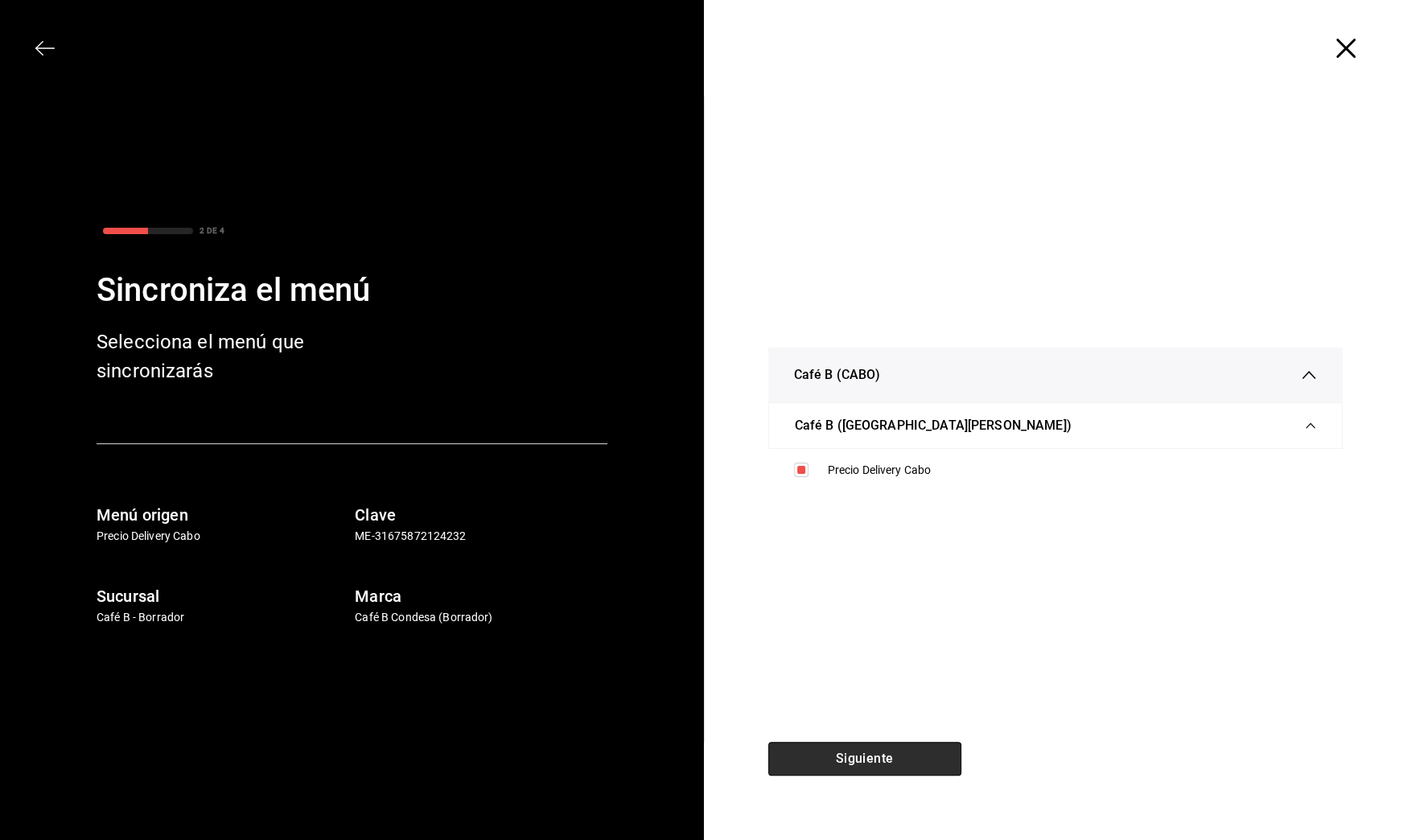
click at [896, 755] on button "Siguiente" at bounding box center [865, 758] width 193 height 34
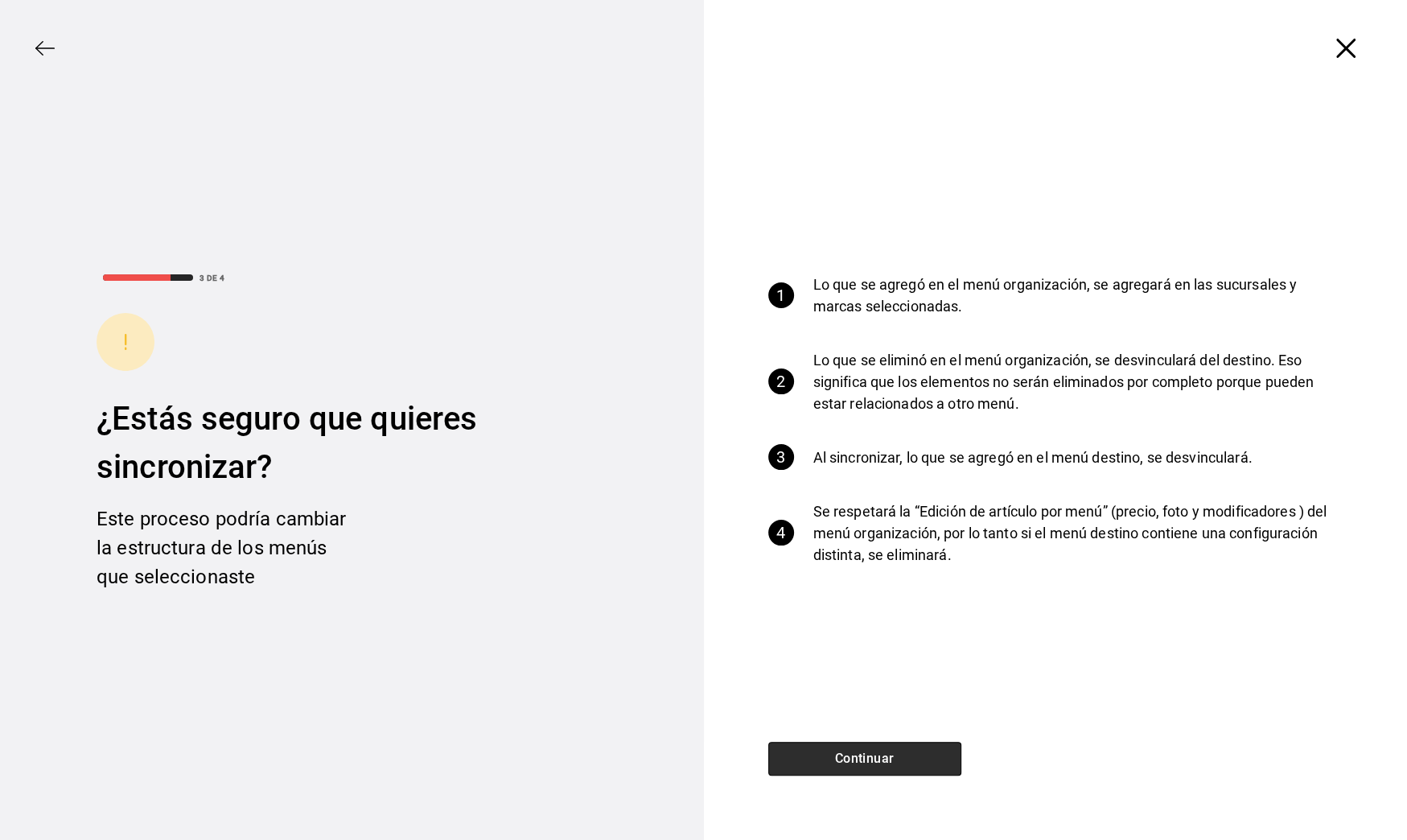
click at [896, 755] on button "Continuar" at bounding box center [865, 758] width 193 height 34
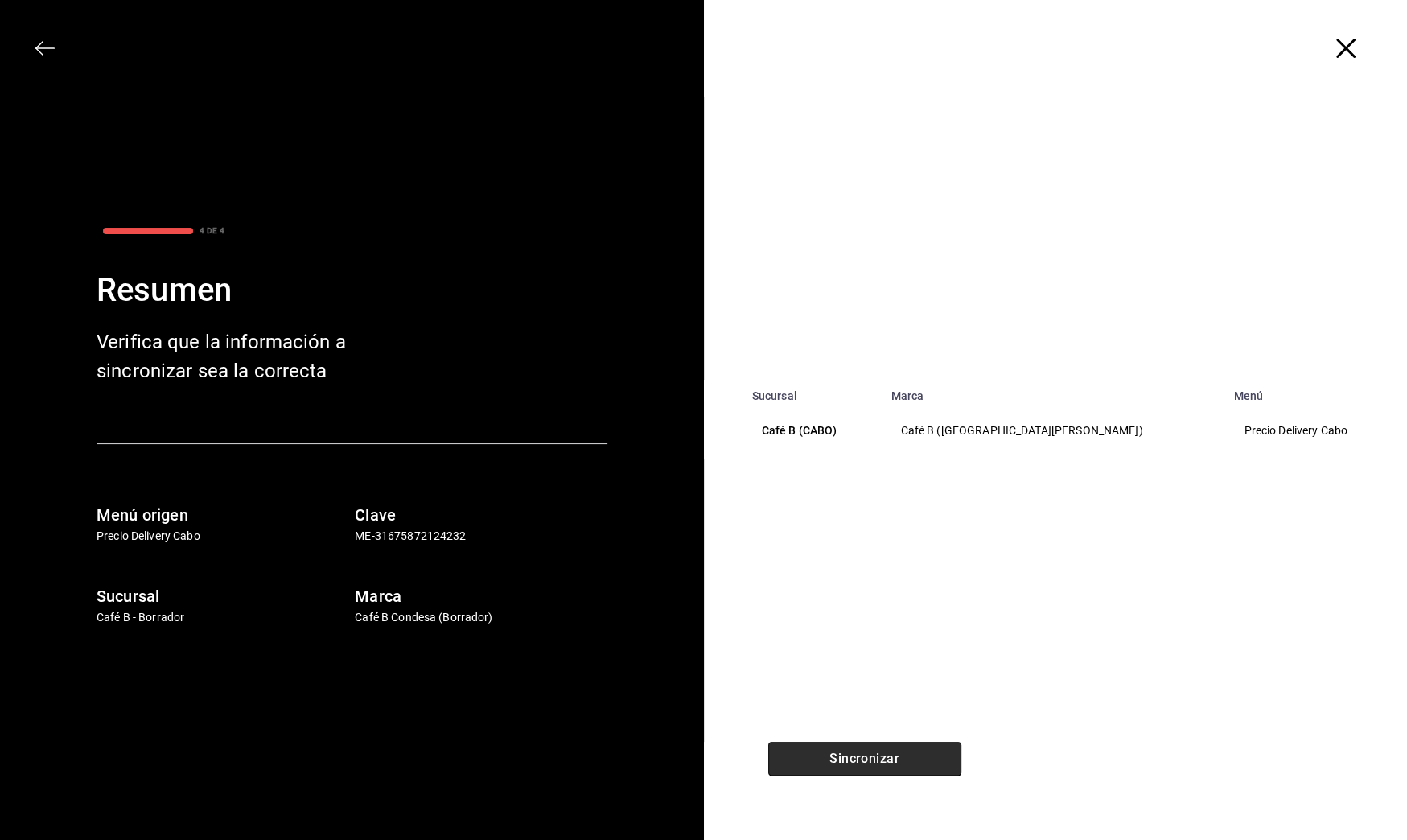
click at [896, 755] on button "Sincronizar" at bounding box center [865, 758] width 193 height 34
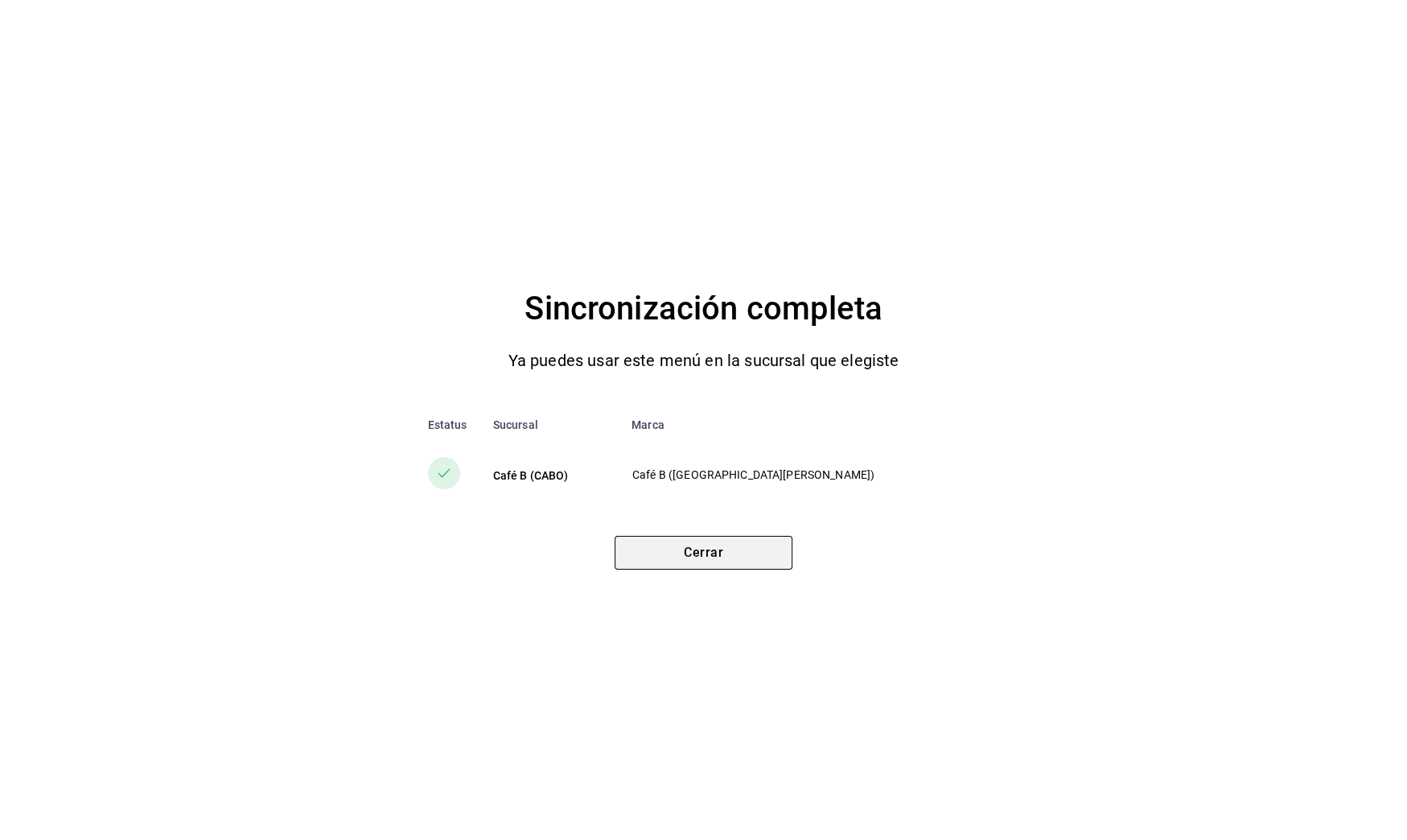
click at [717, 555] on button "Cerrar" at bounding box center [704, 553] width 177 height 34
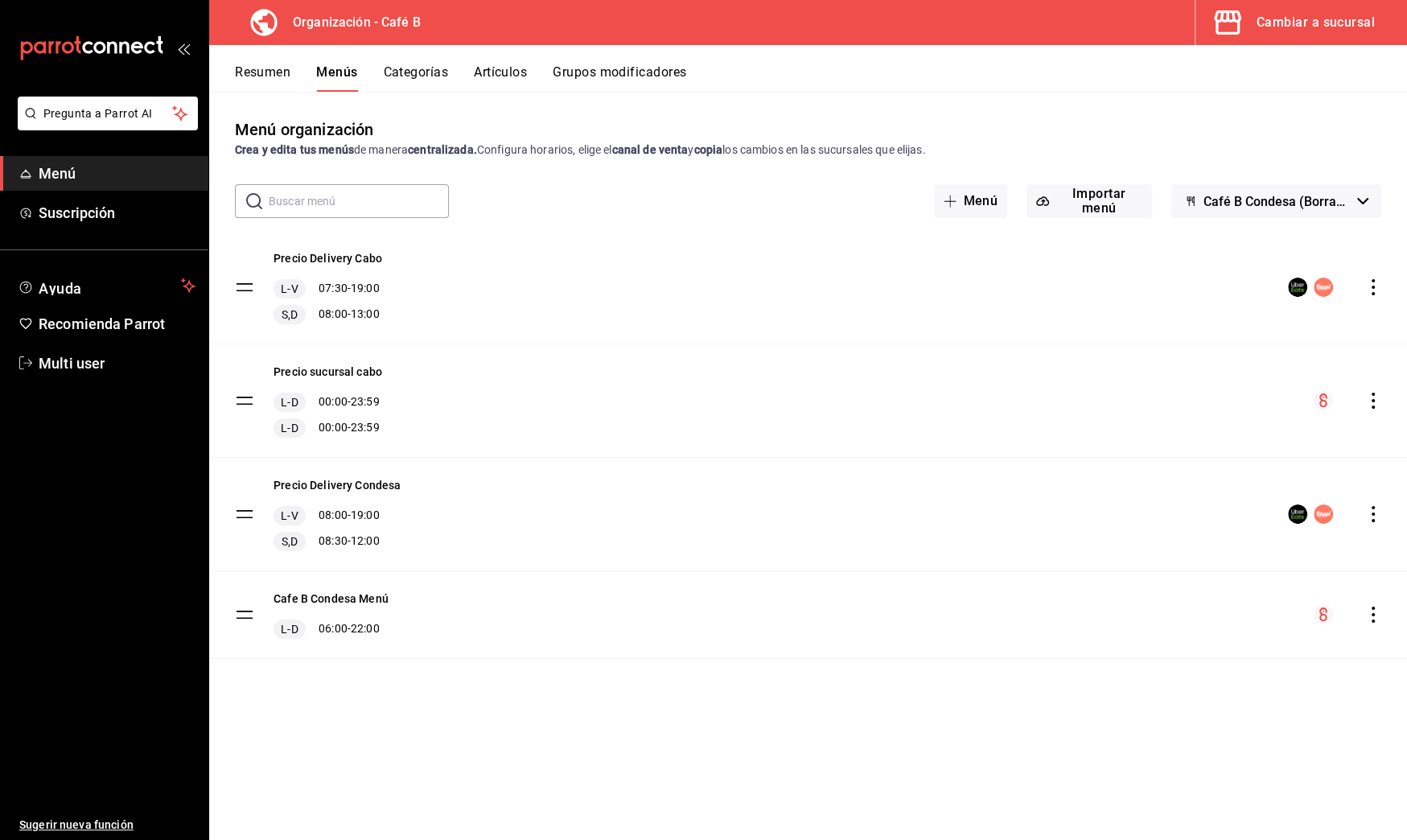
click at [512, 79] on button "Artículos" at bounding box center [500, 78] width 54 height 27
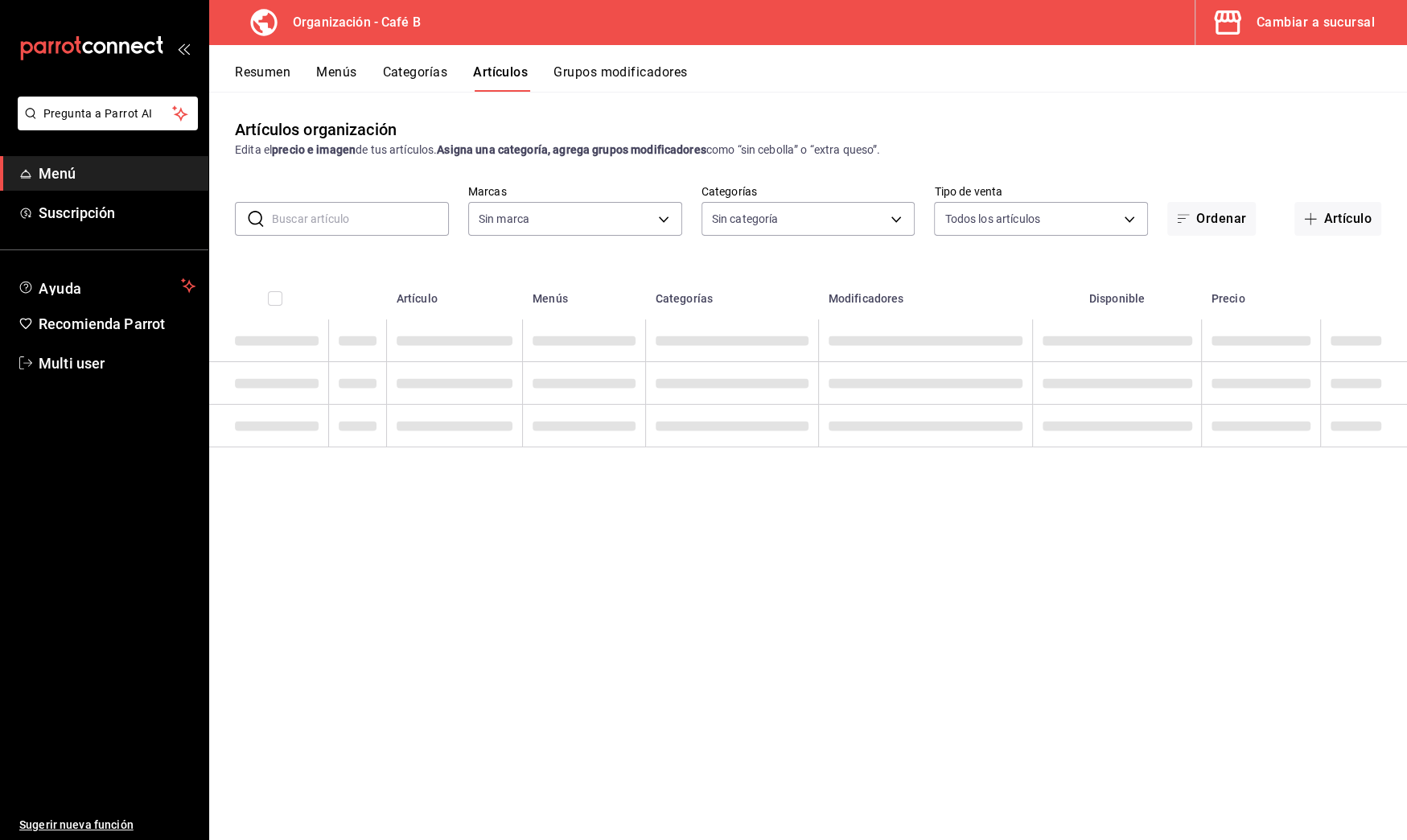
type input "61914e7f-f2ca-4c15-8ed2-909e6f0cad57"
type input "e5fe6e4a-1f74-4777-904d-f4be92e52f7f,de3bb890-979a-444b-899a-e8264f8bb575,c2556…"
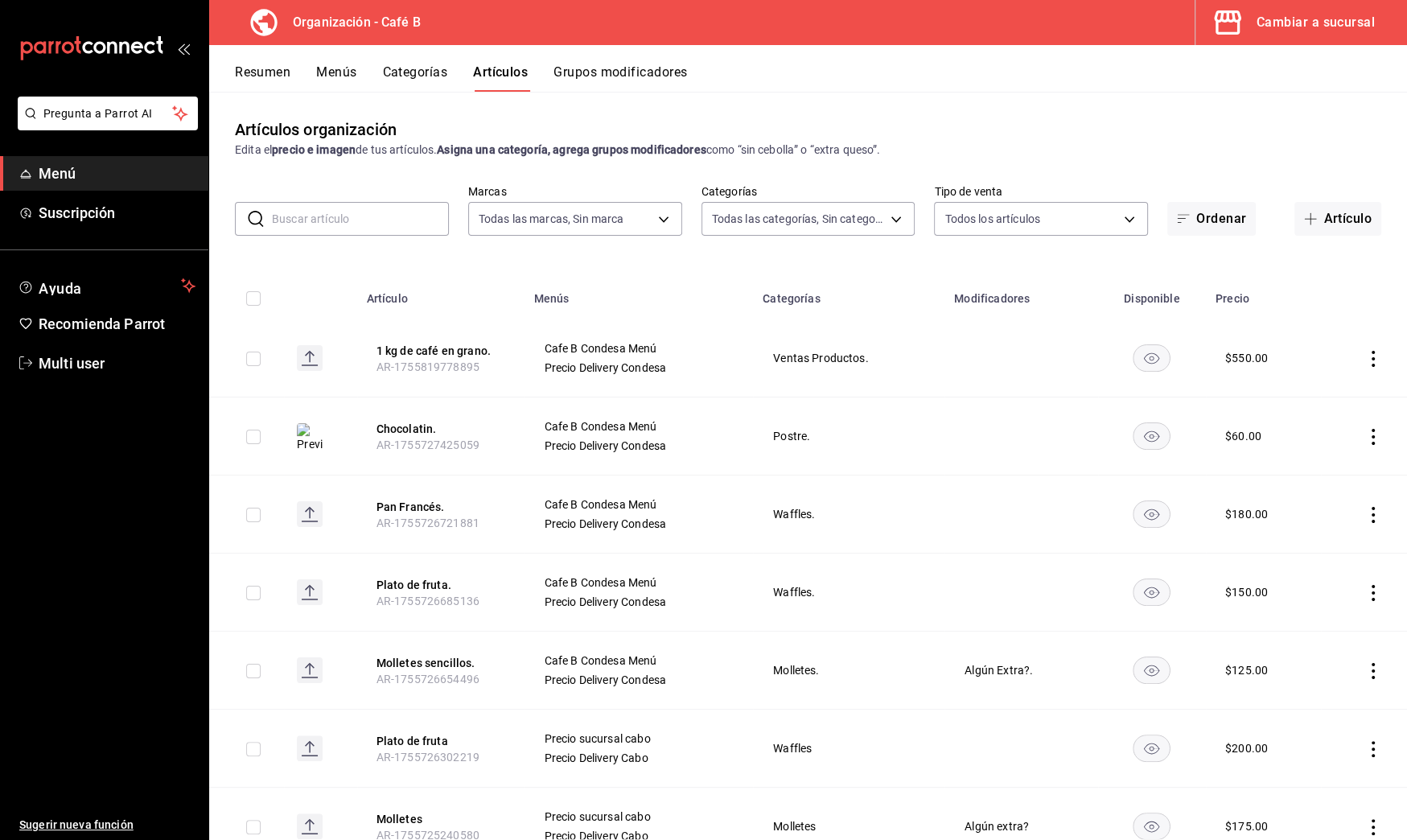
click at [391, 216] on input "text" at bounding box center [361, 218] width 177 height 32
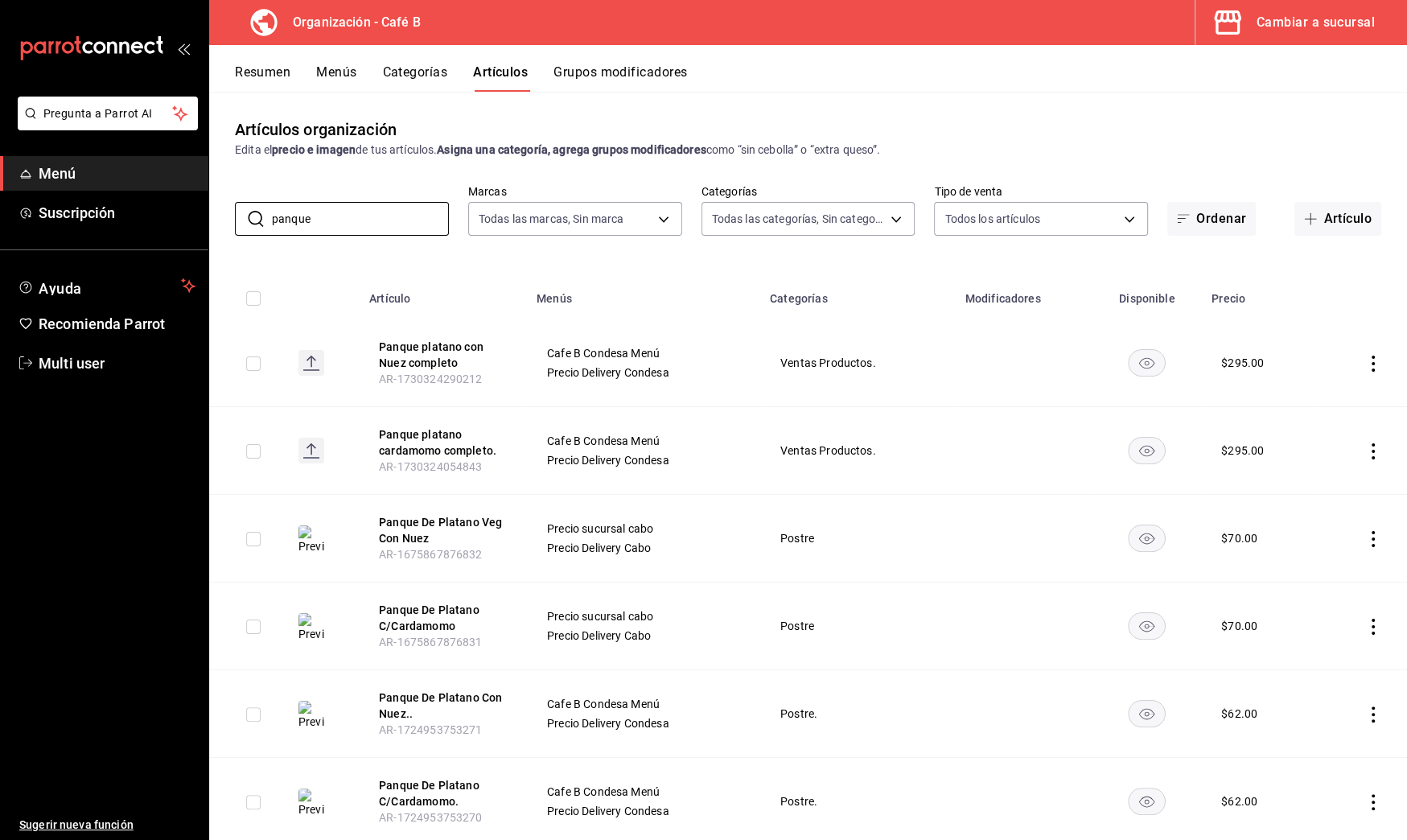
scroll to position [43, 0]
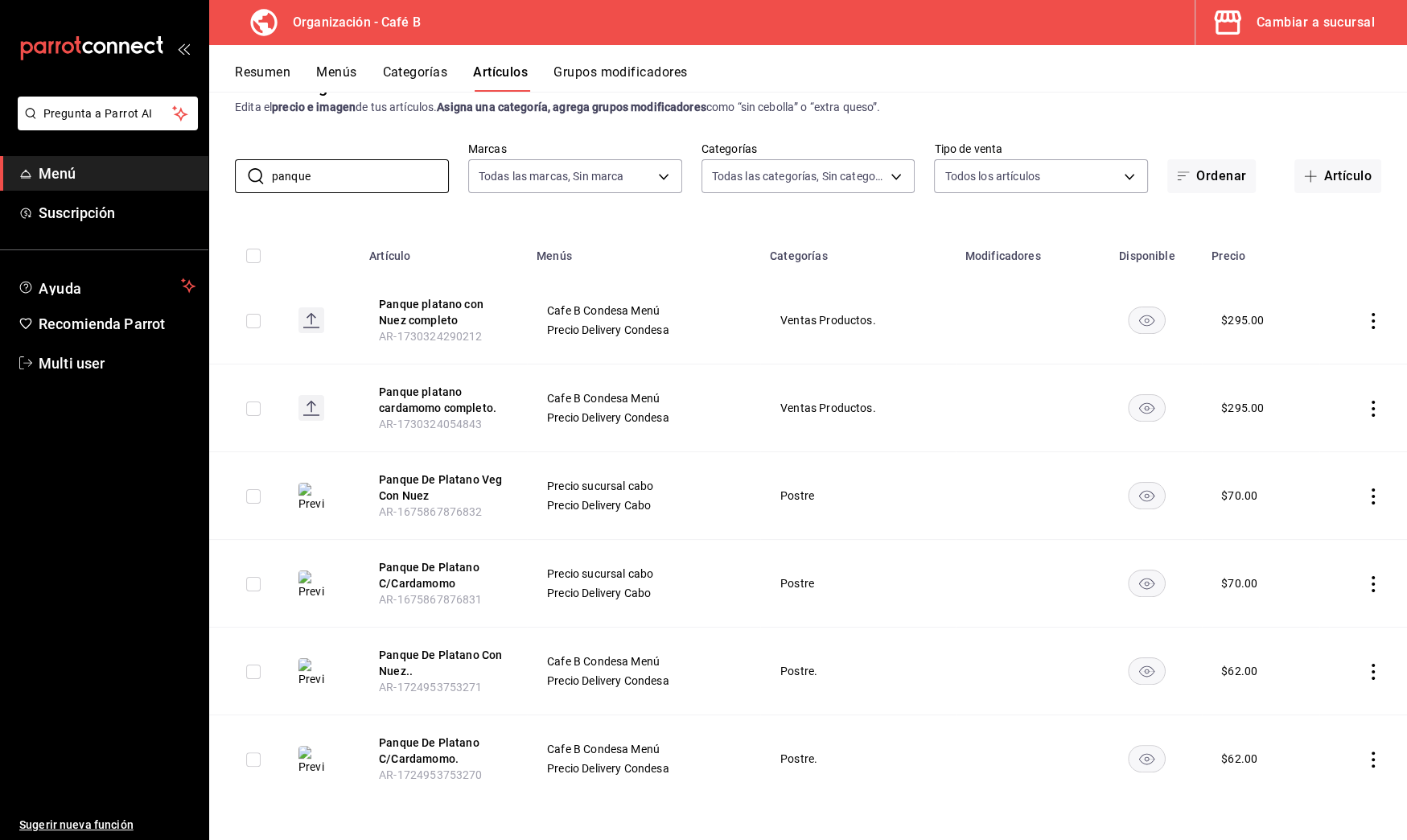
type input "panque"
click at [512, 67] on button "Artículos" at bounding box center [501, 78] width 55 height 27
click at [323, 72] on button "Menús" at bounding box center [336, 78] width 40 height 27
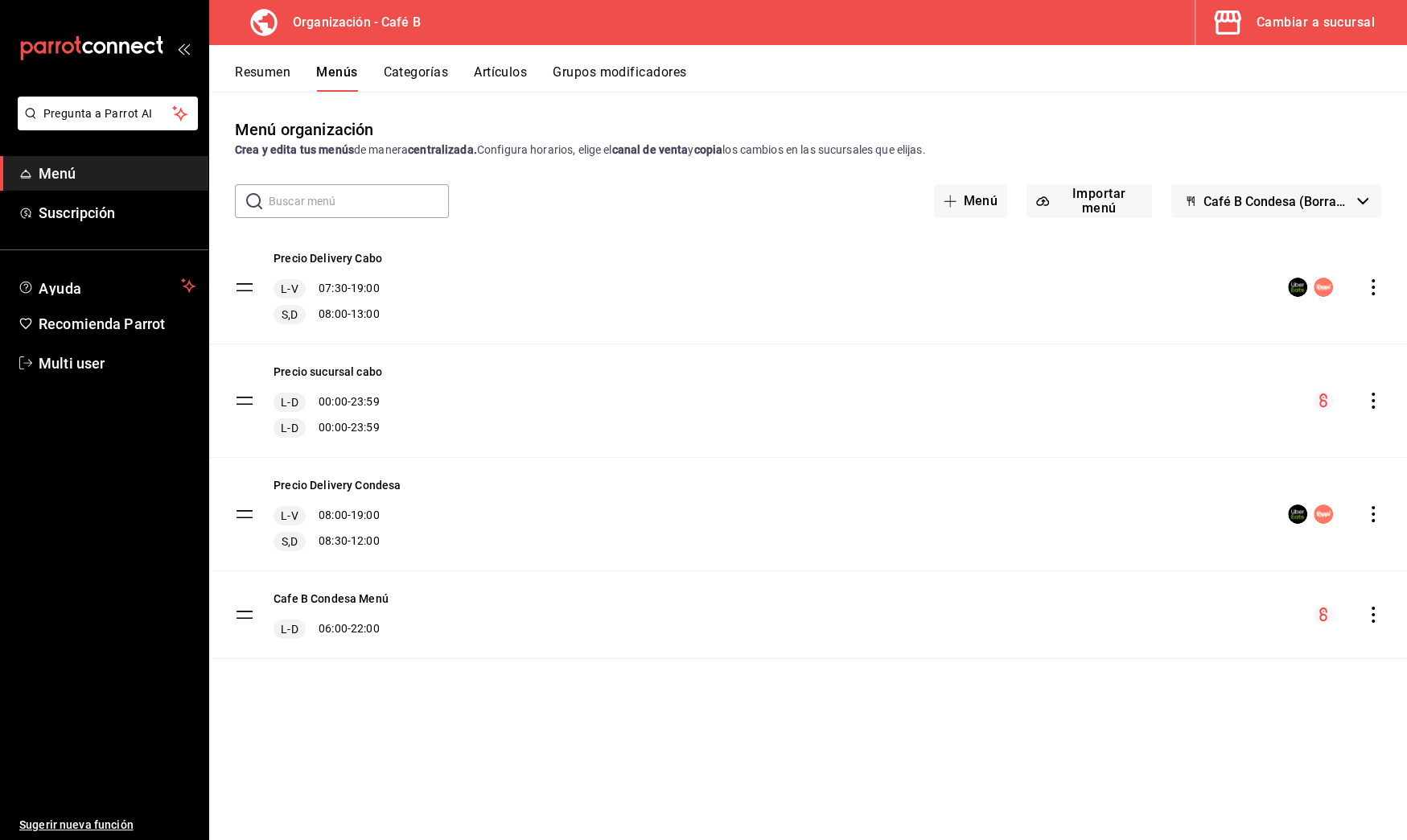
click at [520, 77] on button "Artículos" at bounding box center [500, 78] width 54 height 27
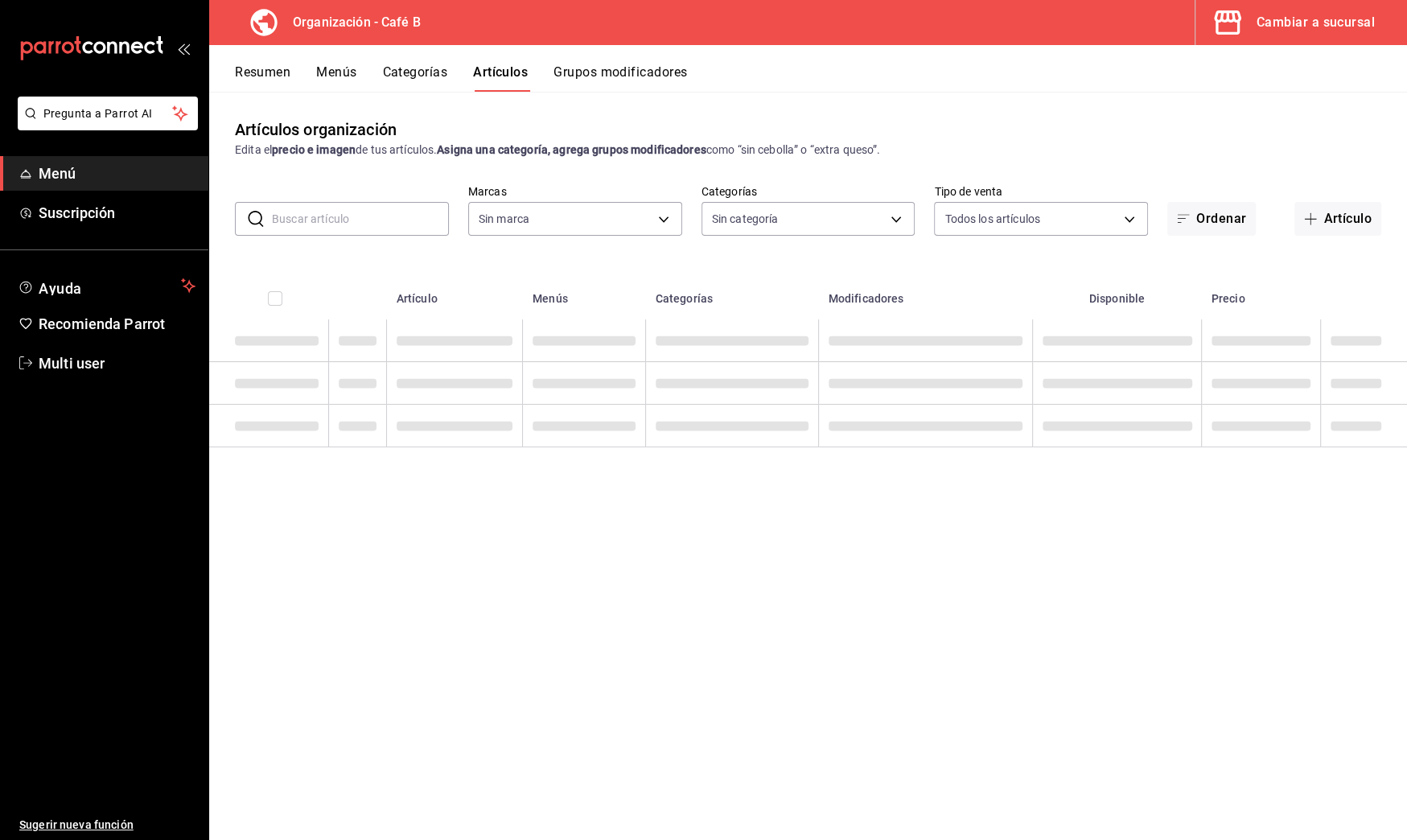
type input "61914e7f-f2ca-4c15-8ed2-909e6f0cad57"
type input "e5fe6e4a-1f74-4777-904d-f4be92e52f7f,de3bb890-979a-444b-899a-e8264f8bb575,c2556…"
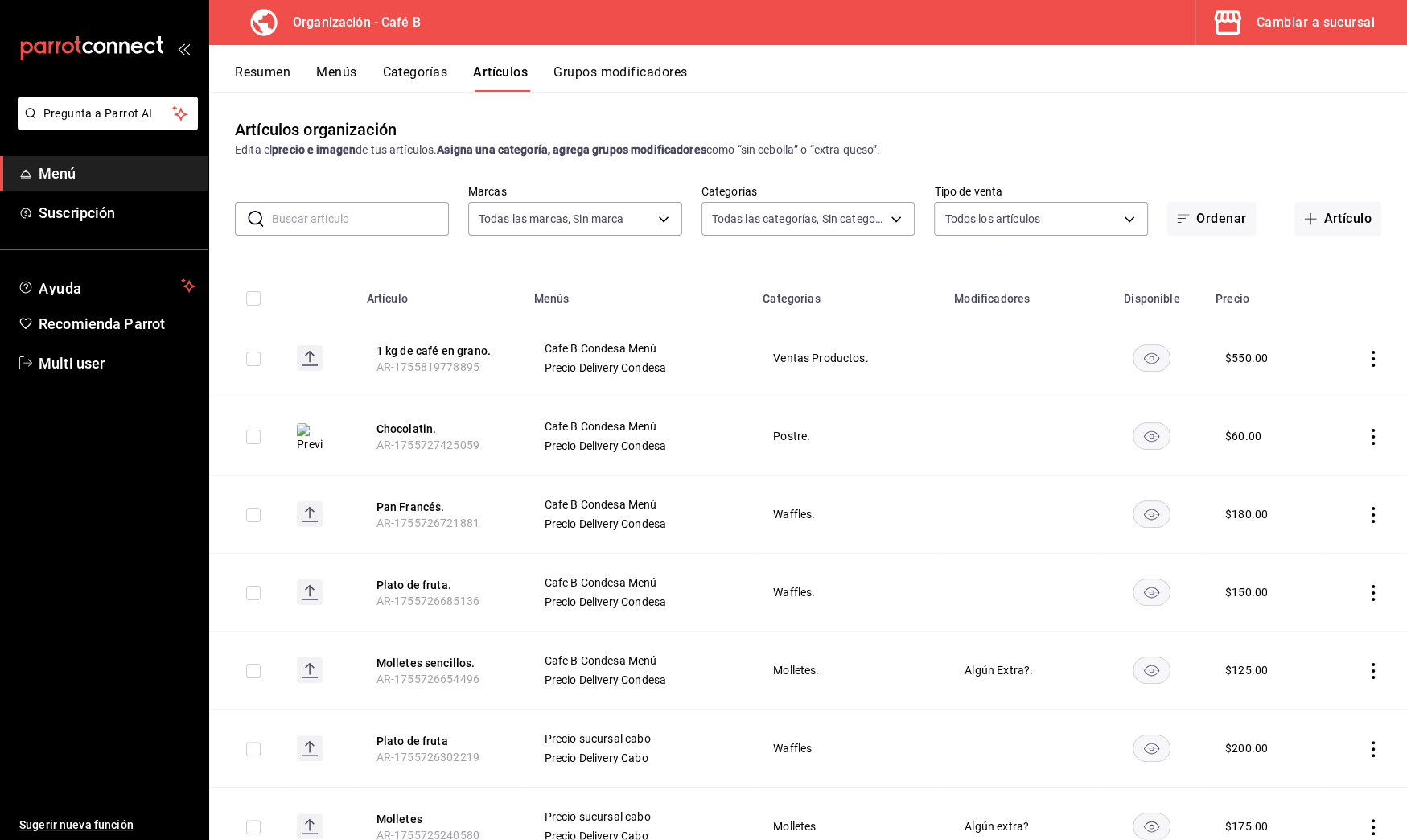
click at [335, 221] on input "text" at bounding box center [361, 218] width 177 height 32
click at [1312, 215] on button "Artículo" at bounding box center [1338, 218] width 87 height 34
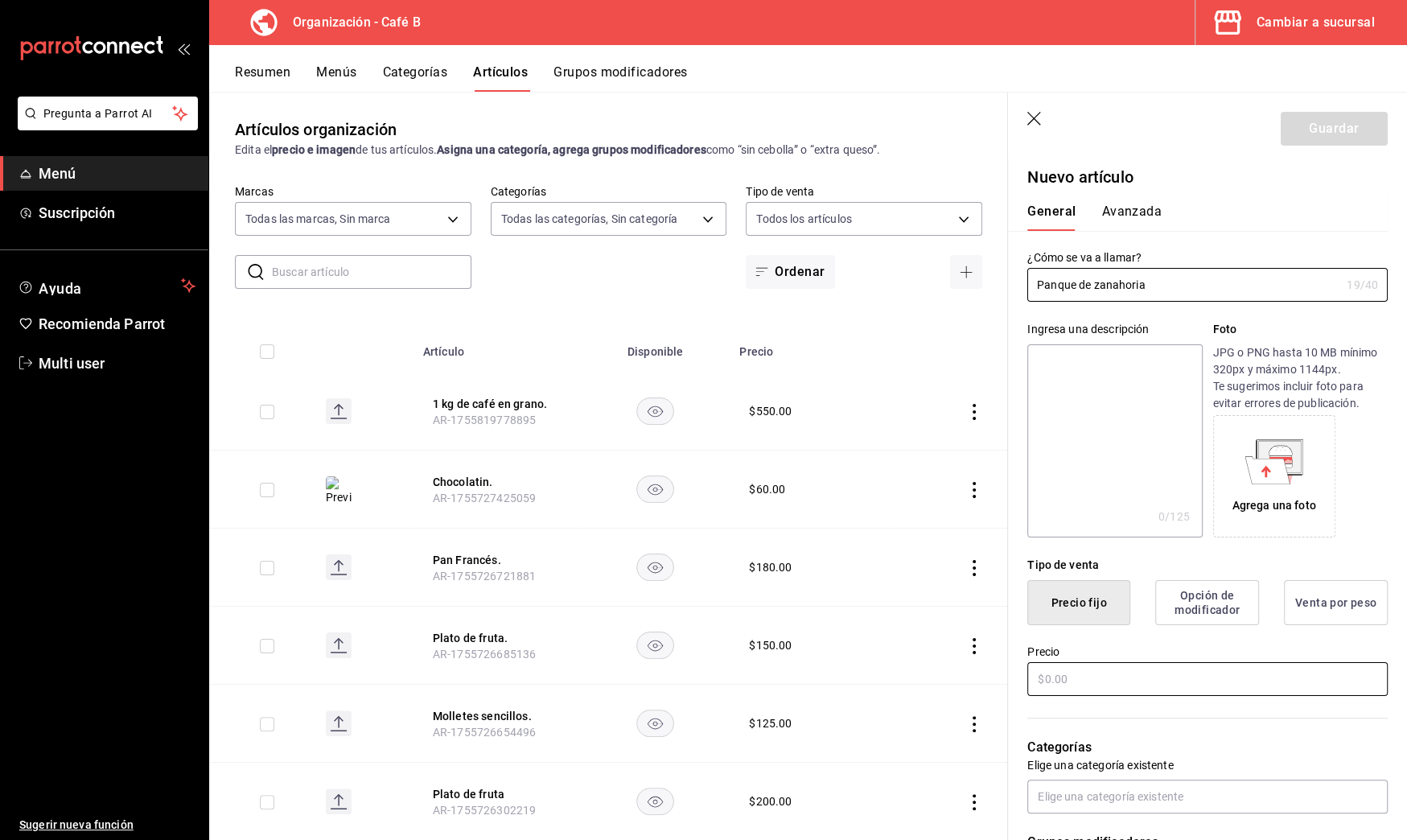
type input "Panque de zanahoria"
click at [1259, 678] on input "text" at bounding box center [1208, 679] width 361 height 34
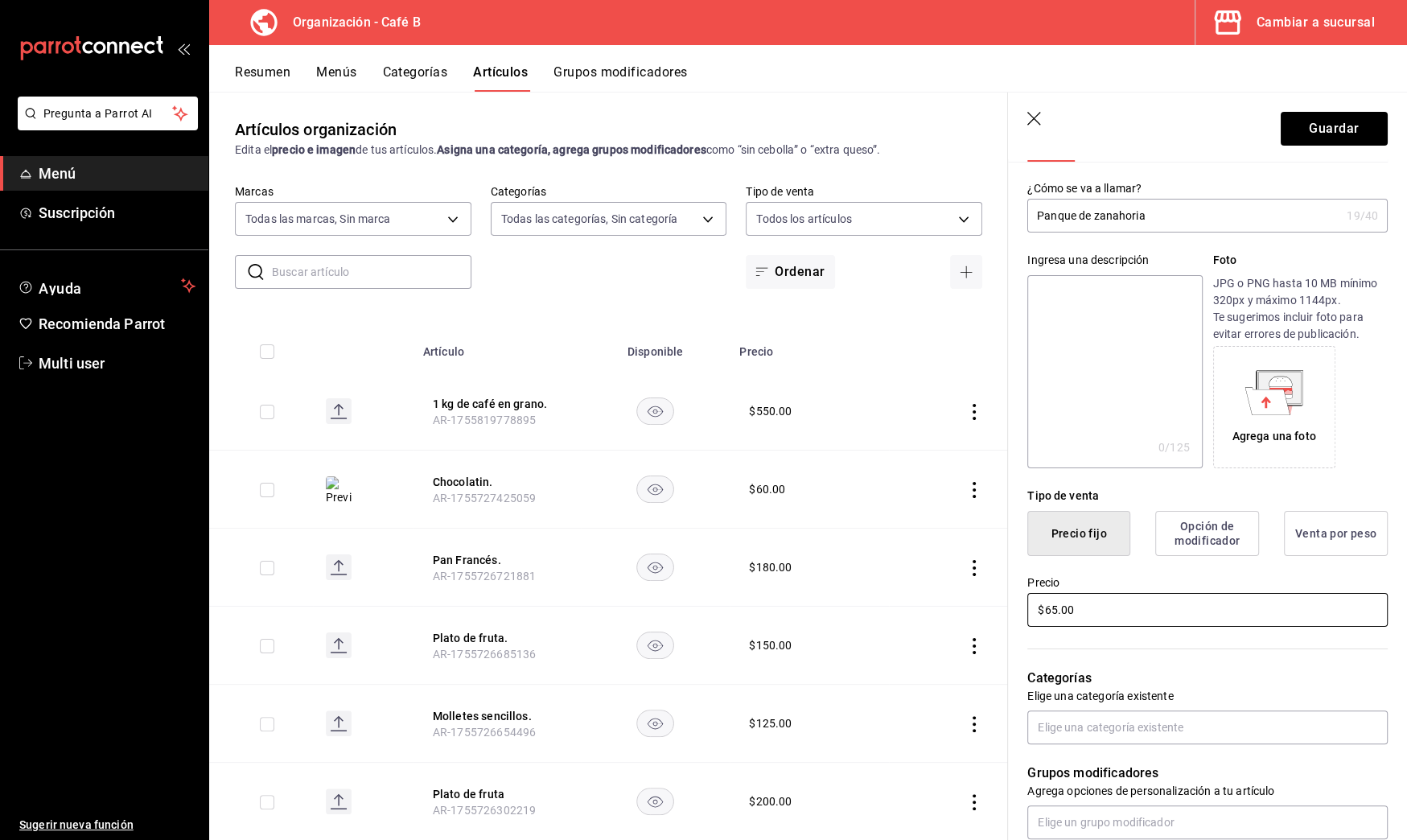
type input "$65.00"
click at [1198, 204] on input "Panque de zanahoria" at bounding box center [1184, 215] width 313 height 32
click at [1157, 218] on input "Panque de zanahoria" at bounding box center [1184, 215] width 313 height 32
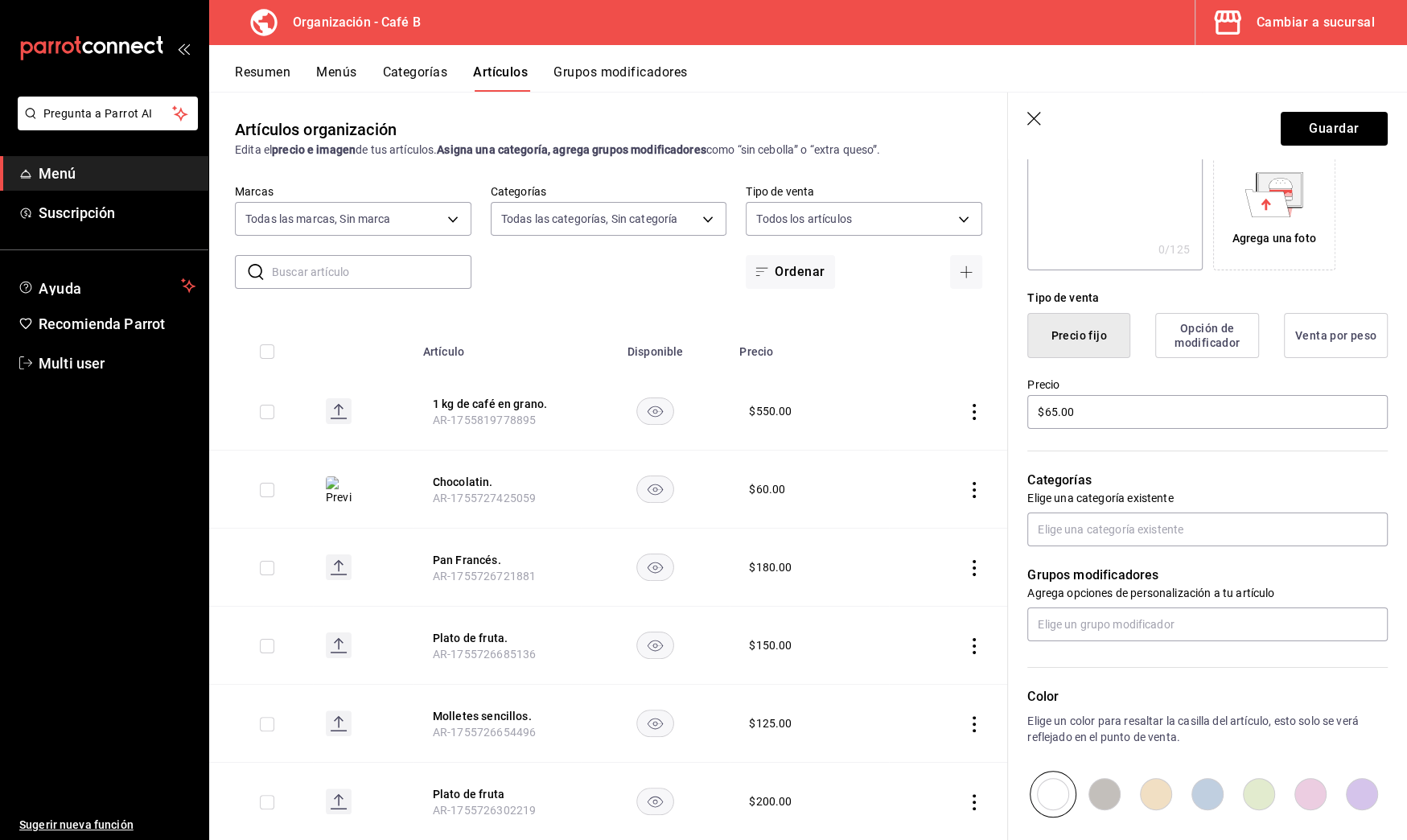
scroll to position [306, 0]
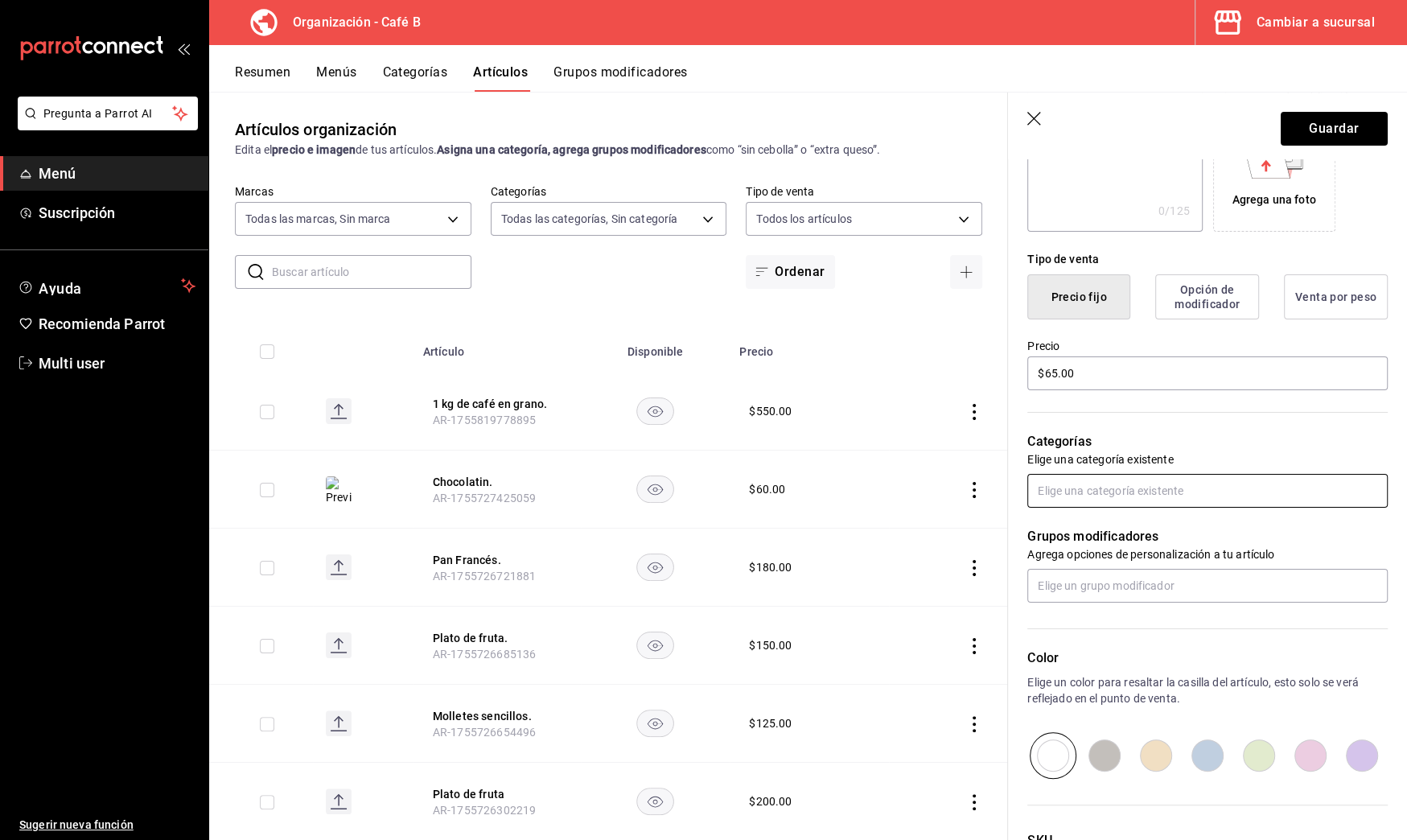
type input "Panque de zanahoria."
click at [1143, 494] on input "text" at bounding box center [1208, 490] width 361 height 34
type input "post"
click at [1081, 546] on li "Postre." at bounding box center [1200, 554] width 345 height 26
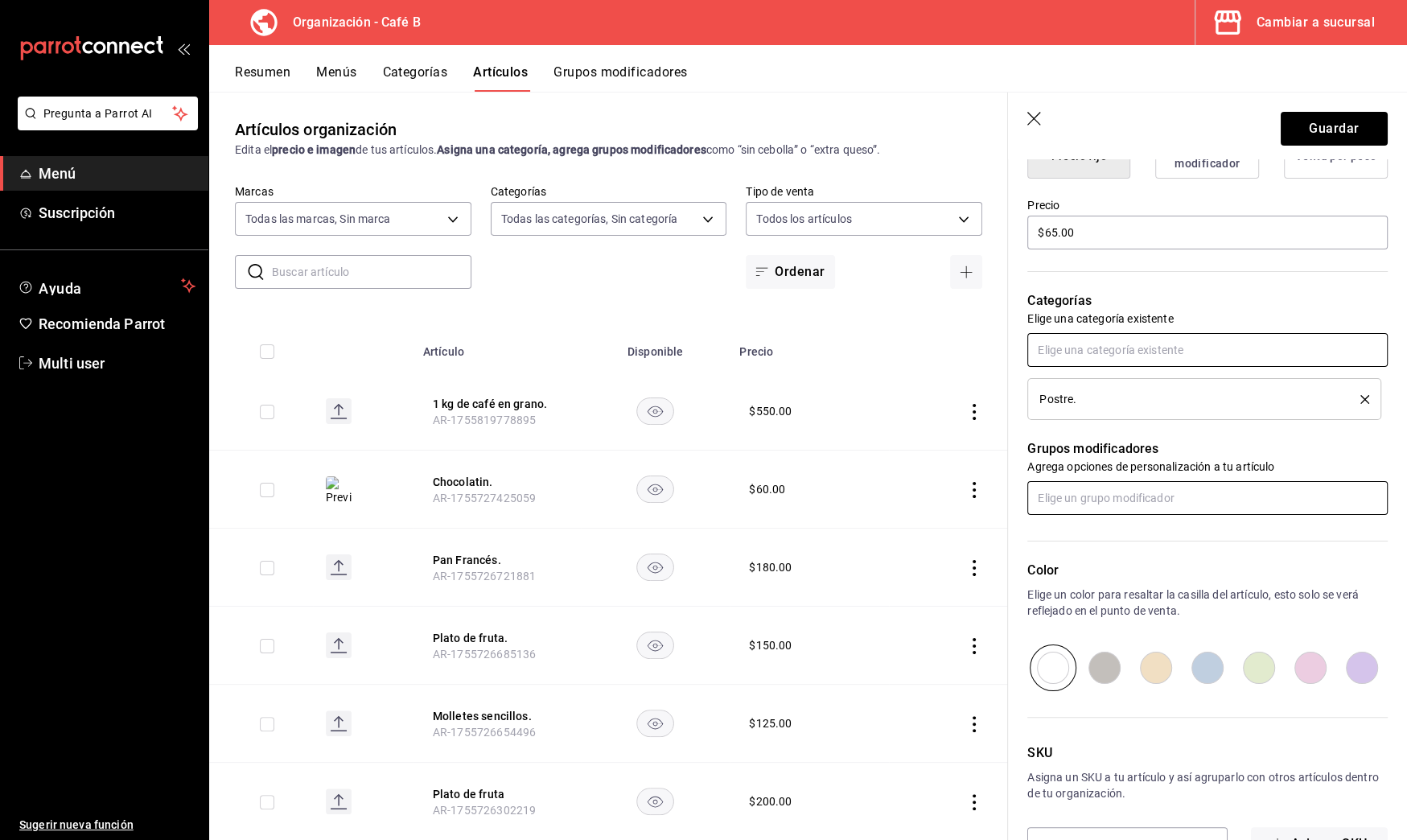
scroll to position [448, 0]
click at [1281, 126] on button "Guardar" at bounding box center [1335, 129] width 107 height 34
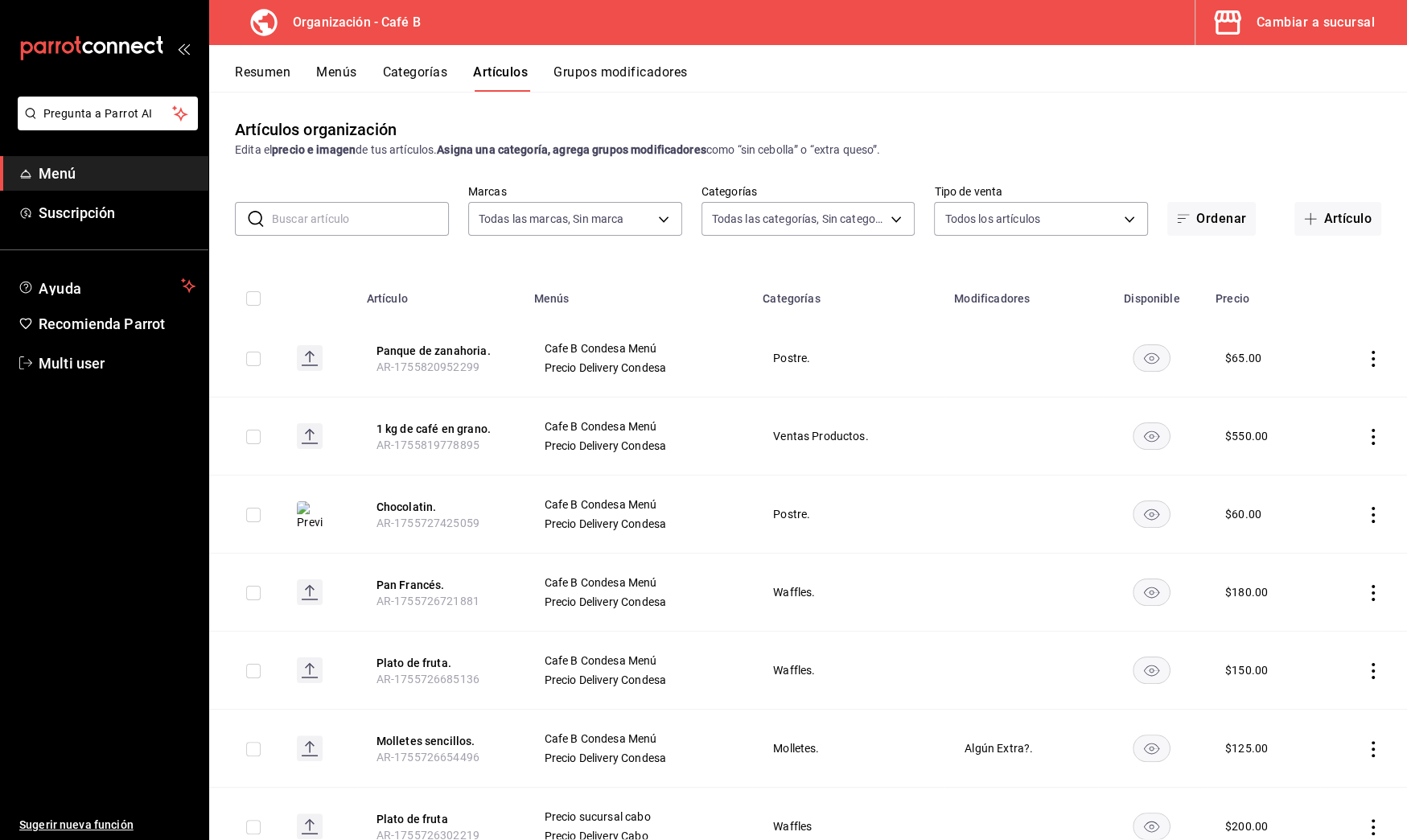
click at [339, 66] on button "Menús" at bounding box center [336, 78] width 40 height 27
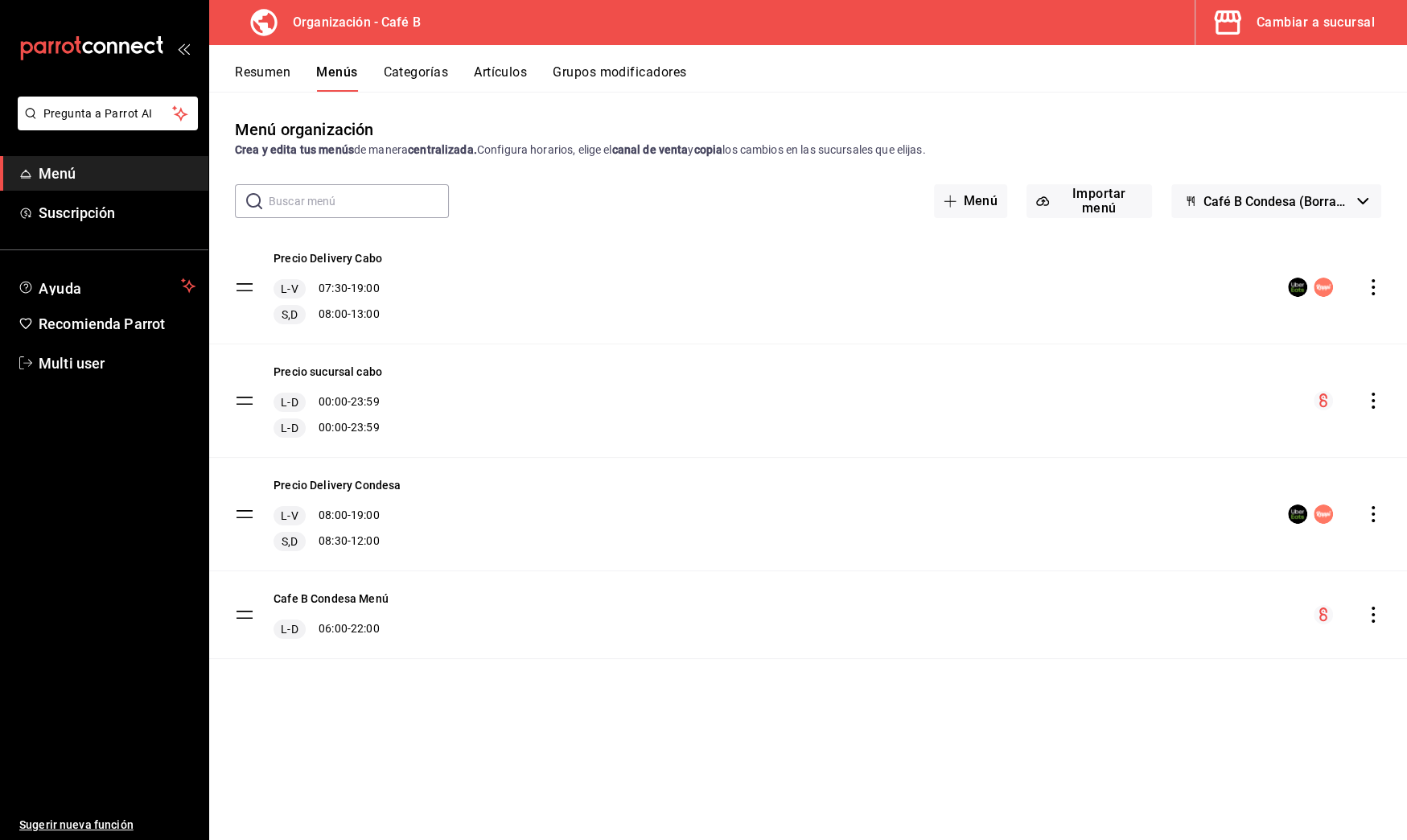
click at [276, 64] on button "Resumen" at bounding box center [262, 78] width 56 height 27
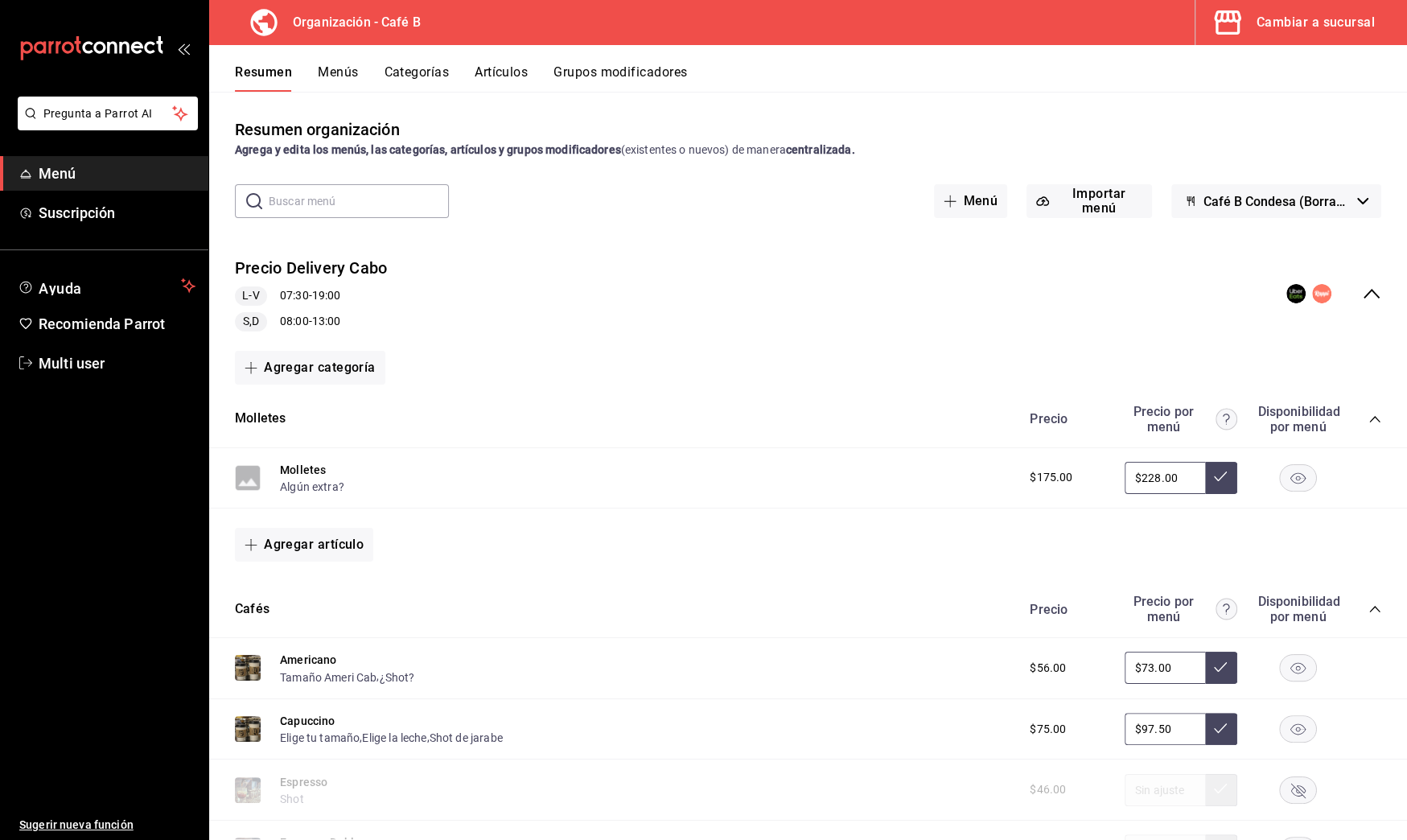
click at [1365, 290] on icon "collapse-menu-row" at bounding box center [1372, 294] width 19 height 19
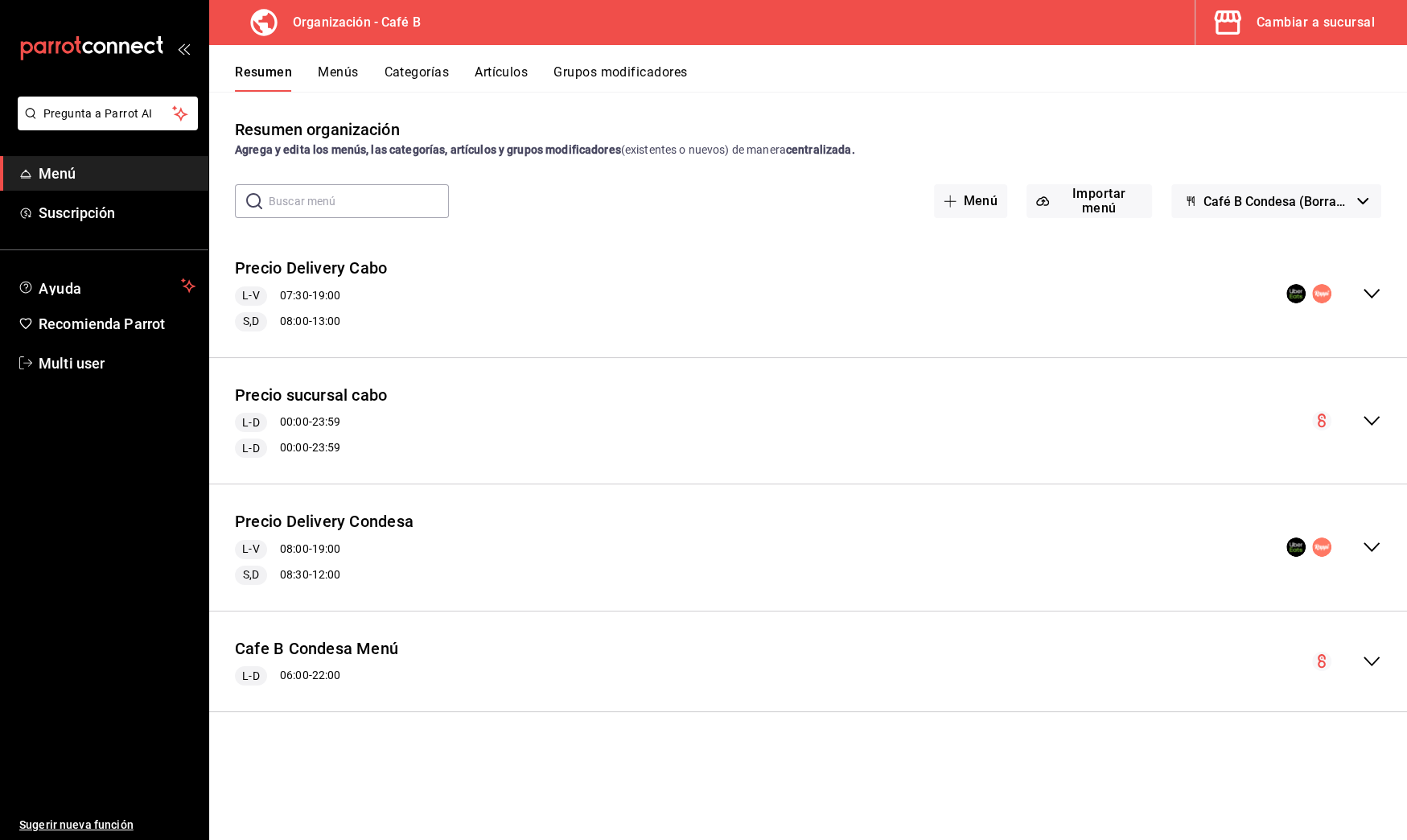
click at [1372, 548] on icon "collapse-menu-row" at bounding box center [1372, 548] width 19 height 19
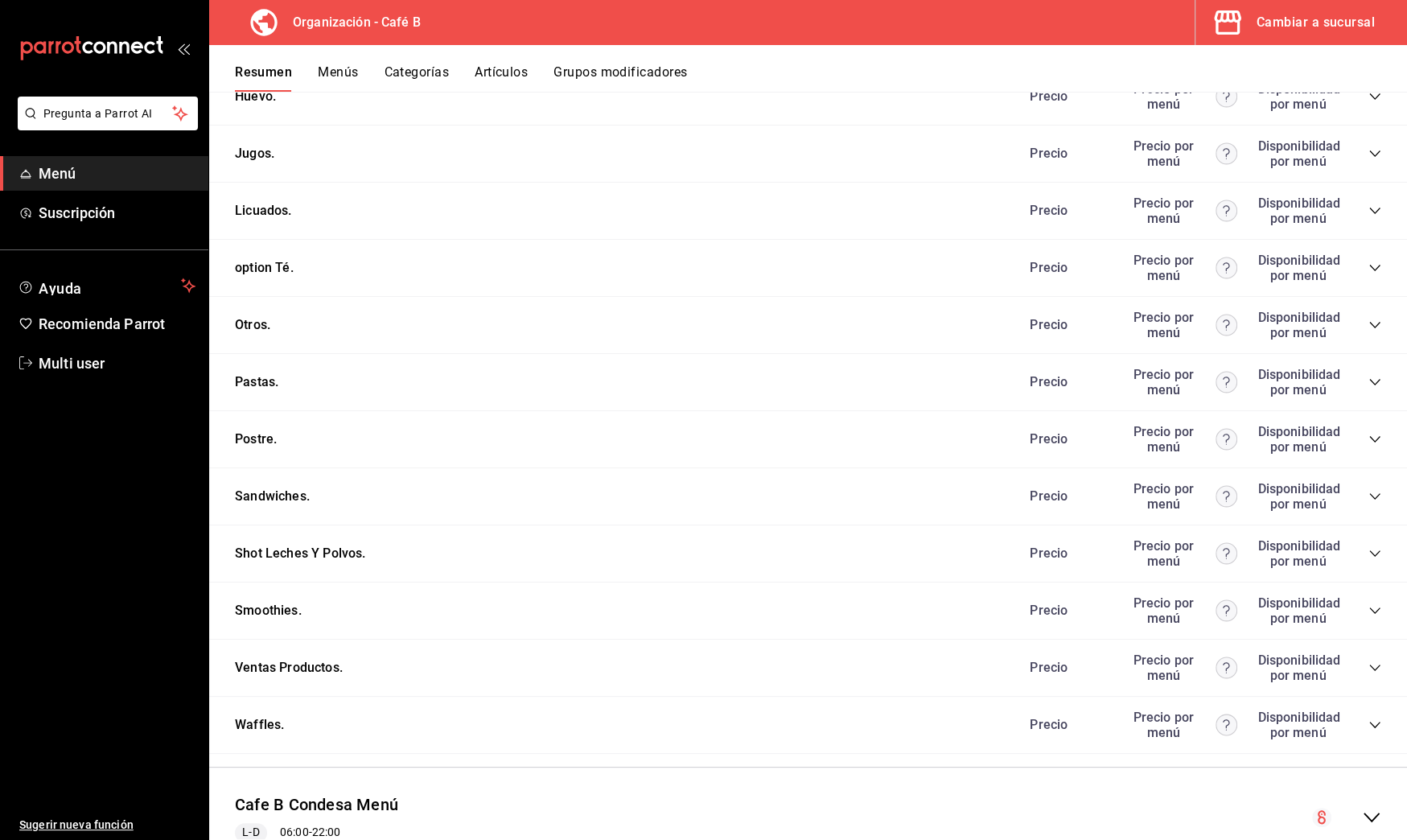
scroll to position [1719, 0]
click at [1369, 432] on icon "collapse-category-row" at bounding box center [1375, 438] width 13 height 13
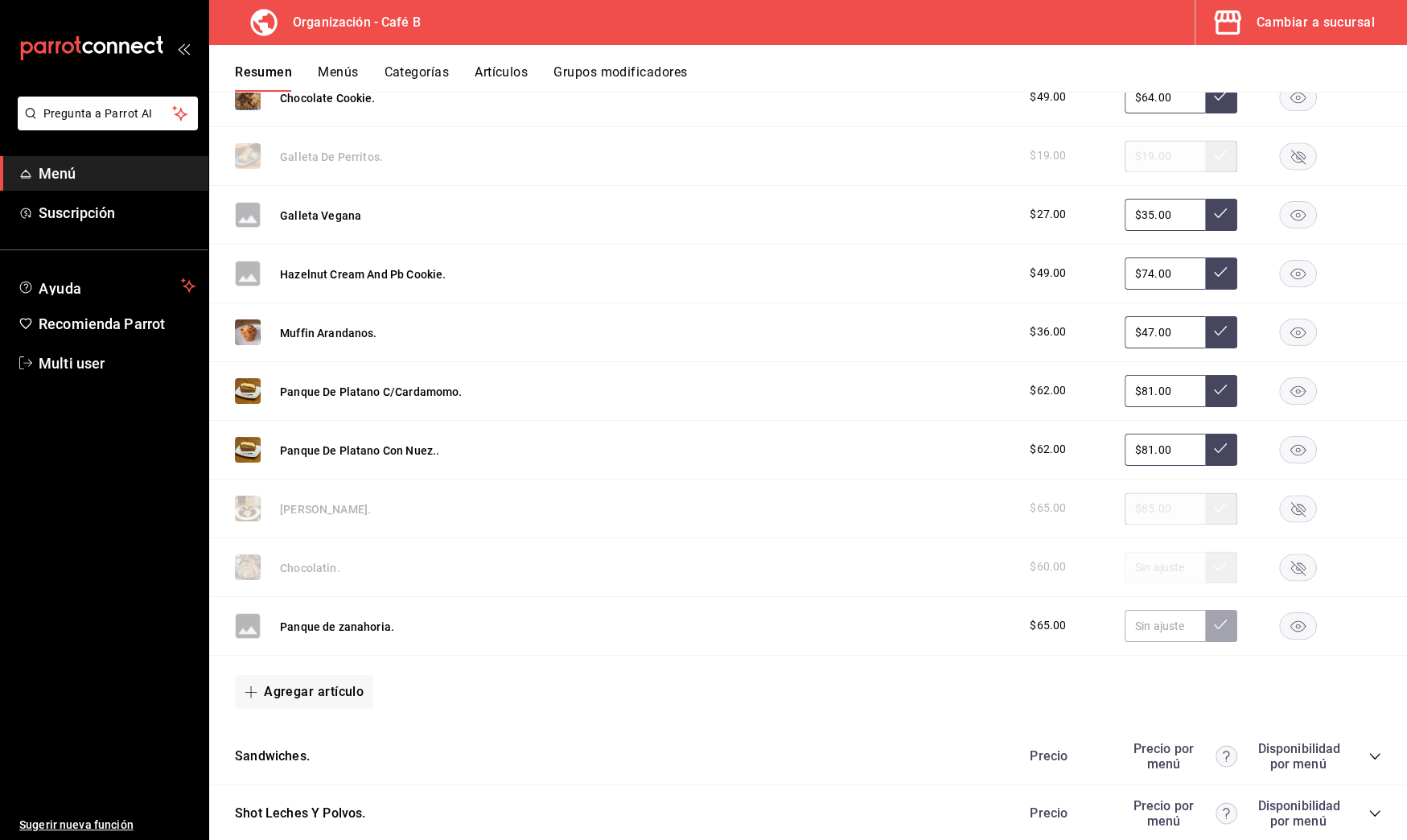
scroll to position [2178, 0]
click at [1129, 609] on input "text" at bounding box center [1164, 625] width 81 height 32
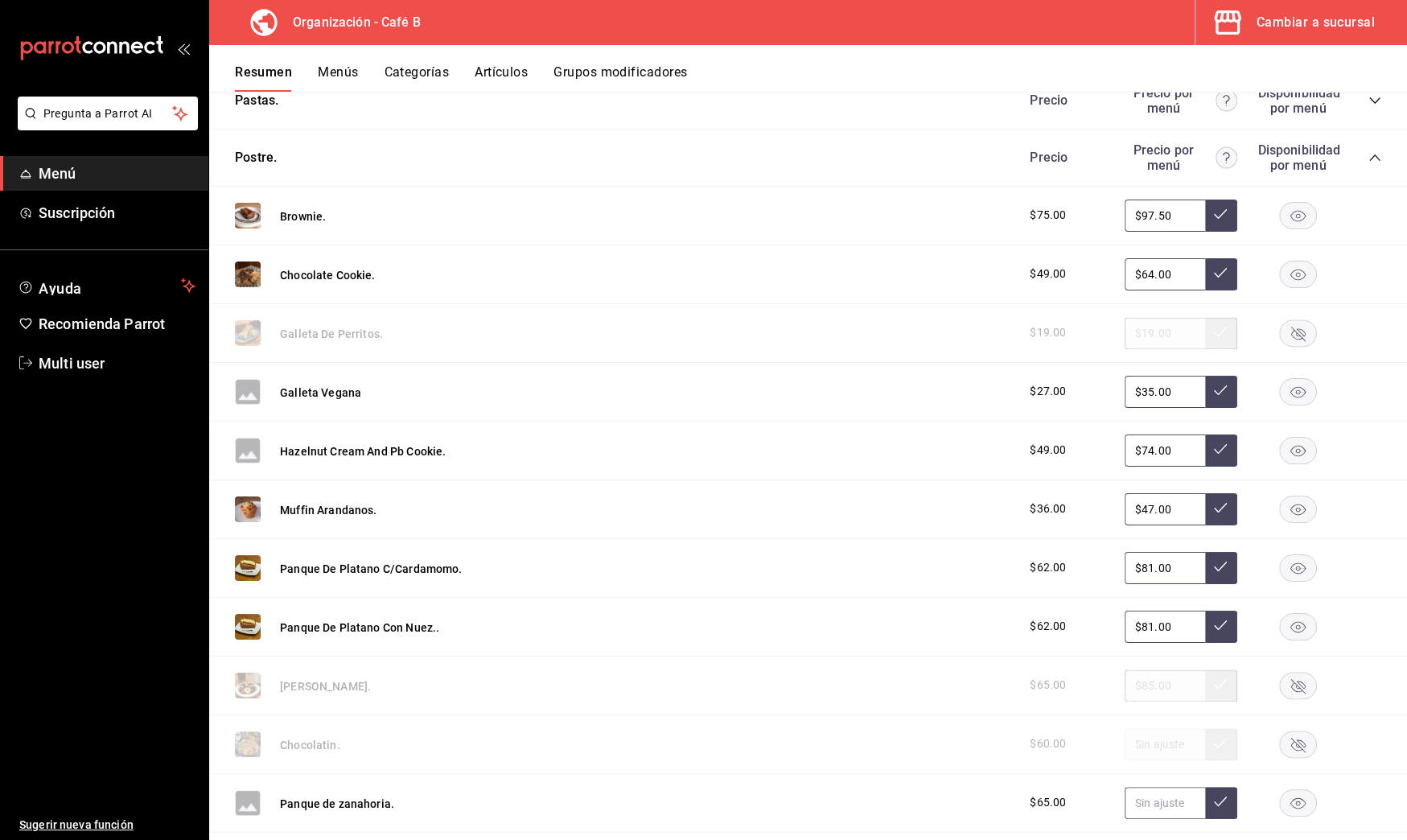
scroll to position [2002, 0]
type input "$85.00"
click at [1207, 785] on button at bounding box center [1221, 801] width 32 height 32
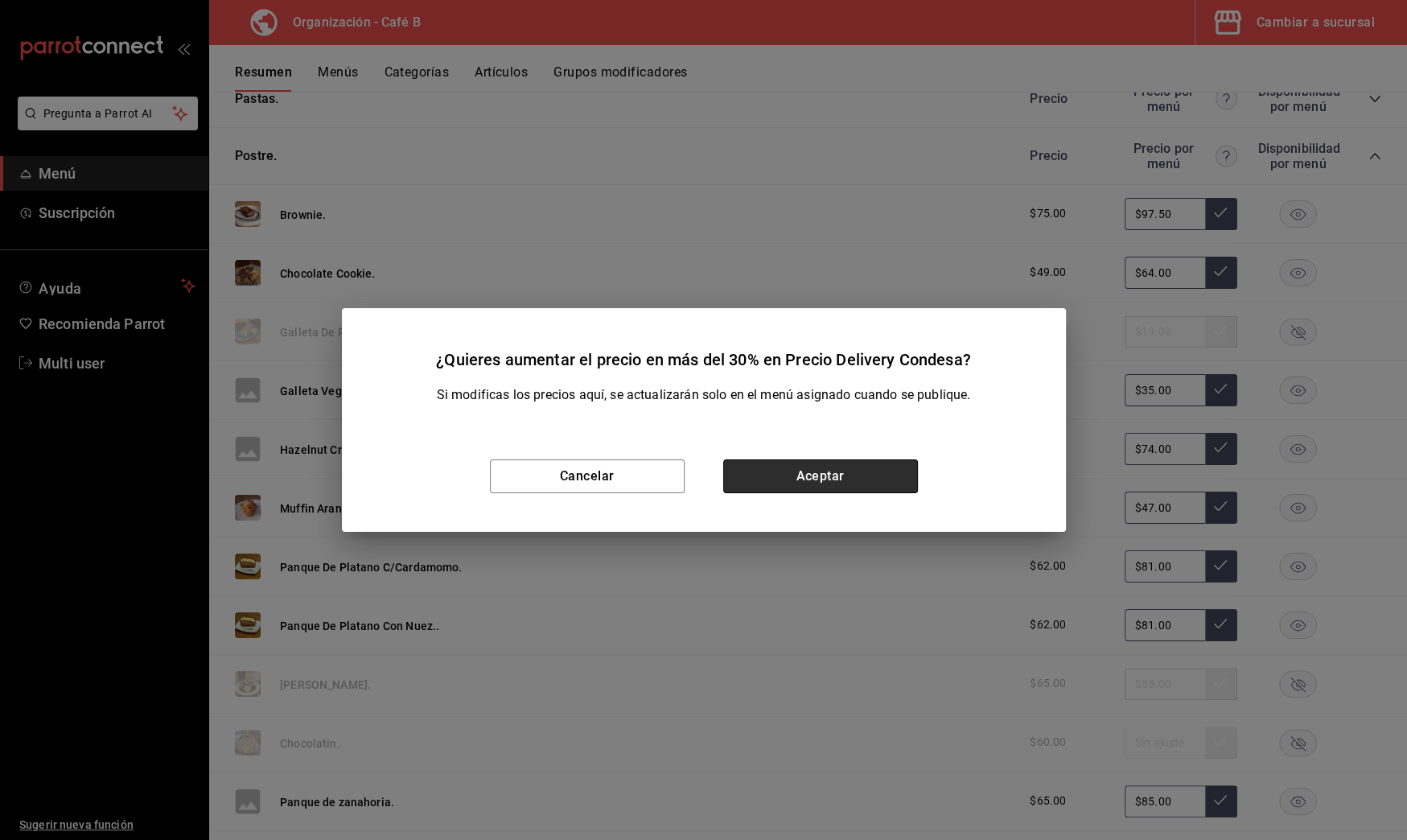
click at [856, 483] on button "Aceptar" at bounding box center [820, 477] width 195 height 34
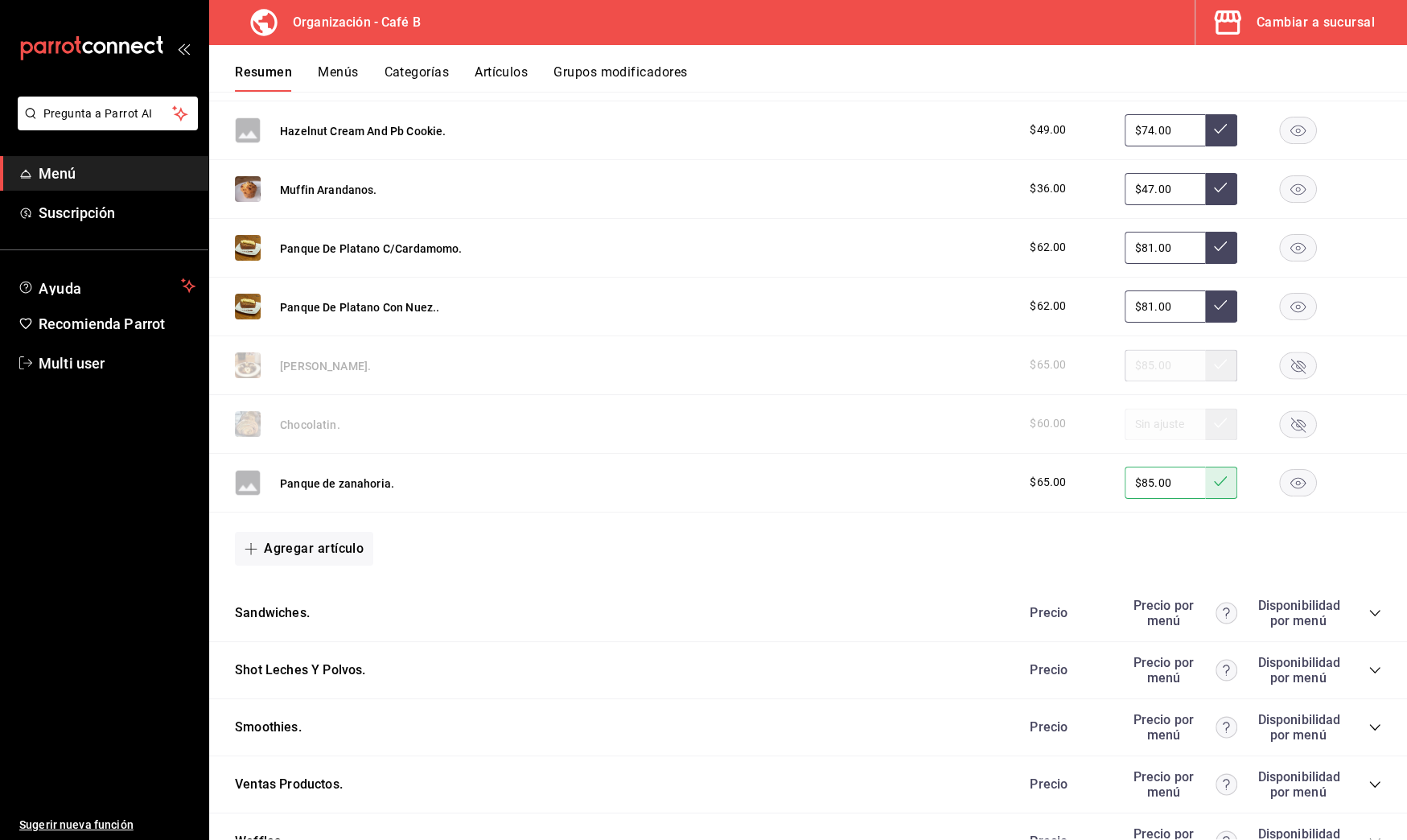
scroll to position [2475, 0]
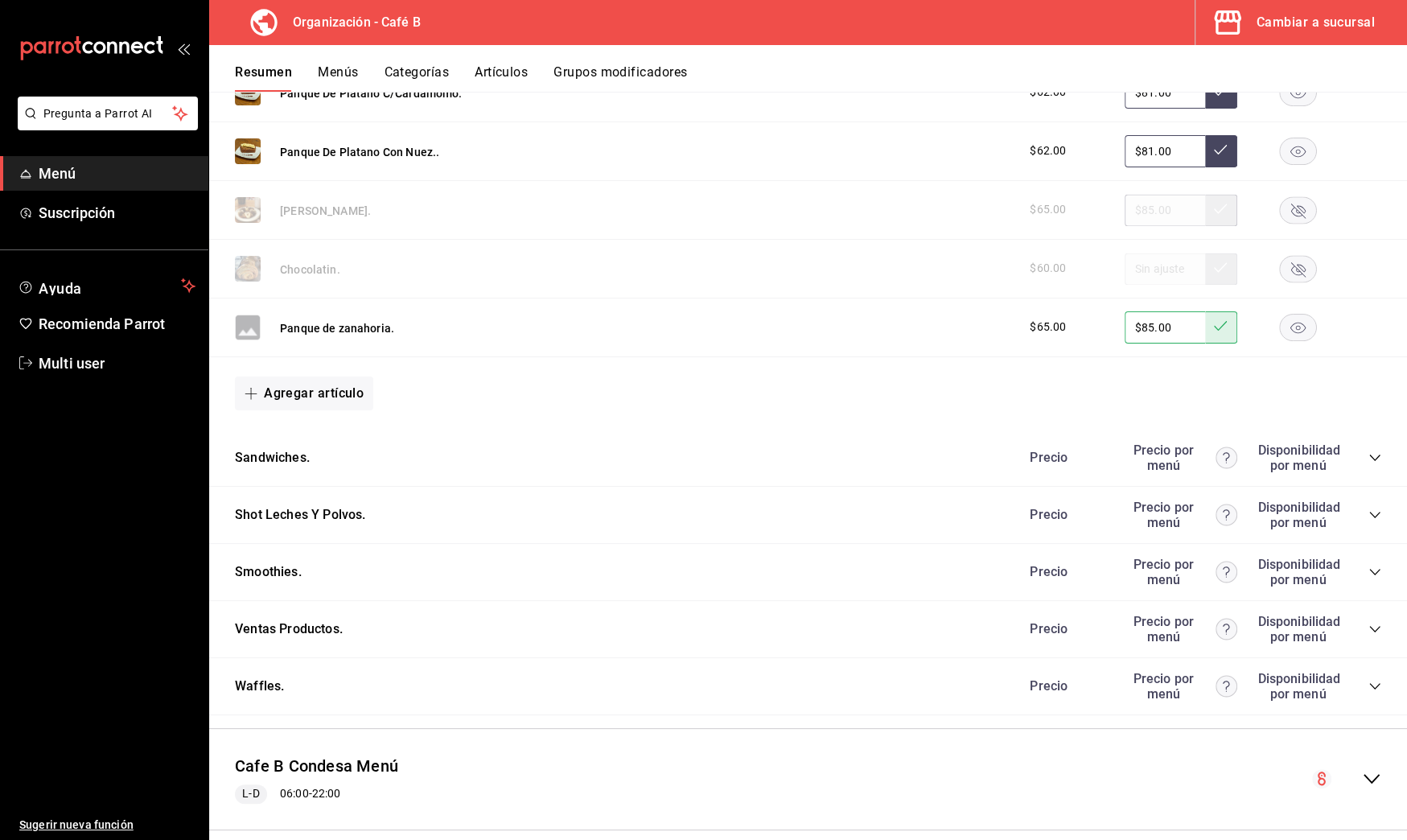
click at [1362, 769] on icon "collapse-menu-row" at bounding box center [1372, 779] width 19 height 19
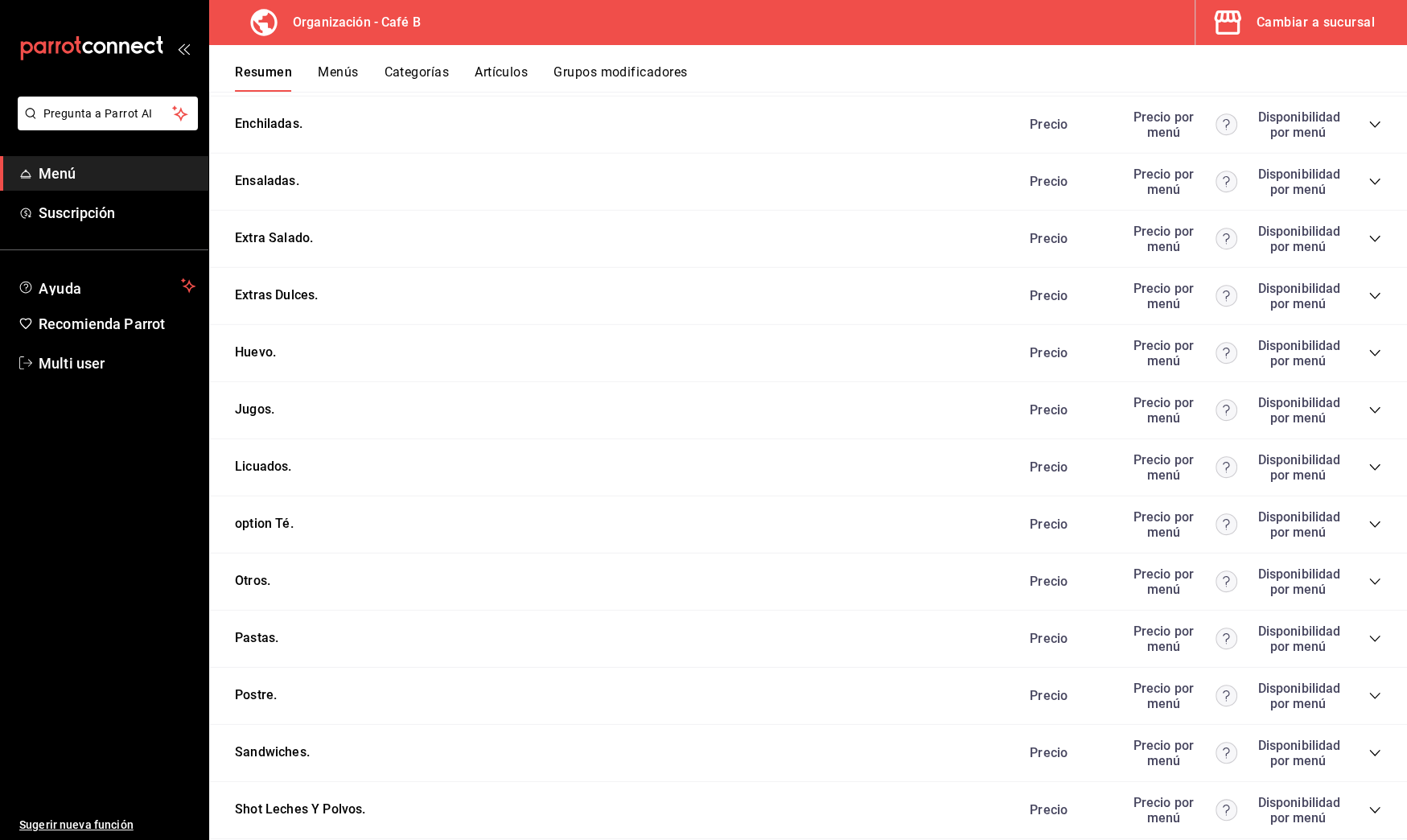
scroll to position [4275, 0]
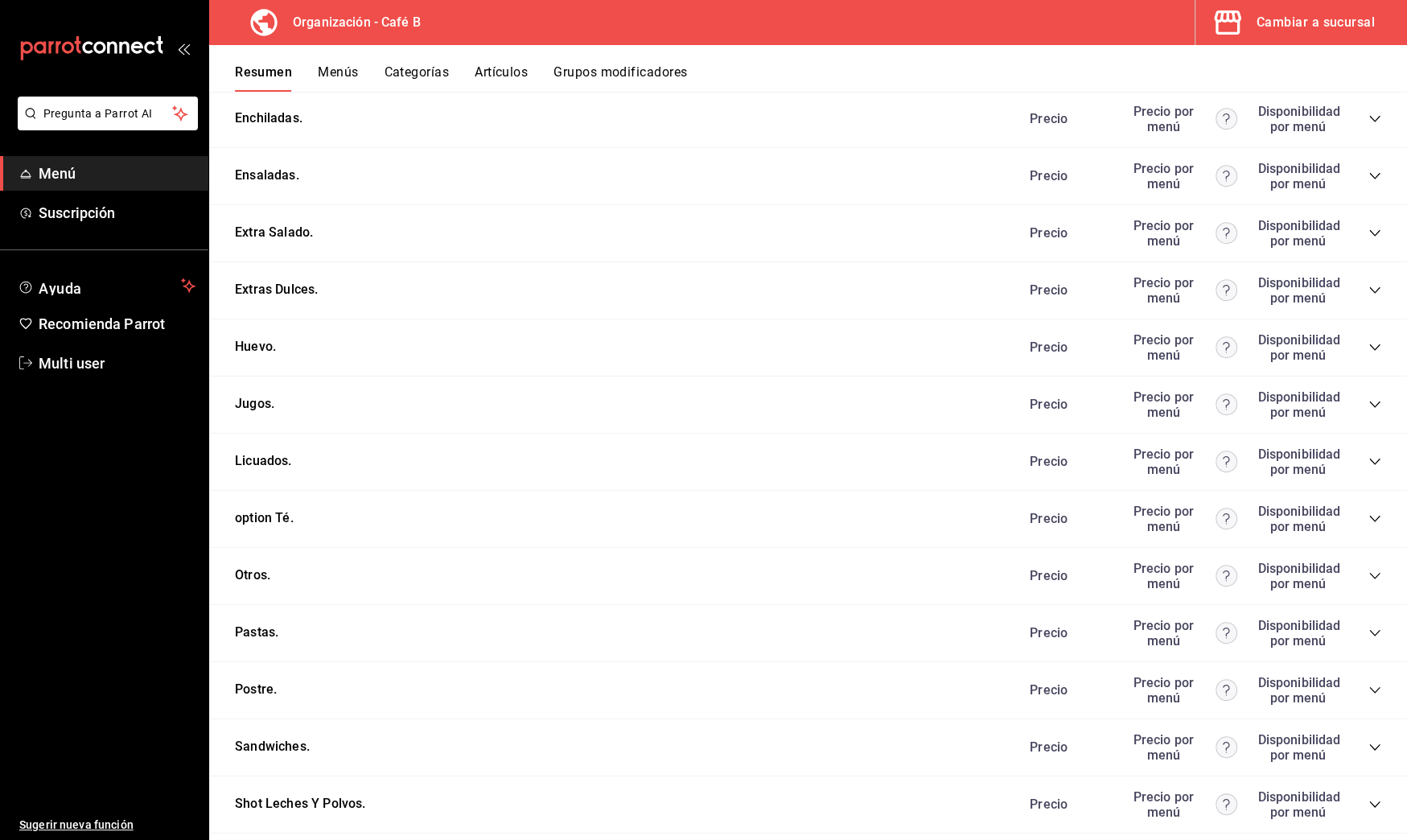
click at [1363, 618] on div "Precio Precio por menú Disponibilidad por menú" at bounding box center [1197, 632] width 367 height 30
click at [1369, 627] on icon "collapse-category-row" at bounding box center [1375, 632] width 13 height 13
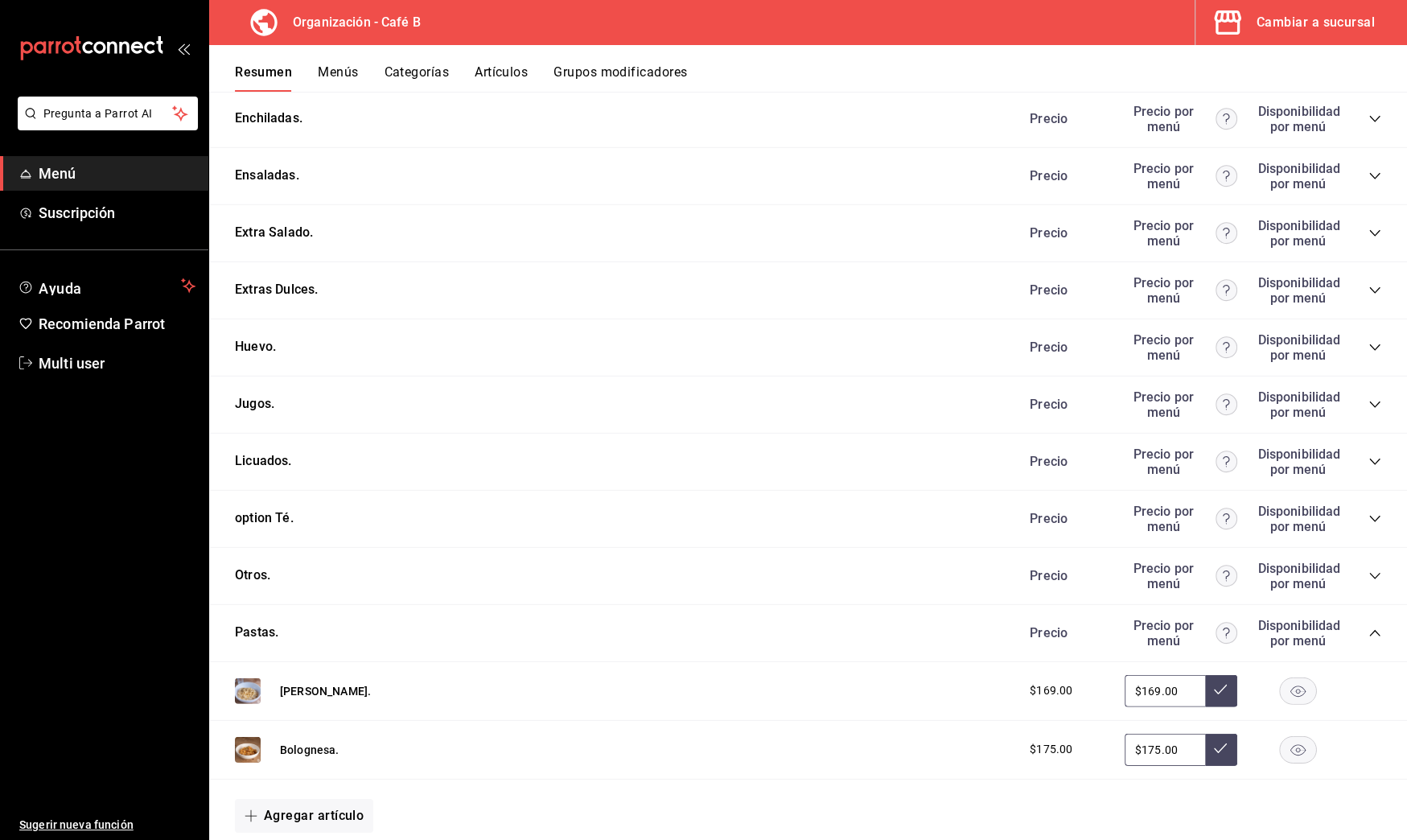
click at [1369, 627] on icon "collapse-category-row" at bounding box center [1375, 632] width 13 height 13
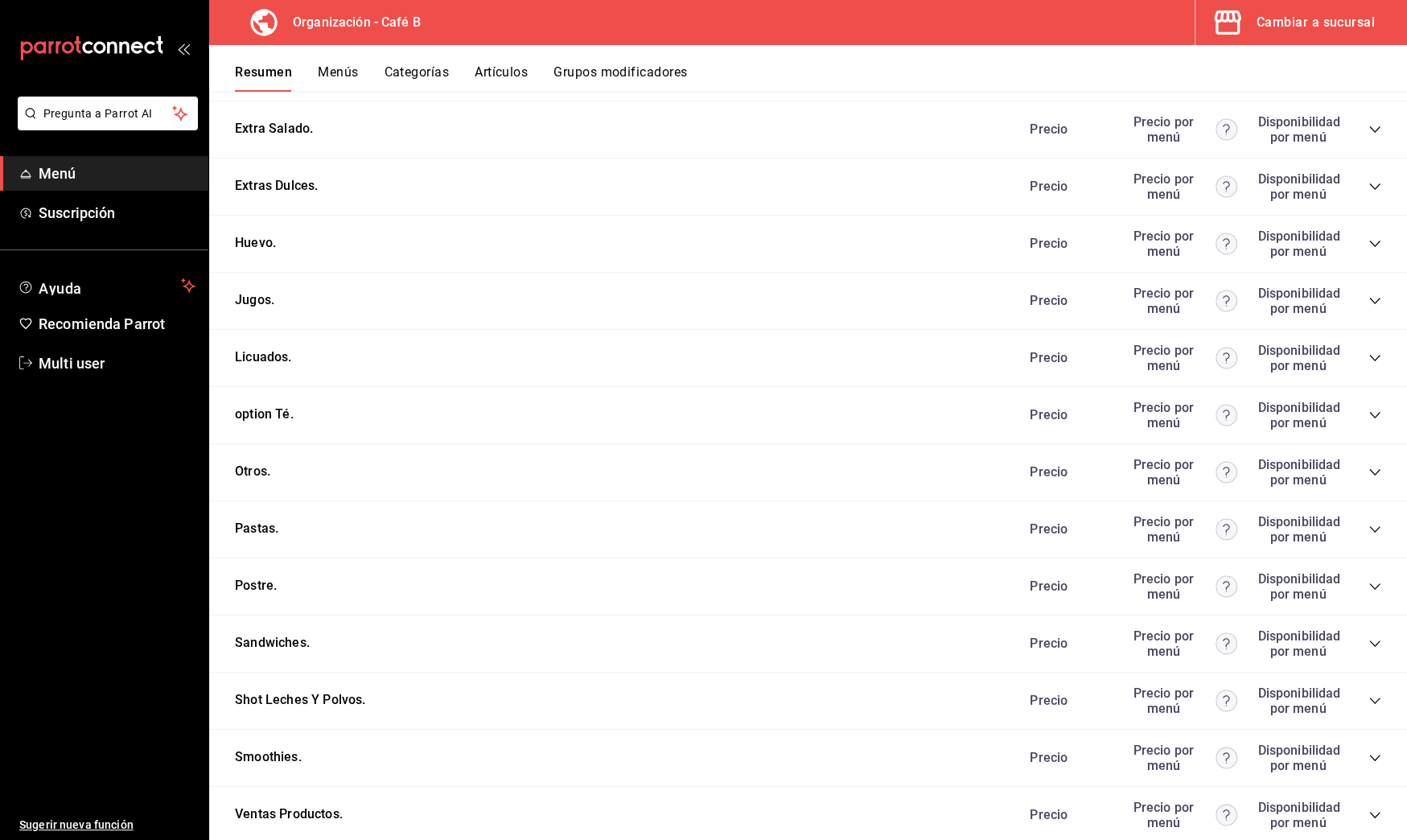
scroll to position [4410, 0]
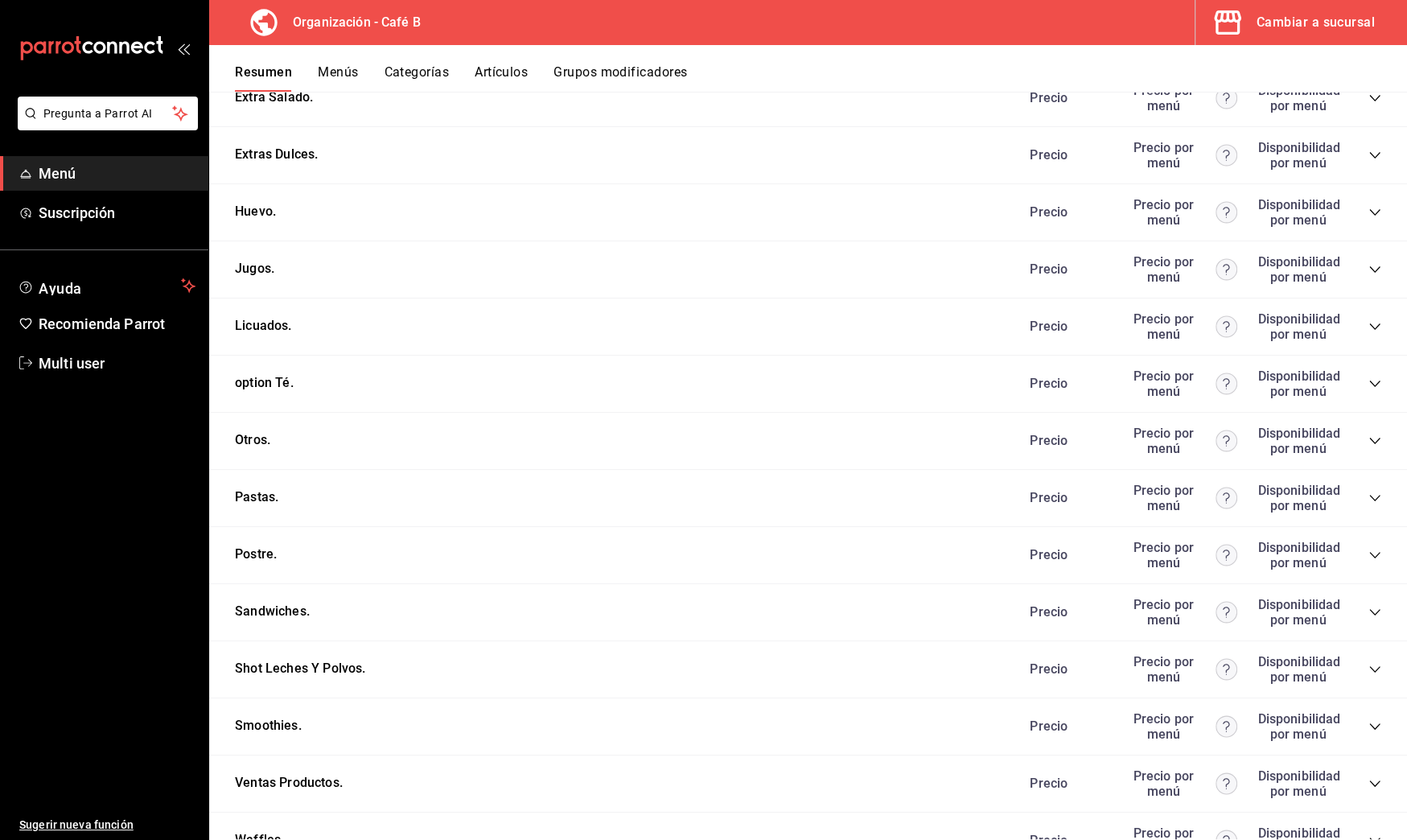
click at [1369, 549] on icon "collapse-category-row" at bounding box center [1375, 554] width 13 height 13
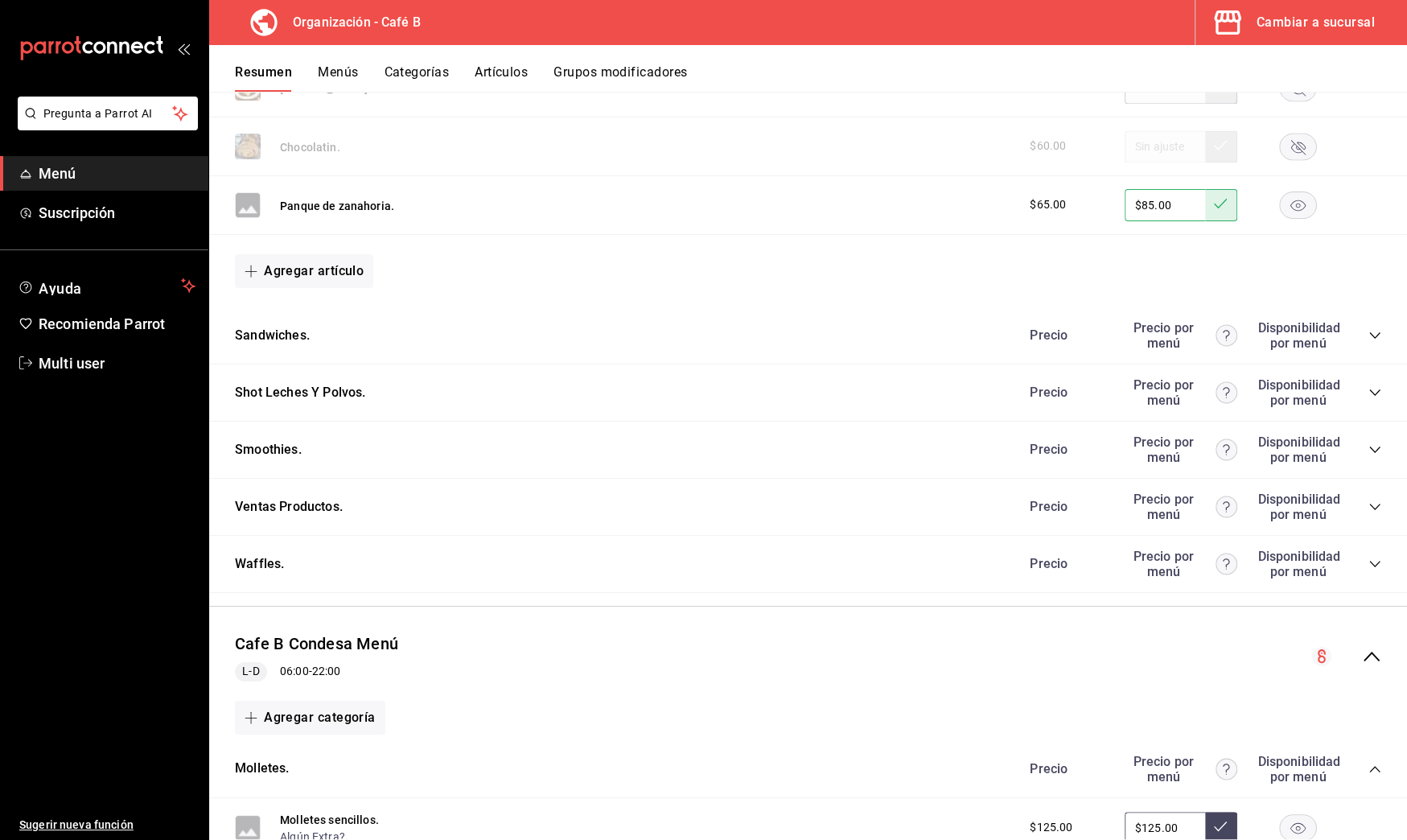
scroll to position [2118, 0]
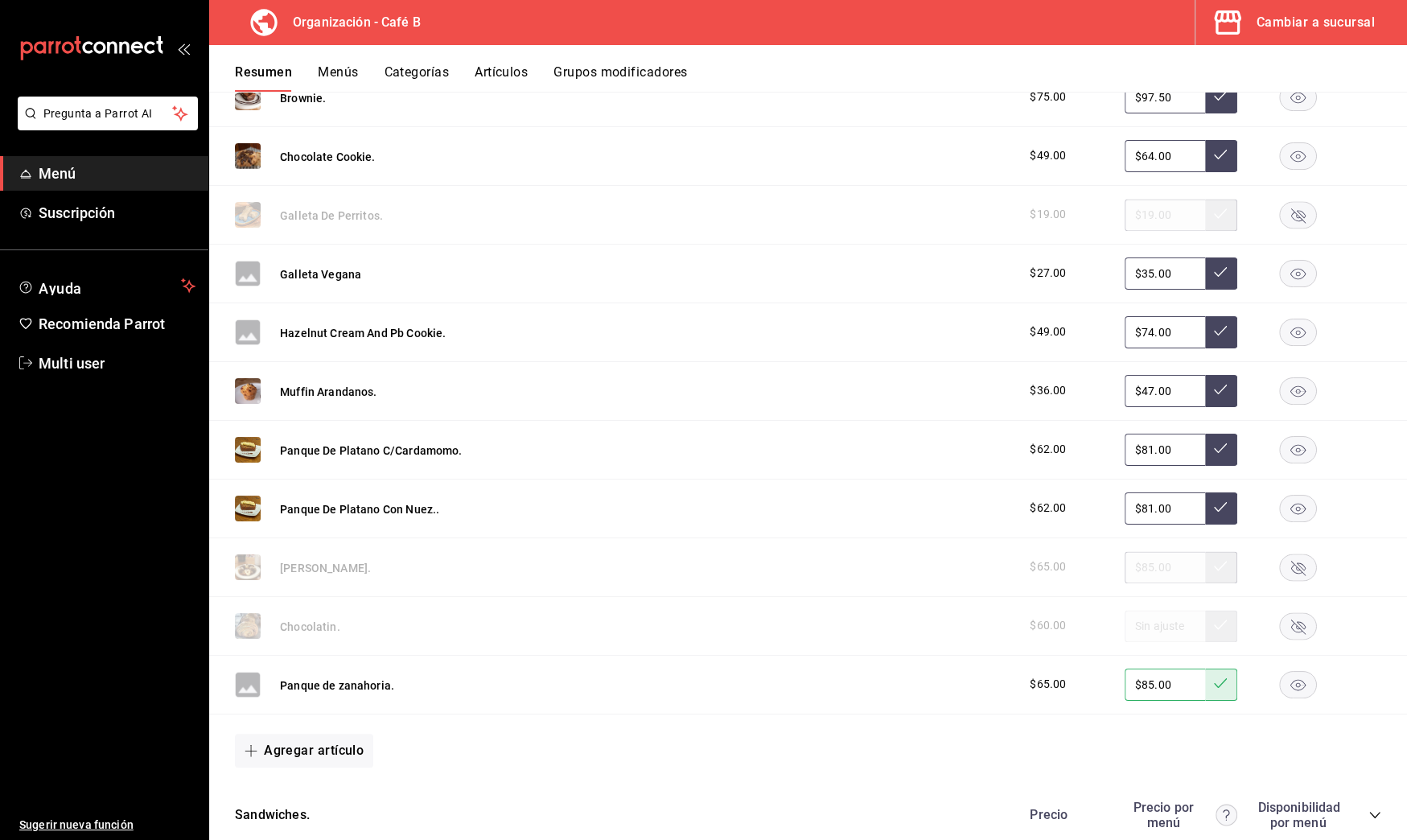
click at [317, 68] on div "Resumen Menús Categorías Artículos Grupos modificadores" at bounding box center [820, 78] width 1172 height 27
click at [331, 68] on button "Menús" at bounding box center [337, 78] width 40 height 27
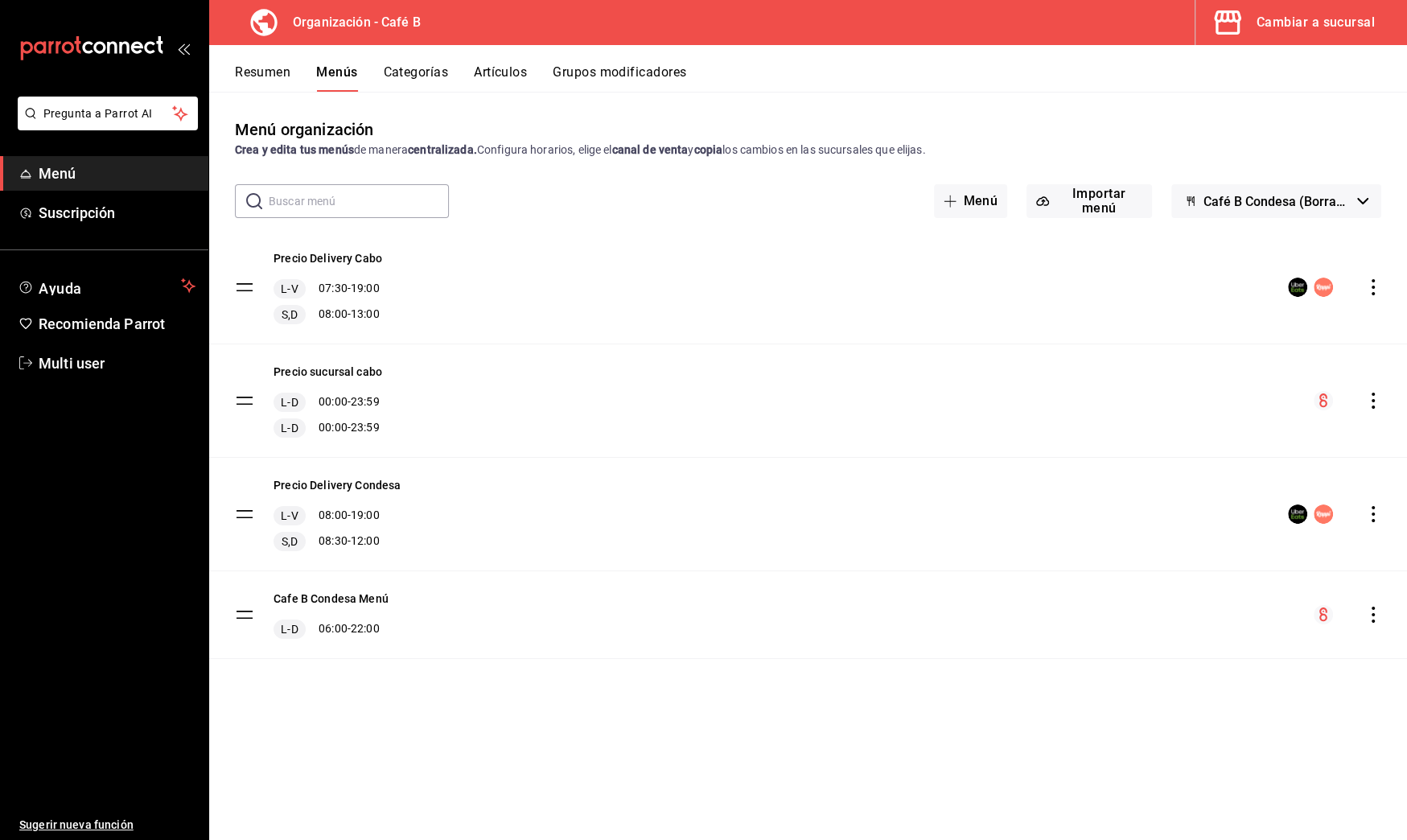
click at [1382, 617] on div "Cafe B Condesa Menú L-D 06:00 - 22:00" at bounding box center [809, 614] width 1198 height 87
click at [1372, 614] on icon "actions" at bounding box center [1373, 615] width 3 height 17
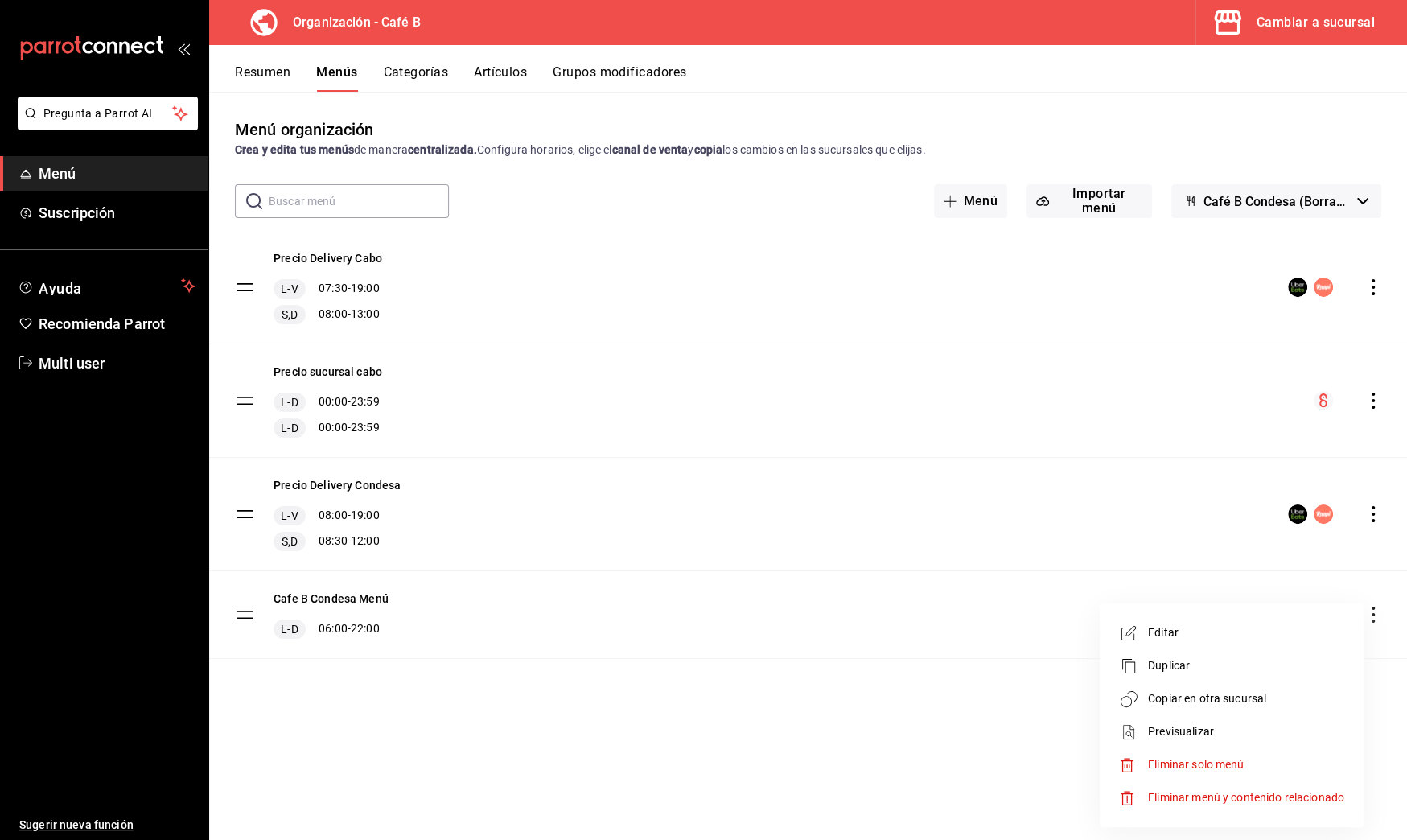
click at [1255, 691] on span "Copiar en otra sucursal" at bounding box center [1245, 699] width 196 height 17
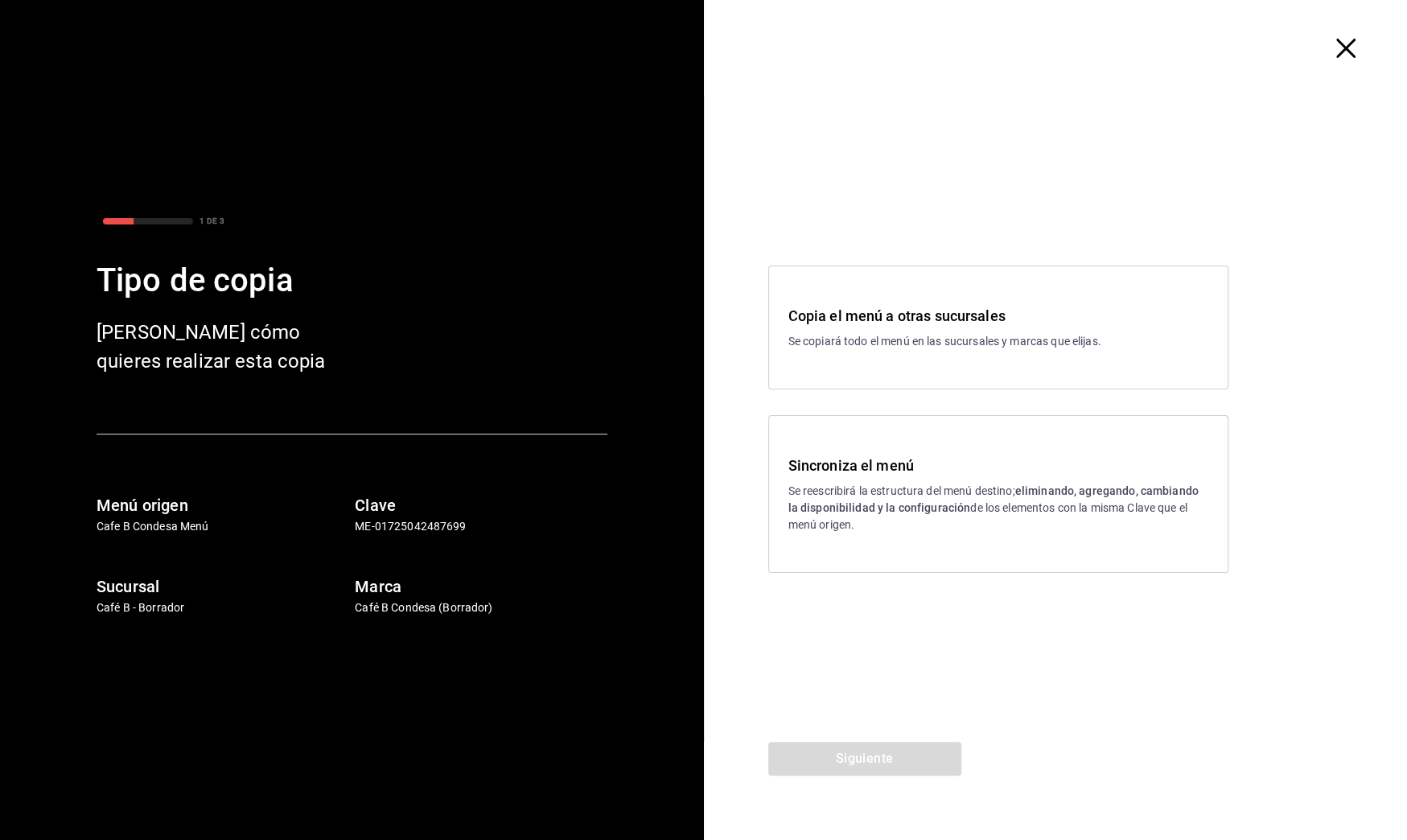
click at [896, 518] on p "Se reescribirá la estructura del menú destino; eliminando, agregando, cambiando…" at bounding box center [998, 508] width 420 height 51
click at [944, 755] on button "Siguiente" at bounding box center [865, 758] width 193 height 34
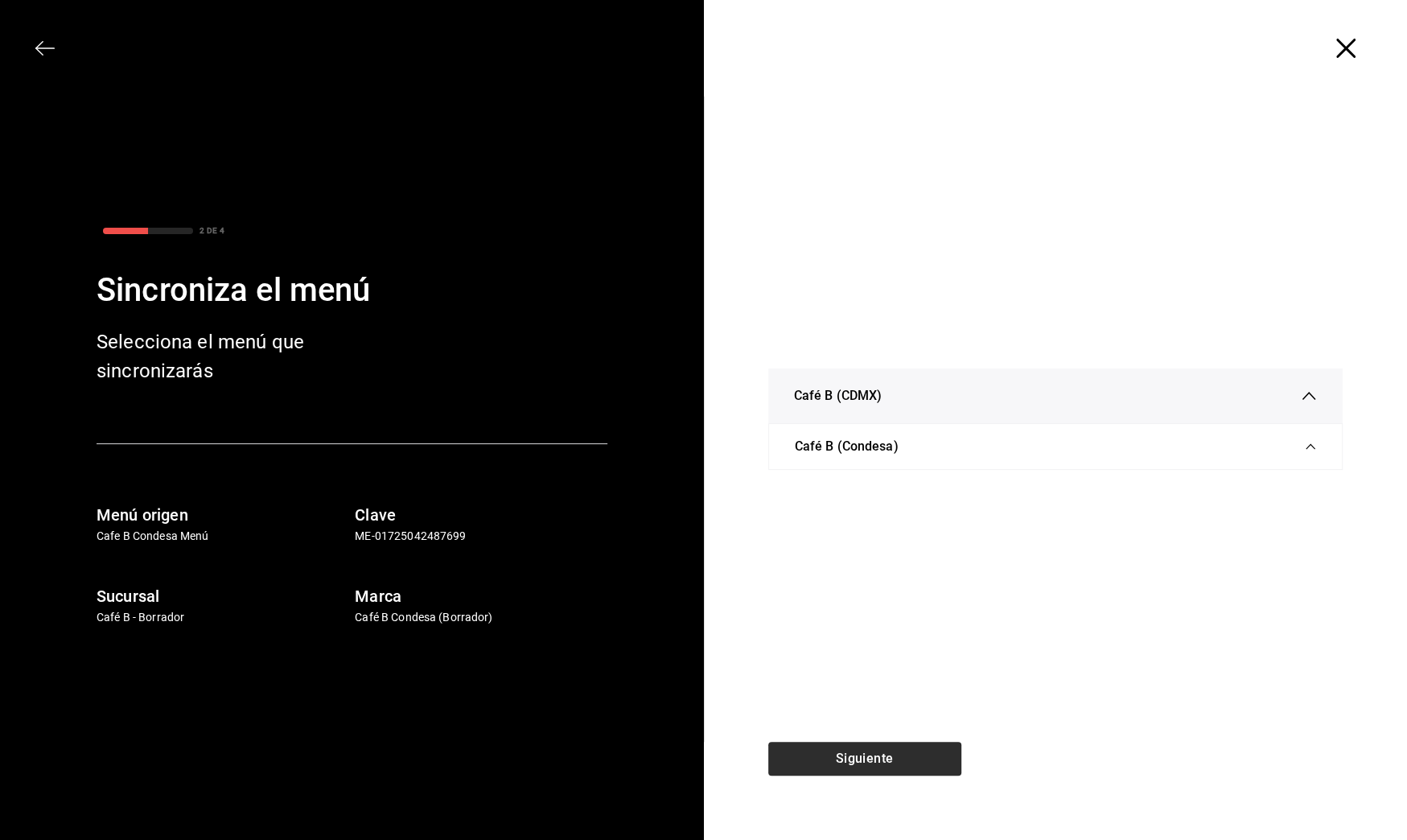
click at [944, 755] on div "Siguiente" at bounding box center [865, 790] width 322 height 98
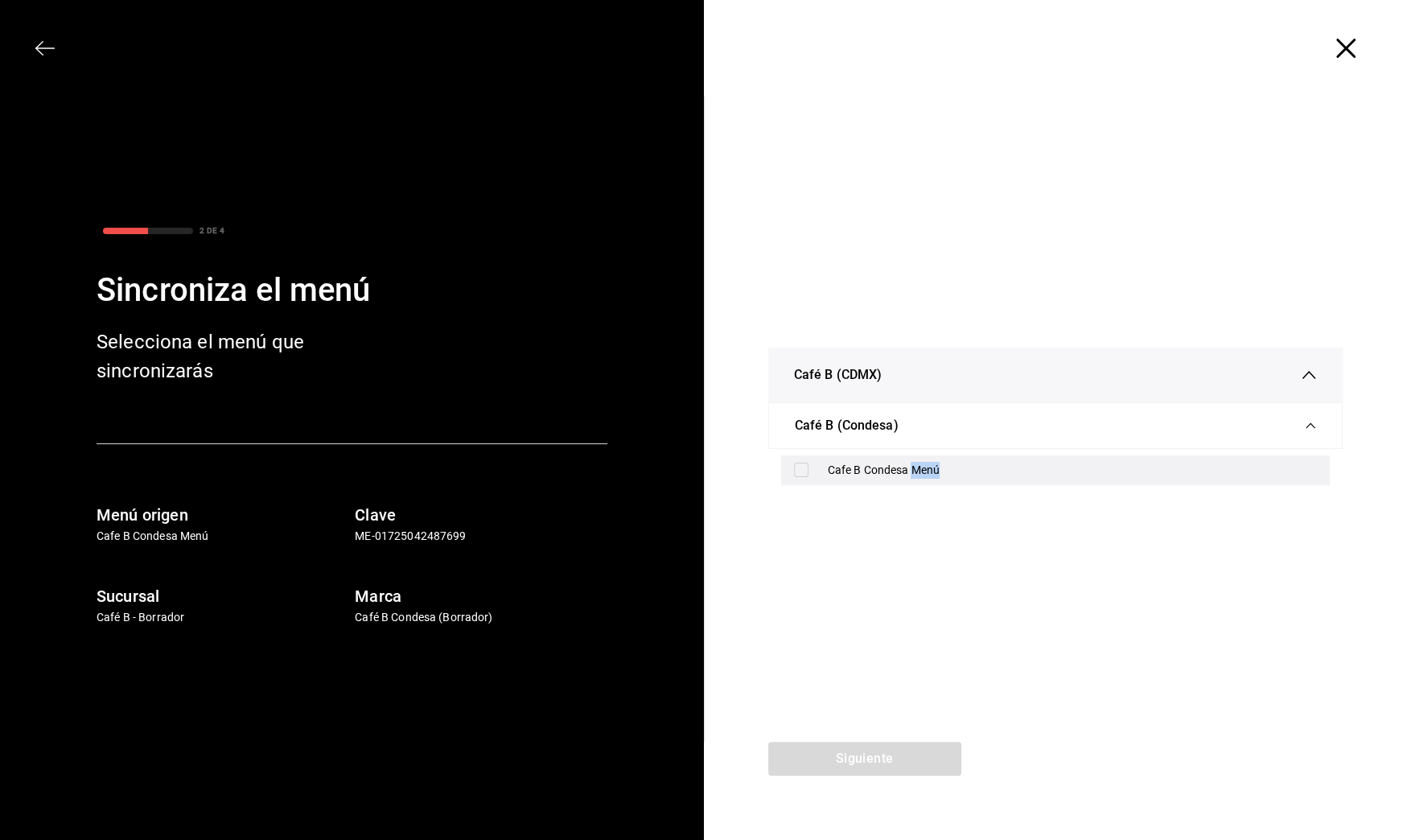
click at [917, 474] on div "Cafe B Condesa Menú" at bounding box center [1073, 470] width 490 height 17
checkbox input "true"
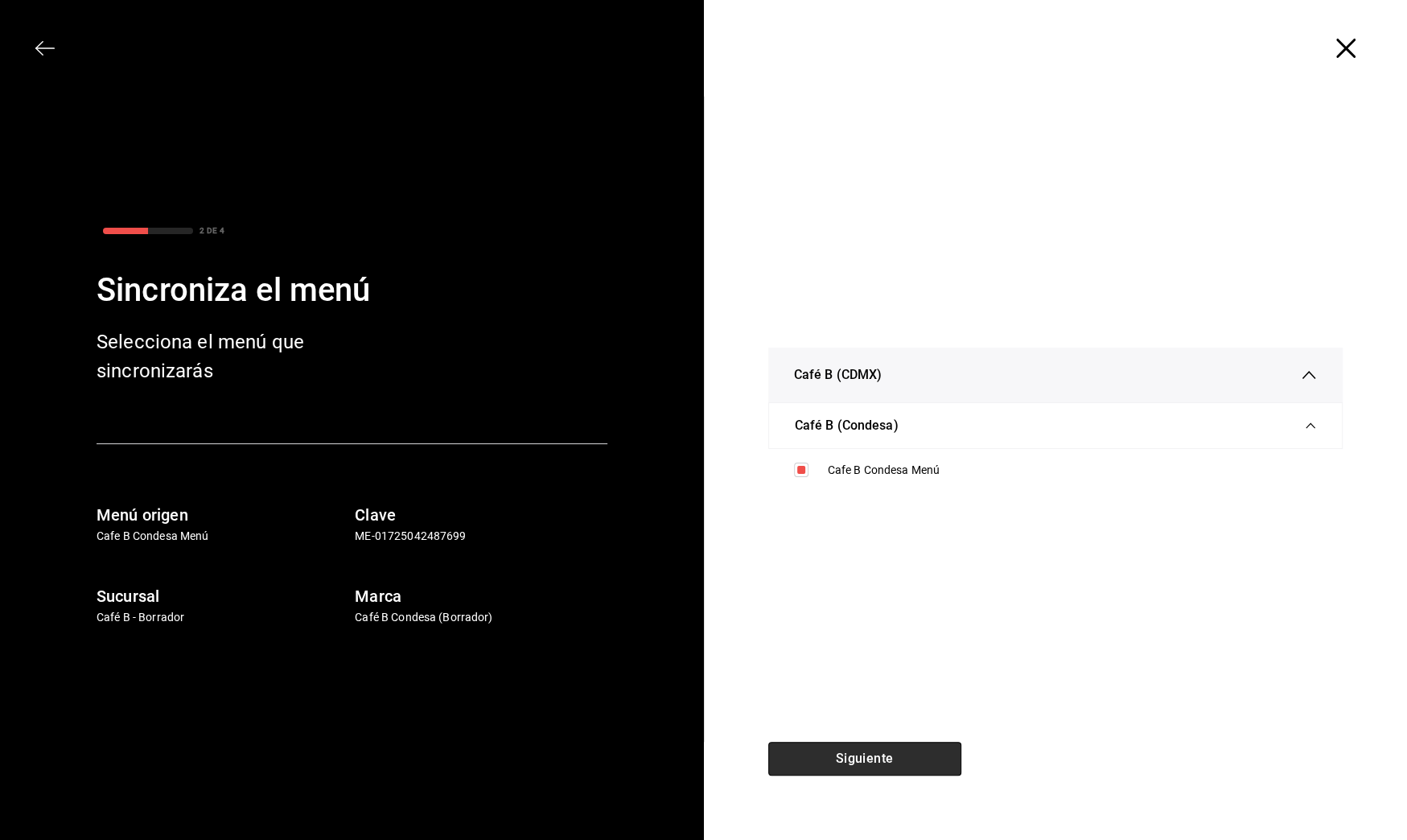
click at [933, 769] on button "Siguiente" at bounding box center [865, 758] width 193 height 34
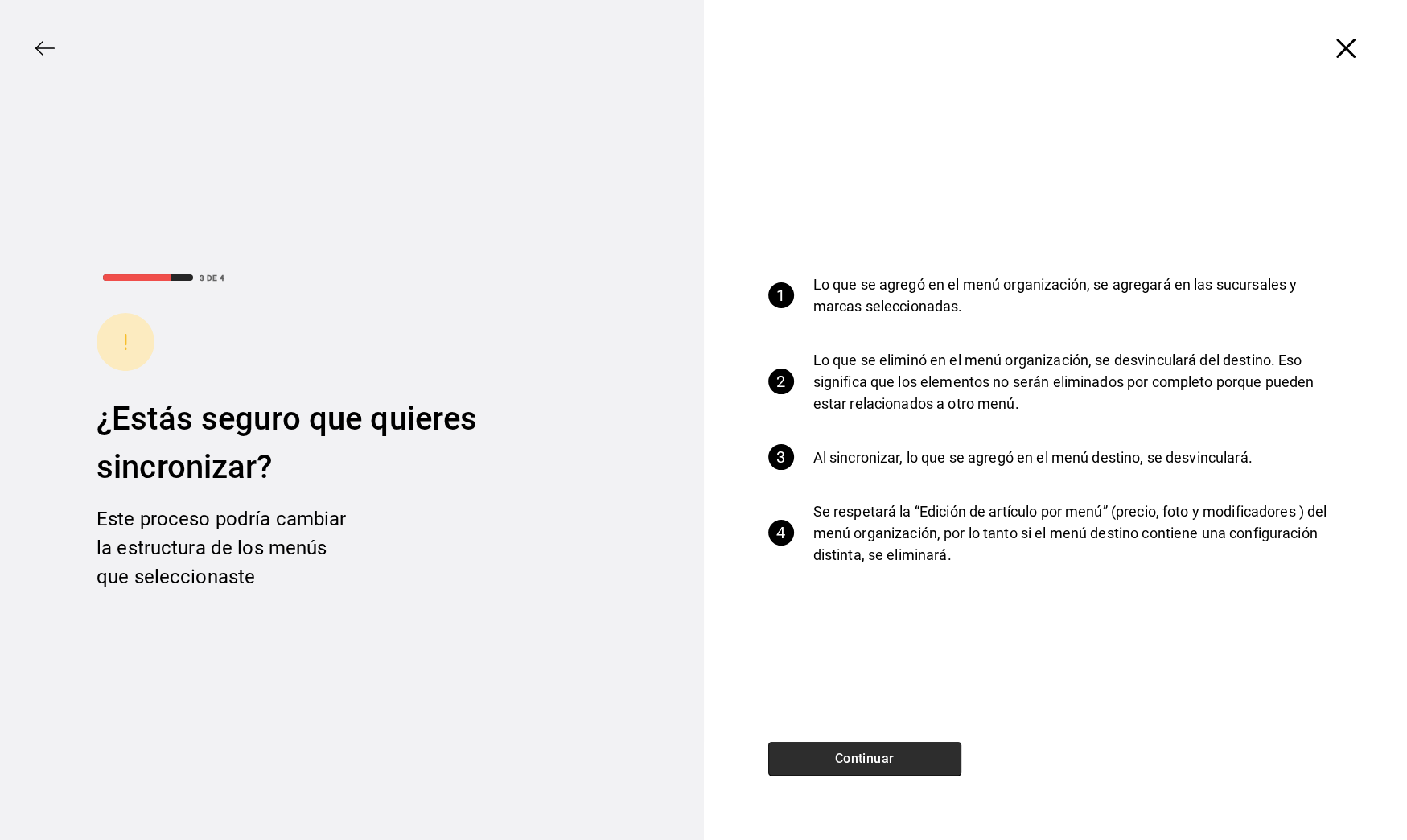
click at [933, 769] on button "Continuar" at bounding box center [865, 758] width 193 height 34
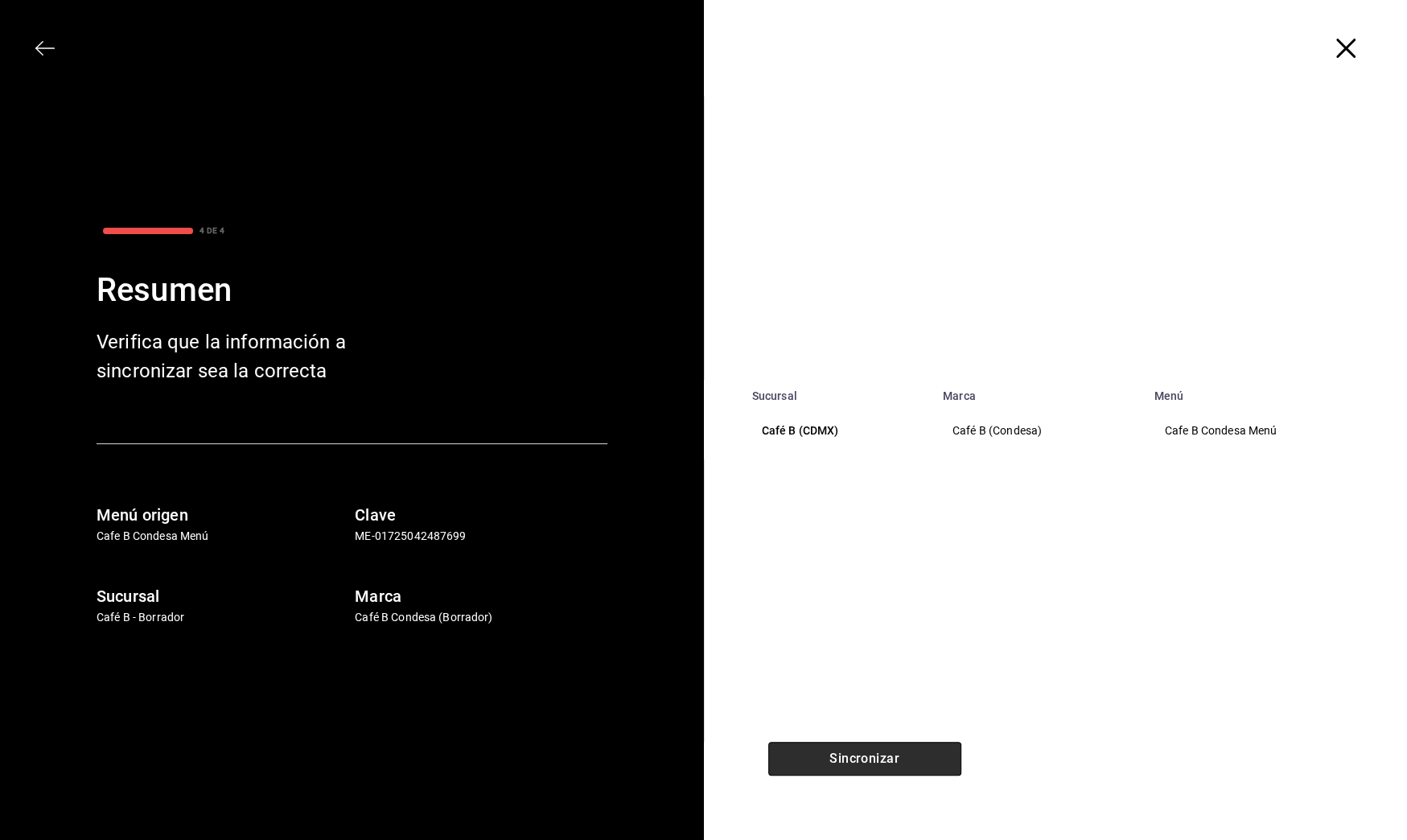
click at [933, 769] on button "Sincronizar" at bounding box center [865, 758] width 193 height 34
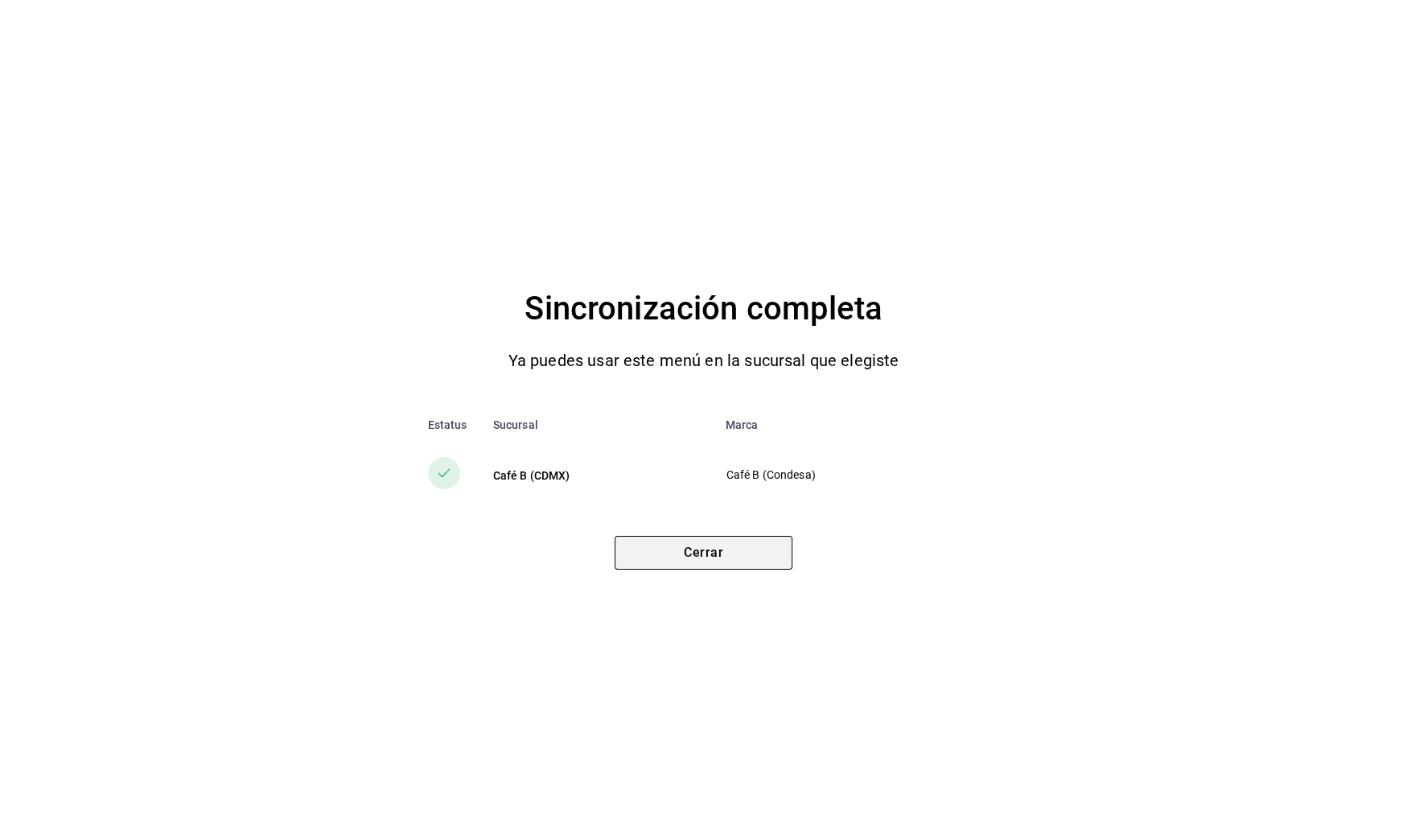
click at [725, 544] on button "Cerrar" at bounding box center [704, 553] width 177 height 34
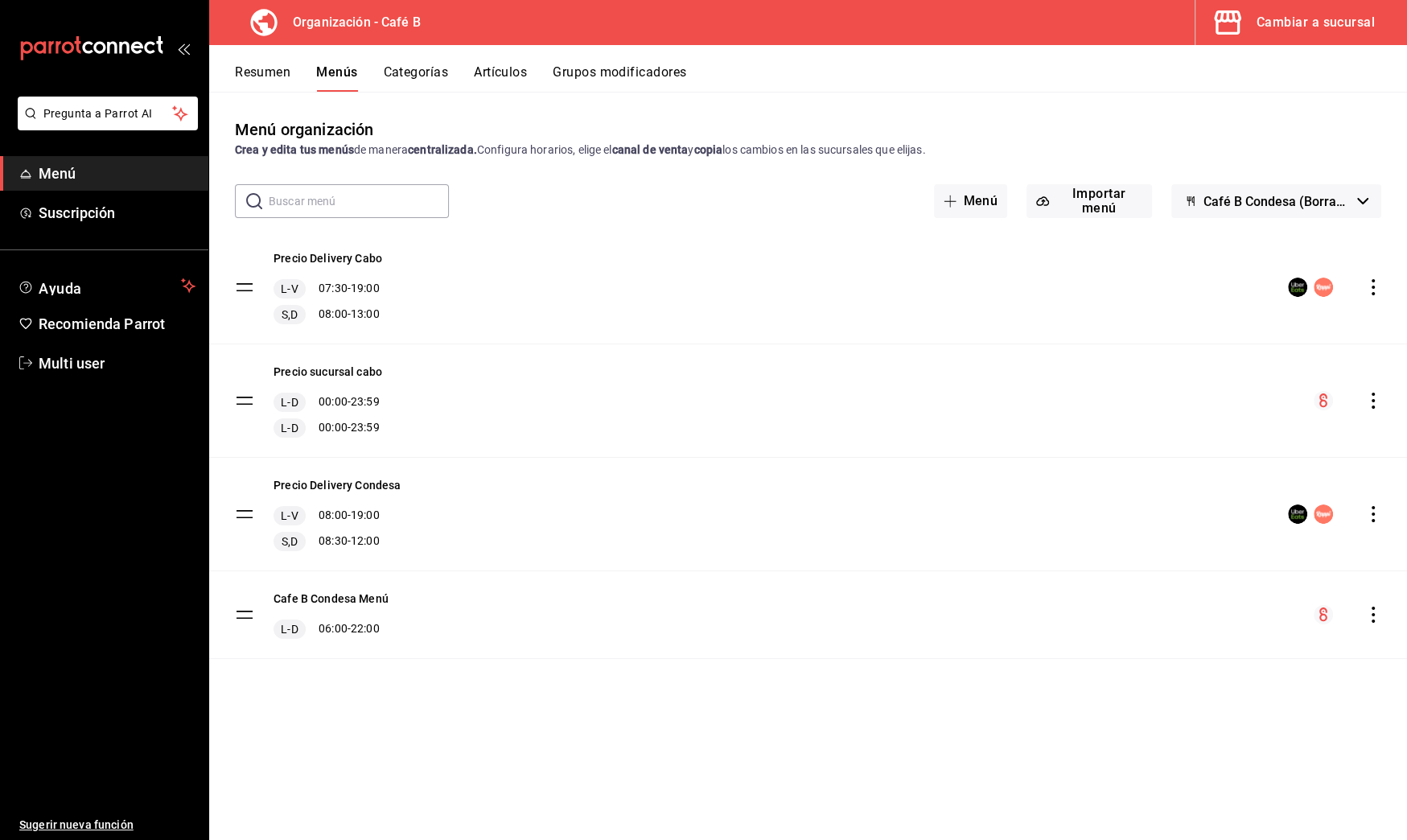
click at [1379, 513] on icon "actions" at bounding box center [1373, 514] width 17 height 17
click at [1253, 619] on span "Copiar en otra sucursal" at bounding box center [1245, 616] width 196 height 17
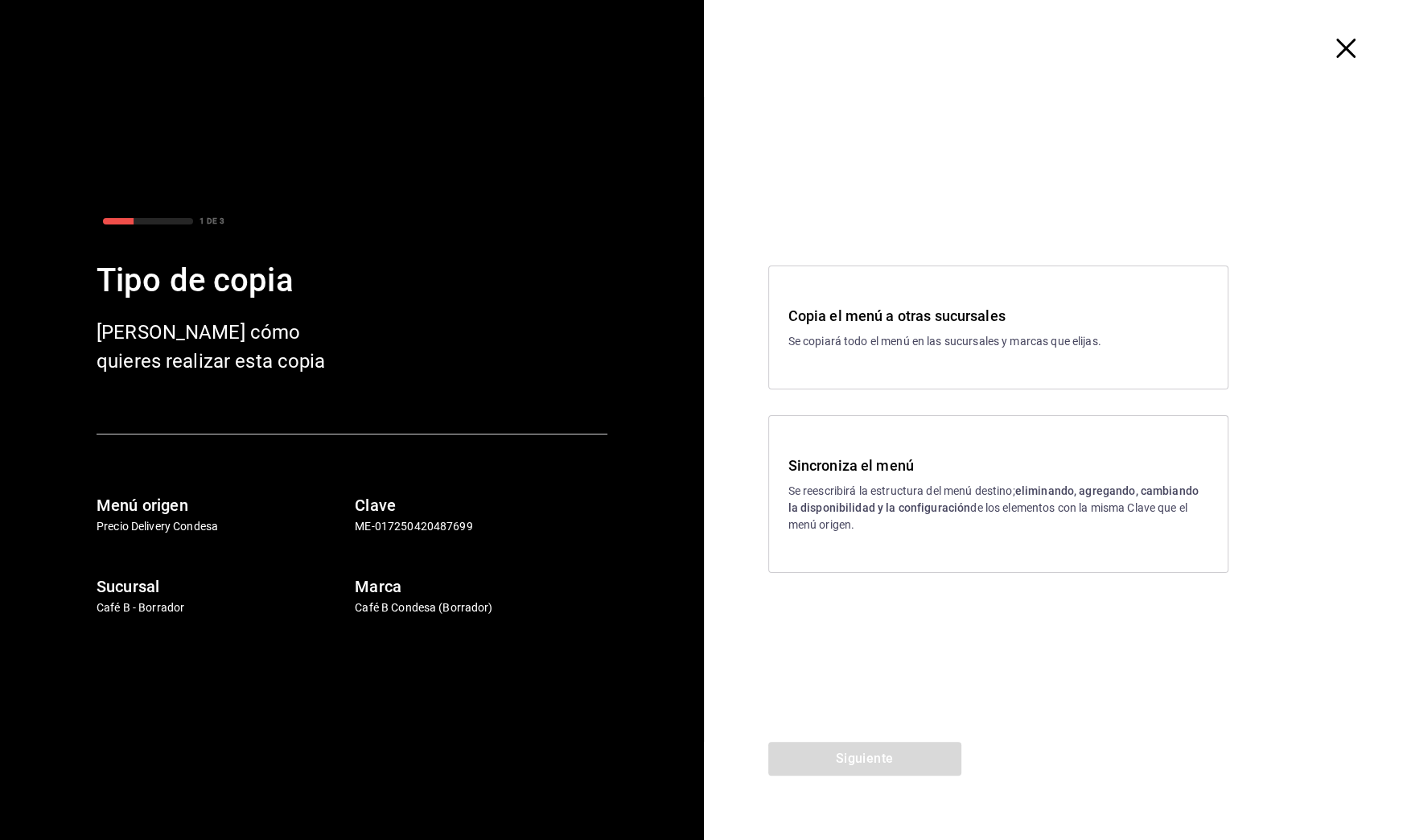
click at [887, 533] on div "Sincroniza el menú Se reescribirá la estructura del menú destino; eliminando, a…" at bounding box center [999, 494] width 460 height 158
click at [887, 760] on button "Siguiente" at bounding box center [865, 758] width 193 height 34
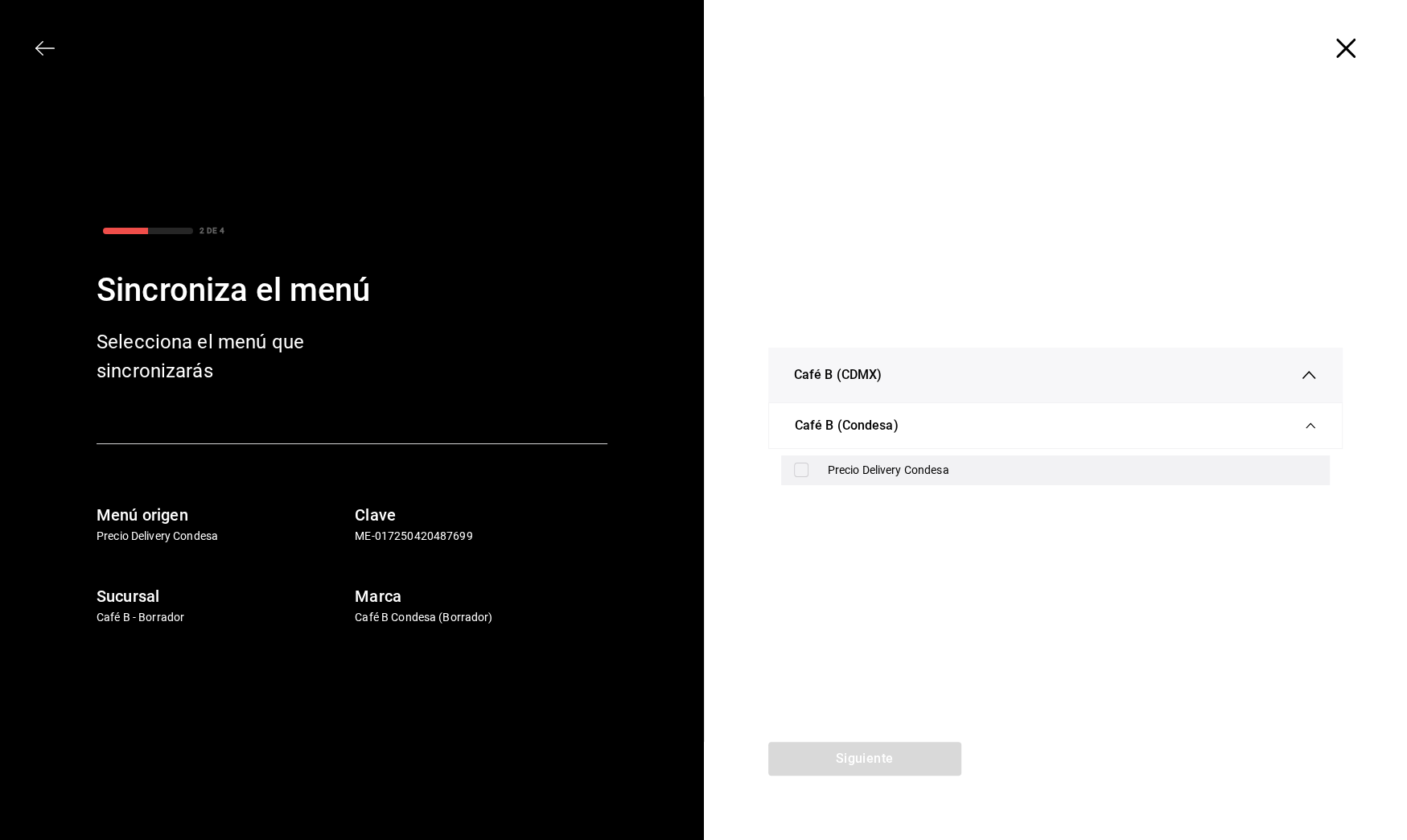
click at [863, 464] on div "Precio Delivery Condesa" at bounding box center [1073, 470] width 490 height 17
checkbox input "true"
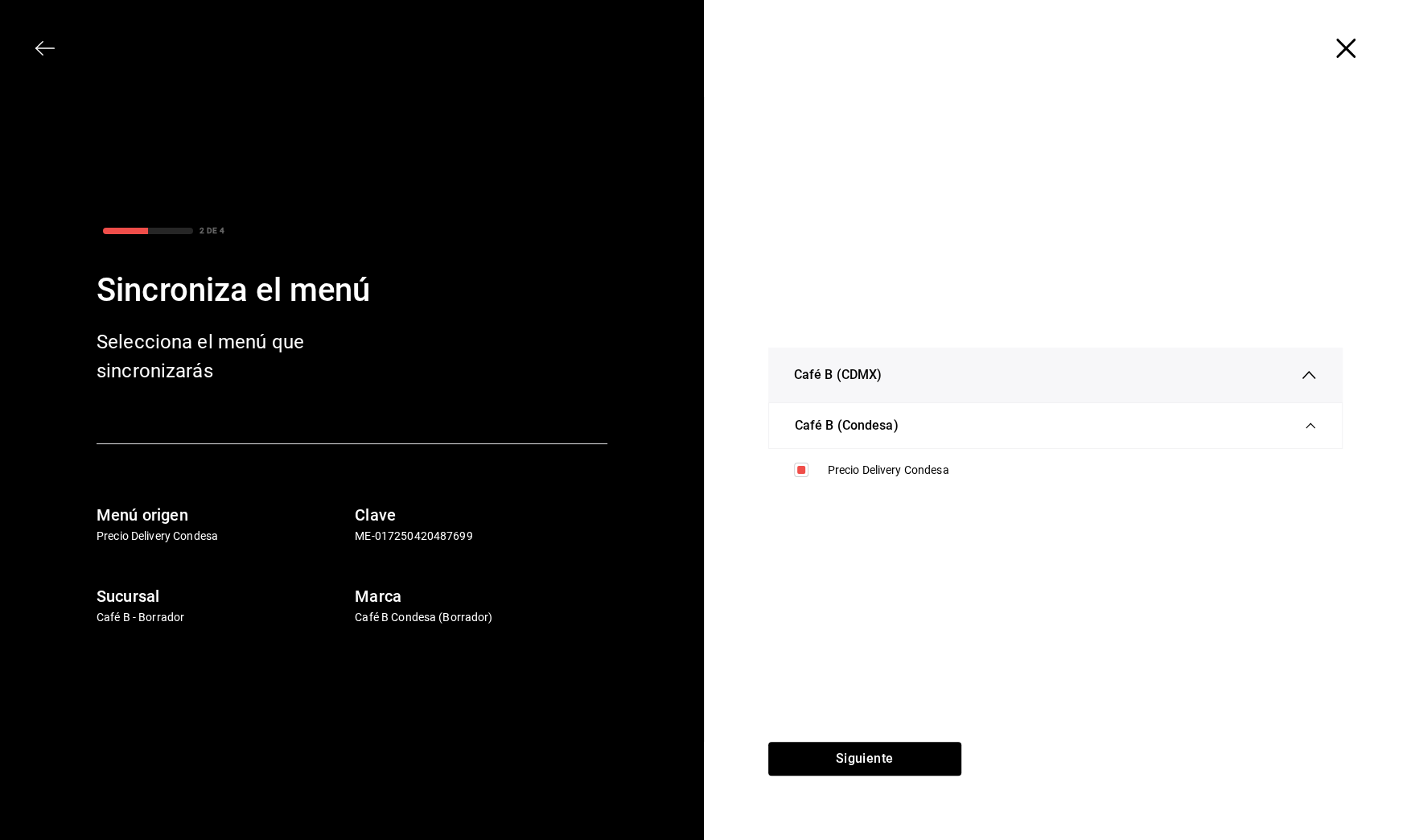
click at [871, 737] on div "Café B (CDMX) Café B (Condesa) Precio Delivery Condesa" at bounding box center [1056, 419] width 704 height 645
click at [871, 742] on button "Siguiente" at bounding box center [865, 758] width 193 height 34
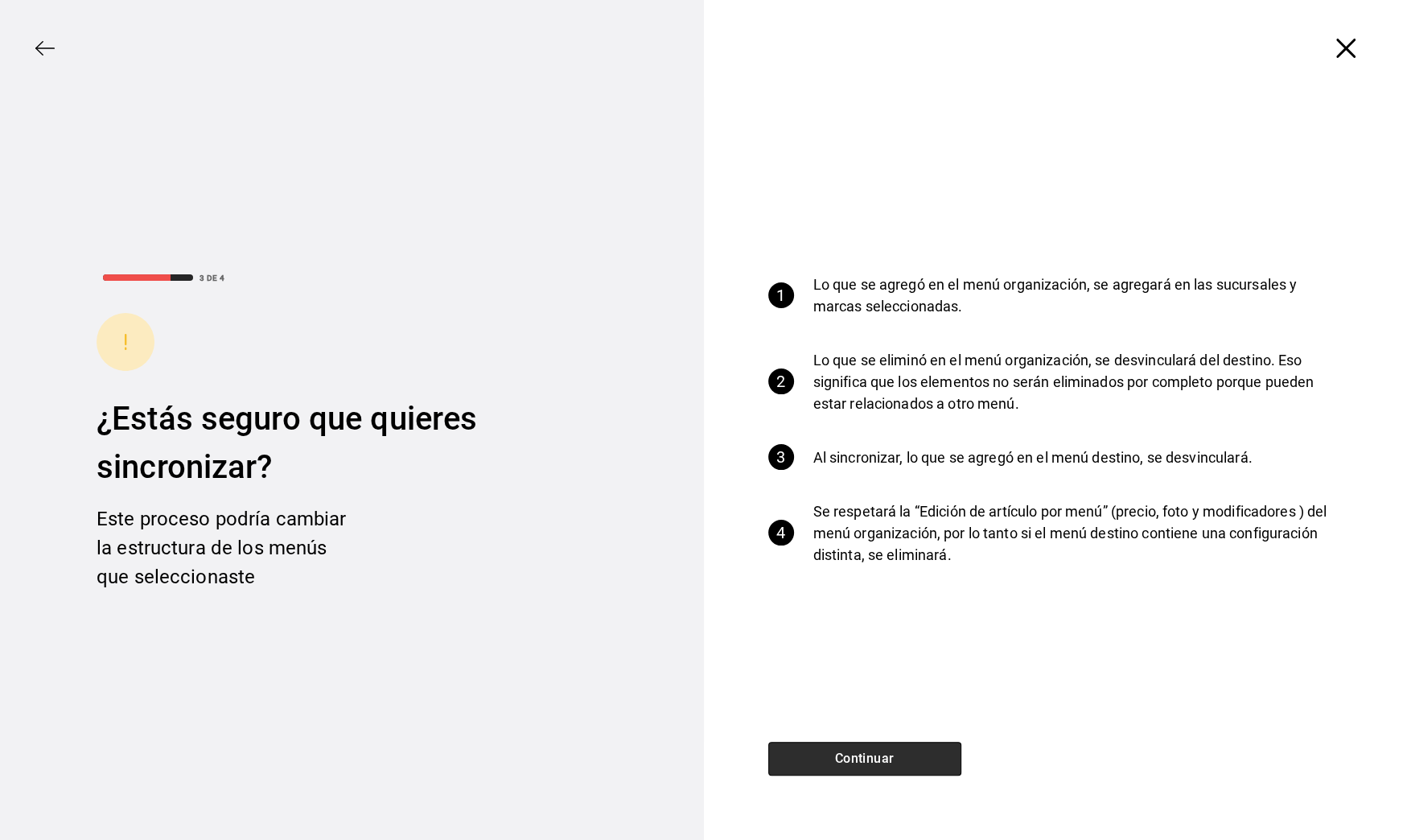
click at [871, 742] on button "Continuar" at bounding box center [865, 758] width 193 height 34
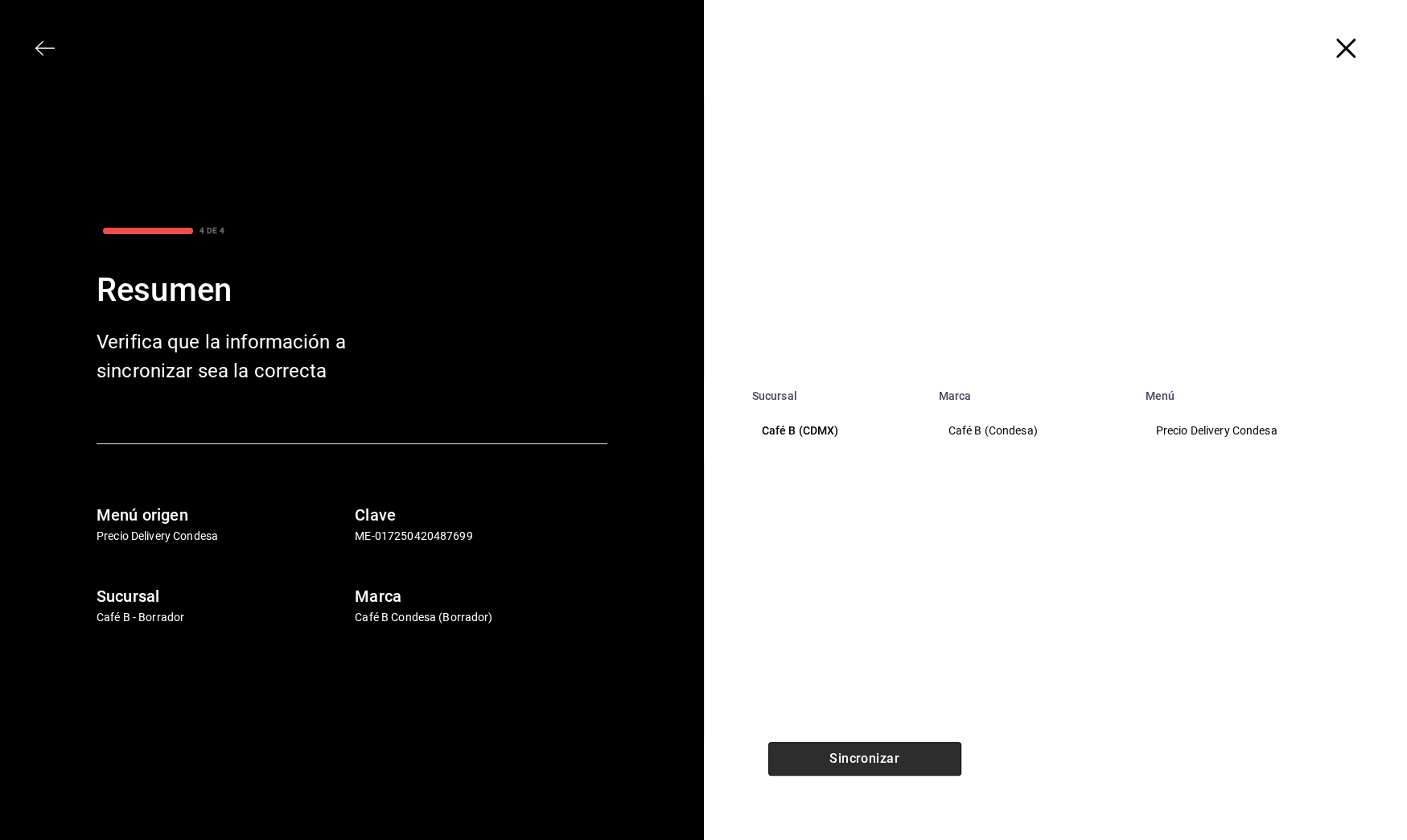
click at [871, 742] on button "Sincronizar" at bounding box center [865, 758] width 193 height 34
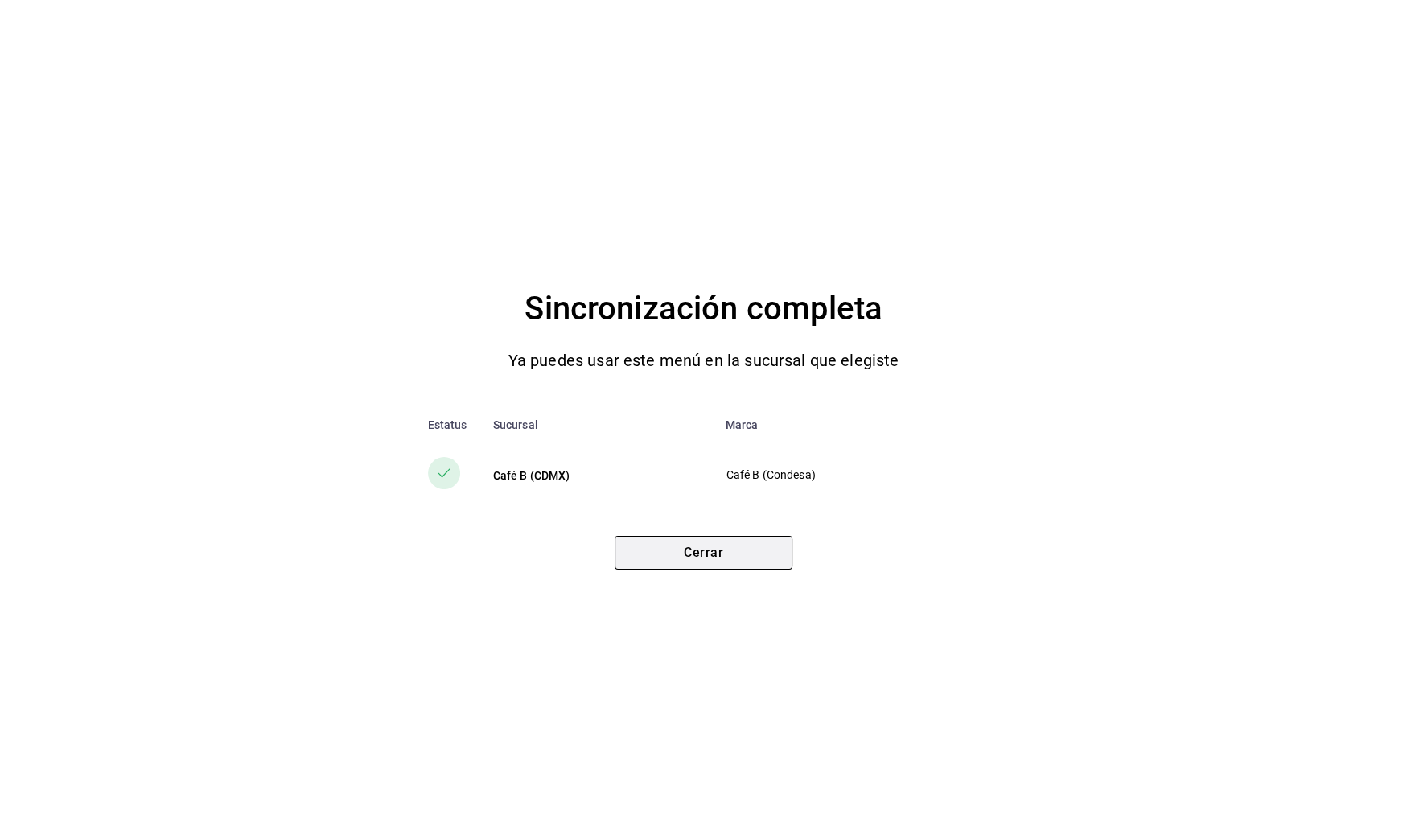
click at [734, 559] on button "Cerrar" at bounding box center [704, 553] width 177 height 34
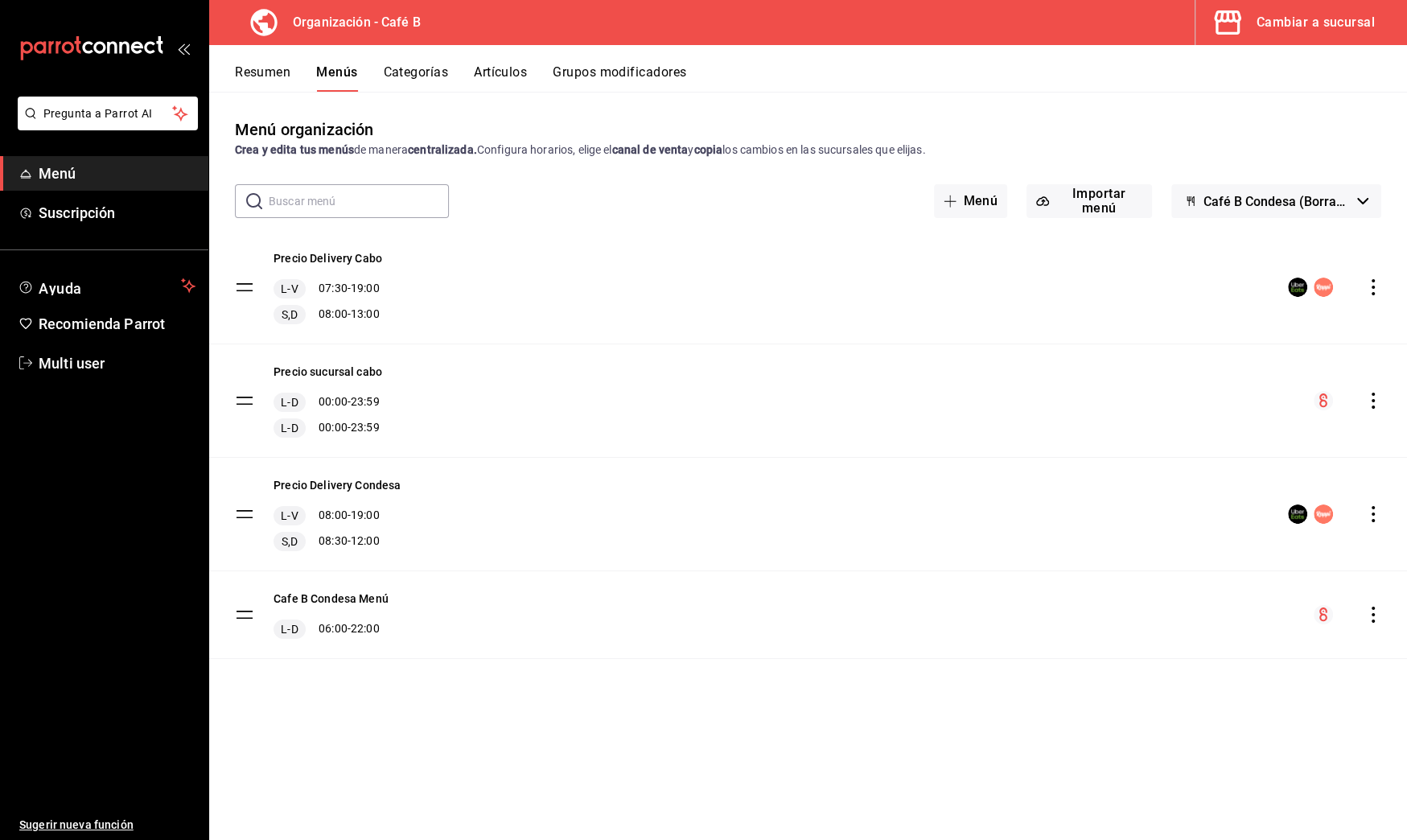
click at [54, 164] on span "Menú" at bounding box center [117, 173] width 157 height 21
